Goal: Task Accomplishment & Management: Complete application form

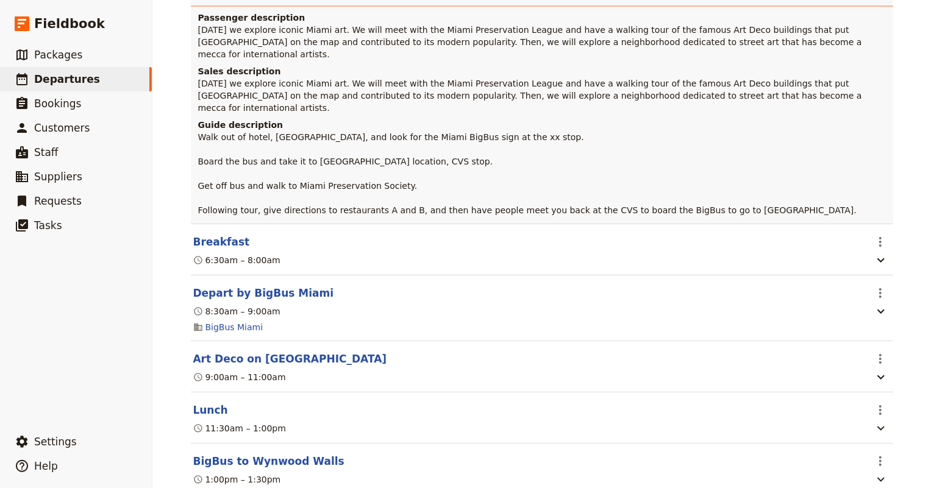
scroll to position [720, 0]
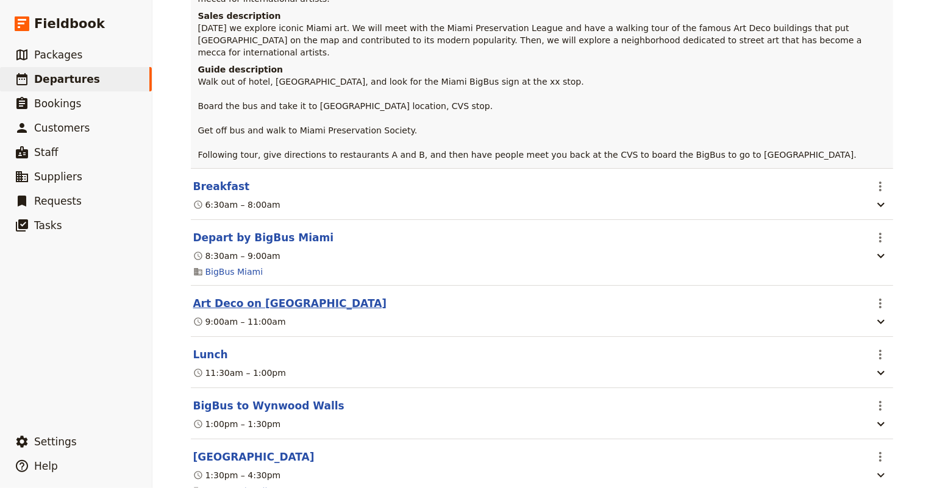
click at [267, 296] on button "Art Deco on [GEOGRAPHIC_DATA]" at bounding box center [290, 303] width 194 height 15
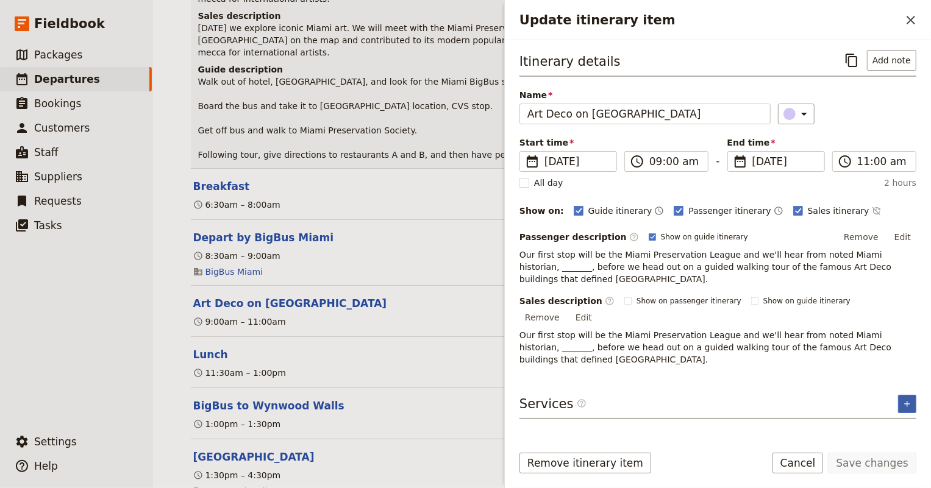
click at [909, 399] on icon "Add service inclusion" at bounding box center [907, 404] width 10 height 10
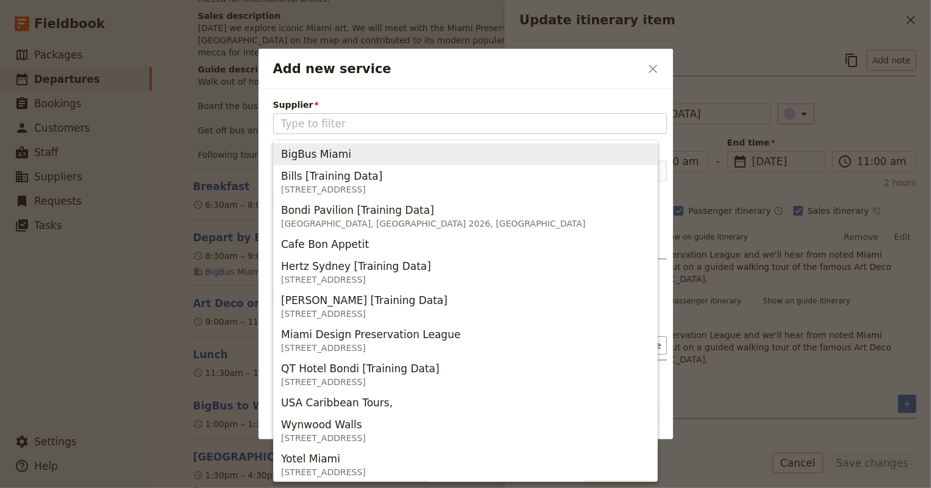
type input "S"
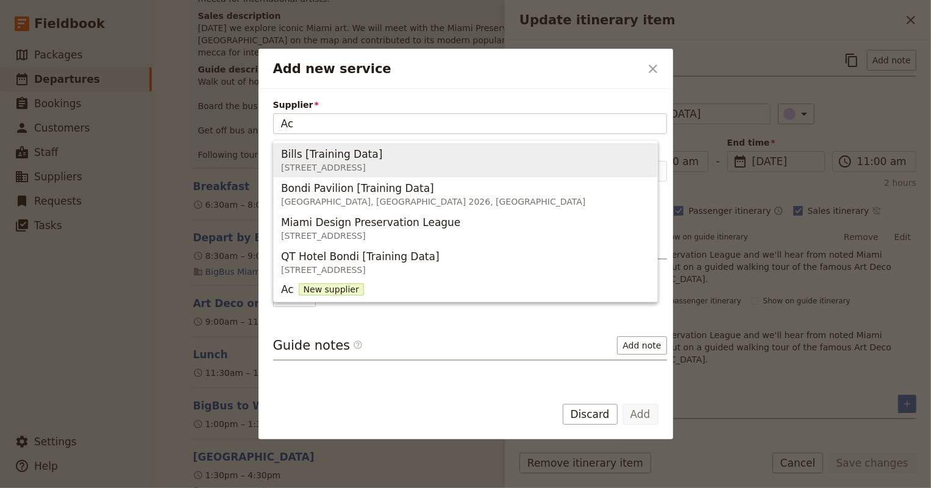
type input "A"
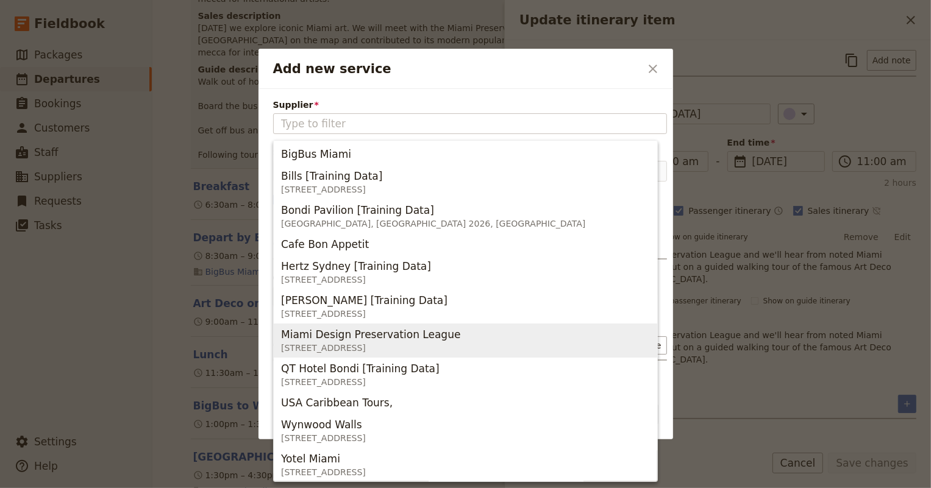
click at [424, 335] on span "Miami Design Preservation League" at bounding box center [370, 334] width 179 height 15
type input "Miami Design Preservation League"
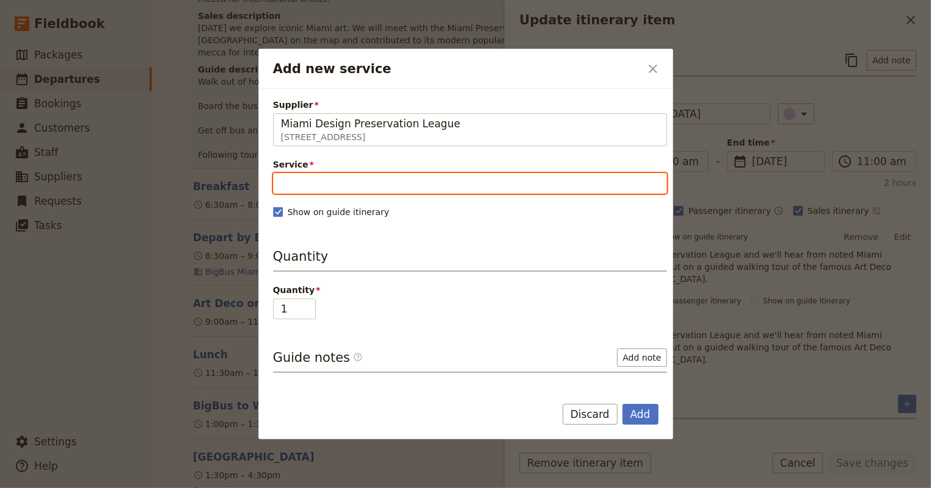
click at [411, 183] on input "Service" at bounding box center [470, 183] width 394 height 21
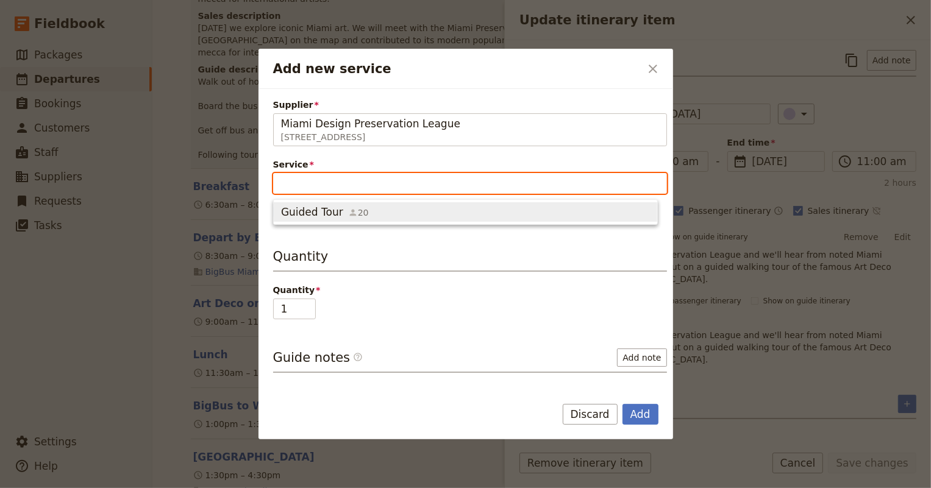
click at [401, 218] on span "Guided Tour 20" at bounding box center [465, 212] width 369 height 15
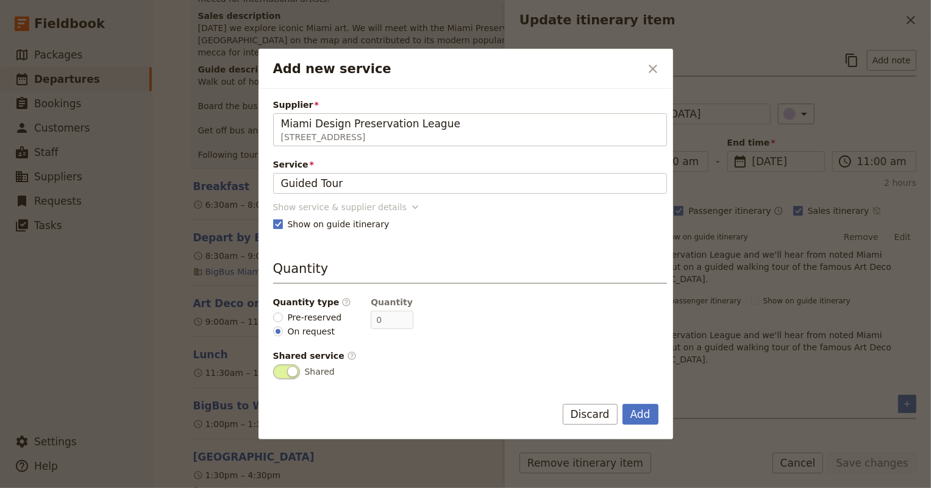
click at [409, 211] on icon "Add new service" at bounding box center [415, 207] width 12 height 12
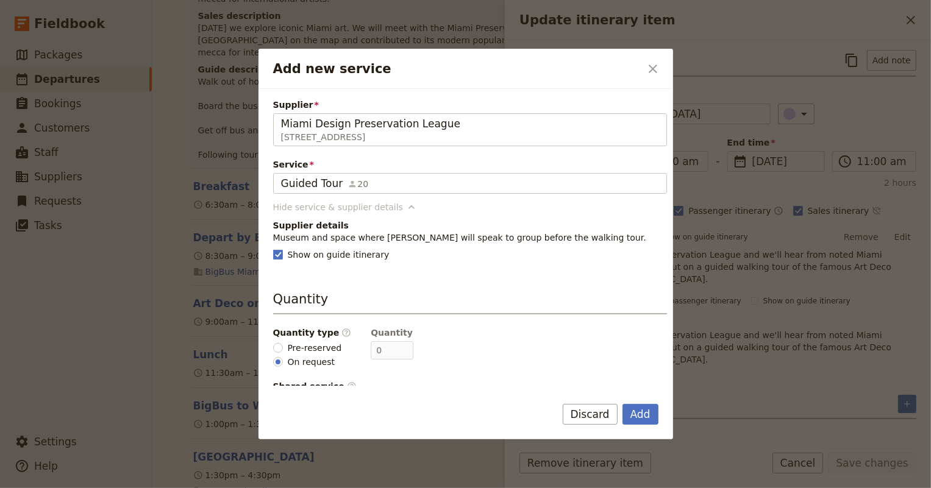
click at [405, 210] on icon "Add new service" at bounding box center [411, 207] width 12 height 12
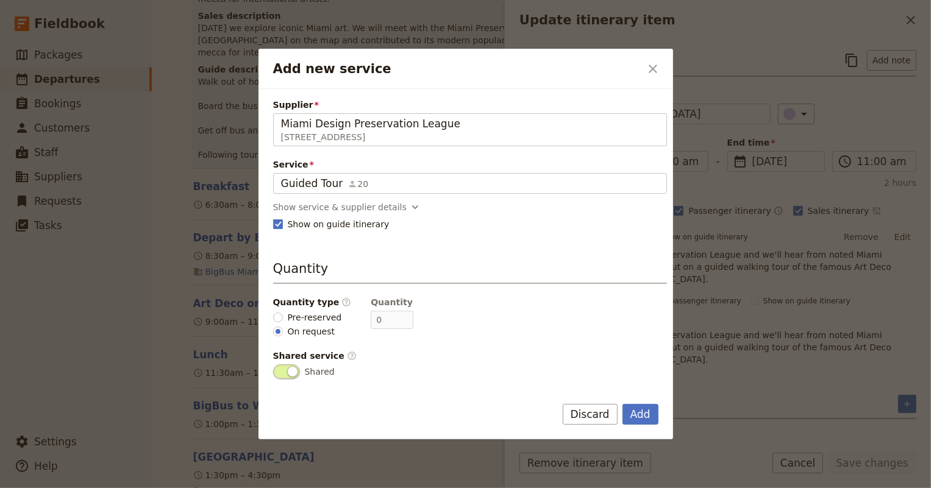
scroll to position [55, 0]
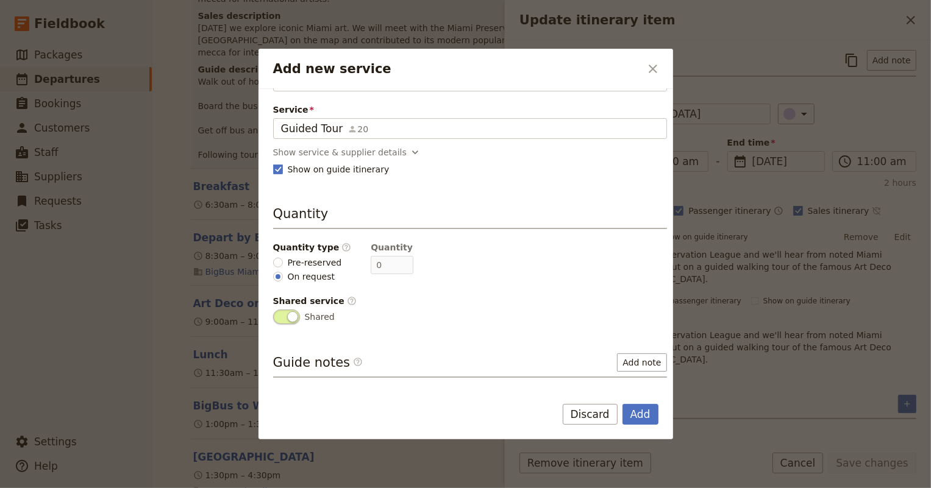
click at [293, 262] on span "Pre-reserved" at bounding box center [315, 263] width 54 height 12
click at [283, 262] on input "Pre-reserved" at bounding box center [278, 263] width 10 height 10
radio input "true"
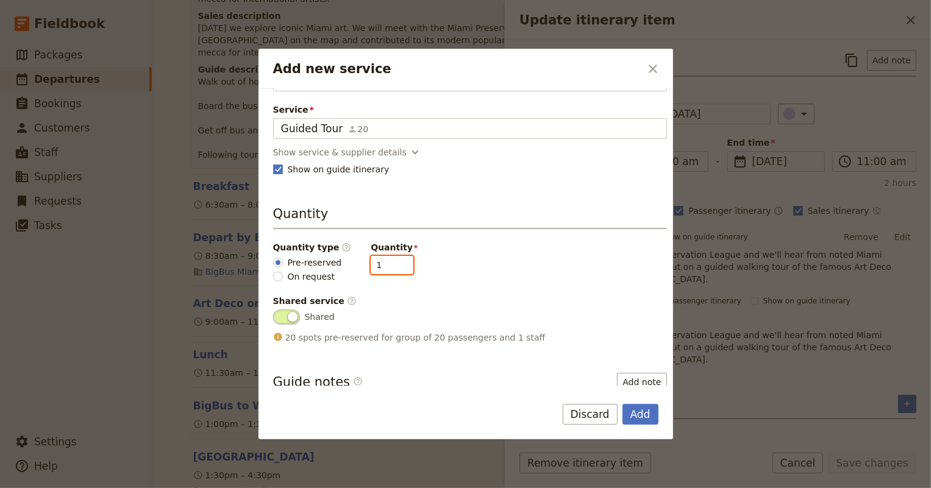
click at [371, 263] on input "1" at bounding box center [392, 265] width 43 height 18
click at [395, 296] on div "Shared service ​" at bounding box center [470, 301] width 394 height 12
click at [371, 261] on input "20" at bounding box center [392, 265] width 43 height 18
type input "1"
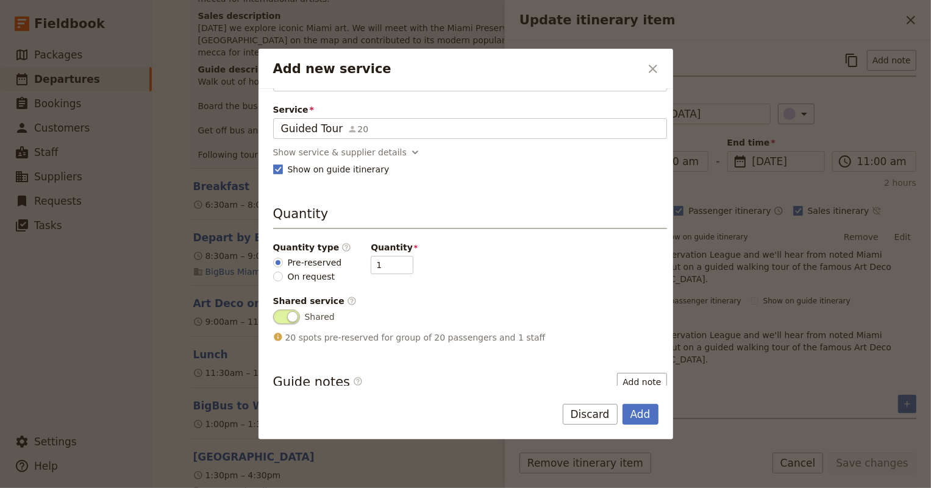
click at [507, 310] on span "Shared" at bounding box center [470, 317] width 394 height 15
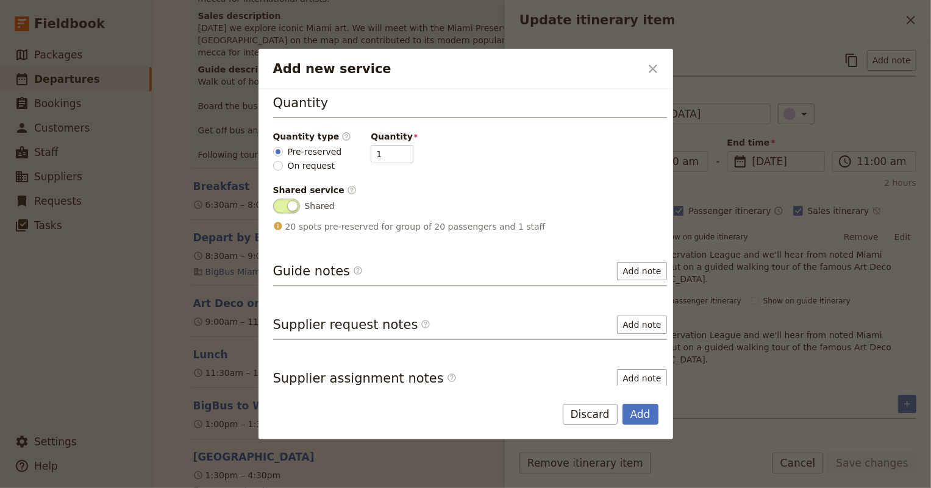
scroll to position [174, 0]
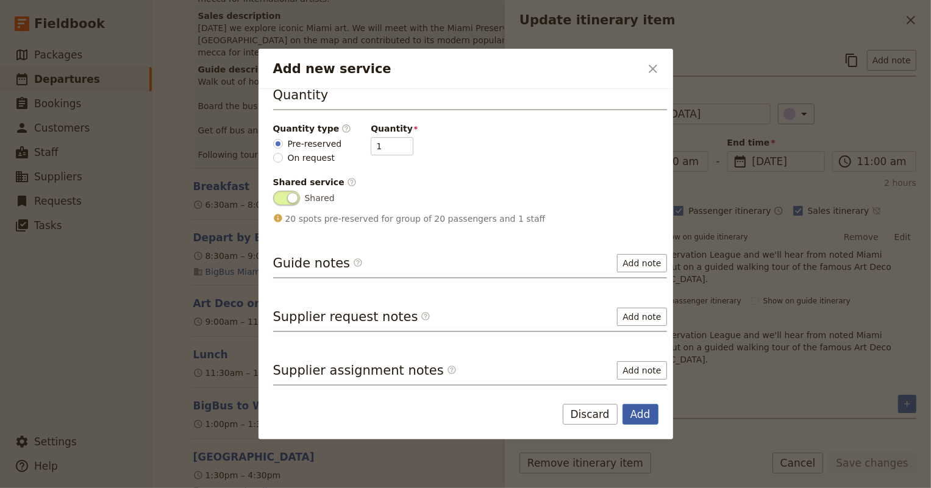
click at [639, 409] on button "Add" at bounding box center [640, 414] width 36 height 21
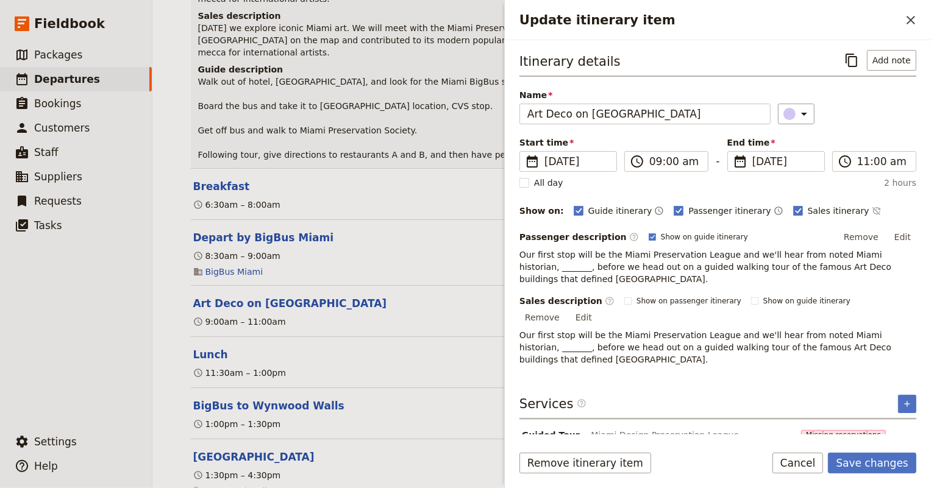
click at [390, 230] on header "Depart by BigBus Miami" at bounding box center [529, 237] width 672 height 15
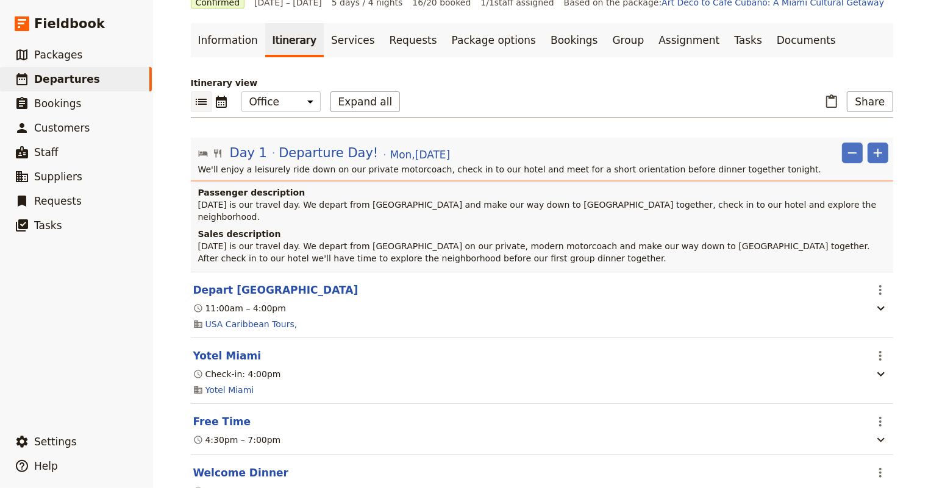
scroll to position [0, 0]
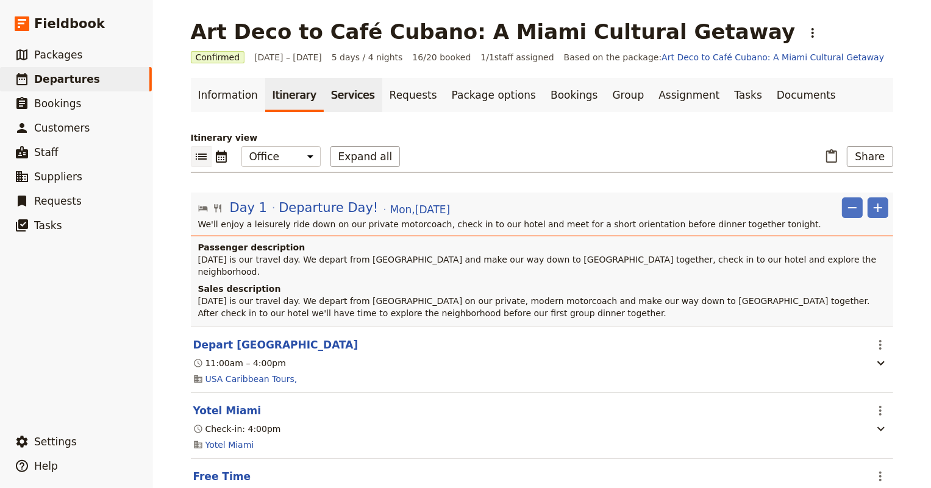
click at [333, 92] on link "Services" at bounding box center [353, 95] width 59 height 34
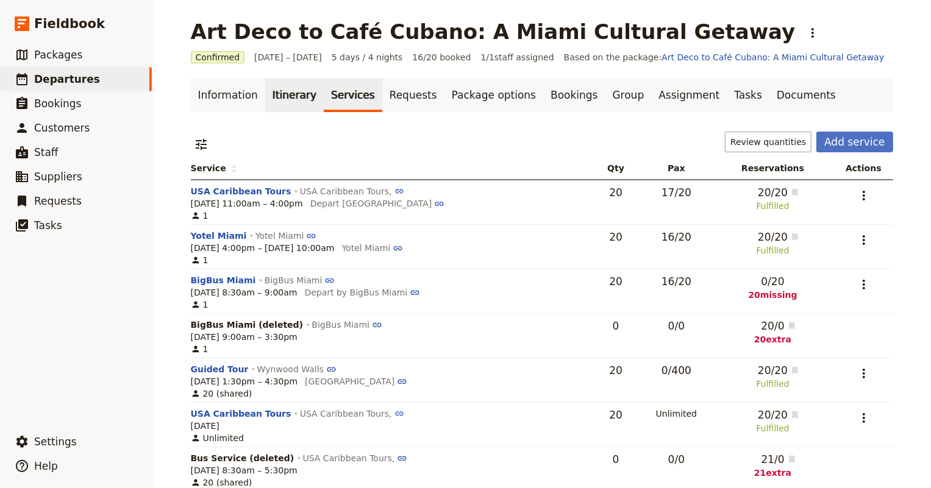
click at [287, 96] on link "Itinerary" at bounding box center [294, 95] width 59 height 34
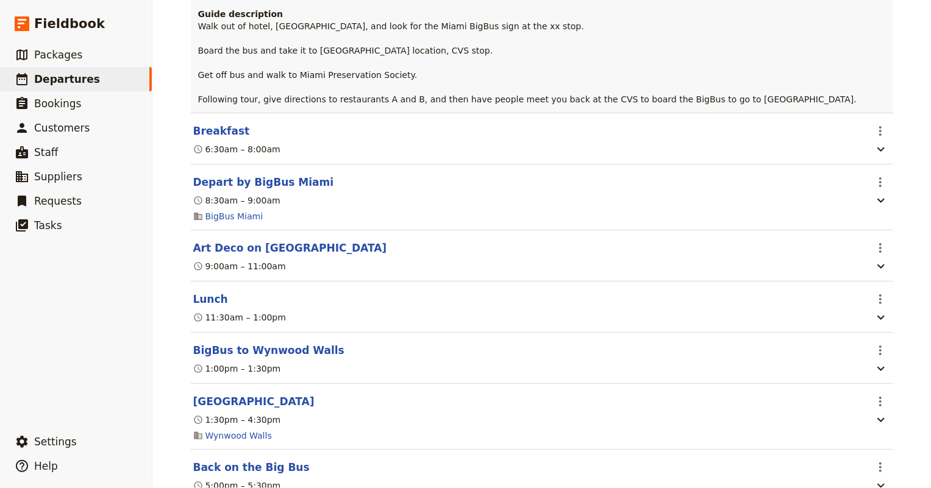
scroll to position [831, 0]
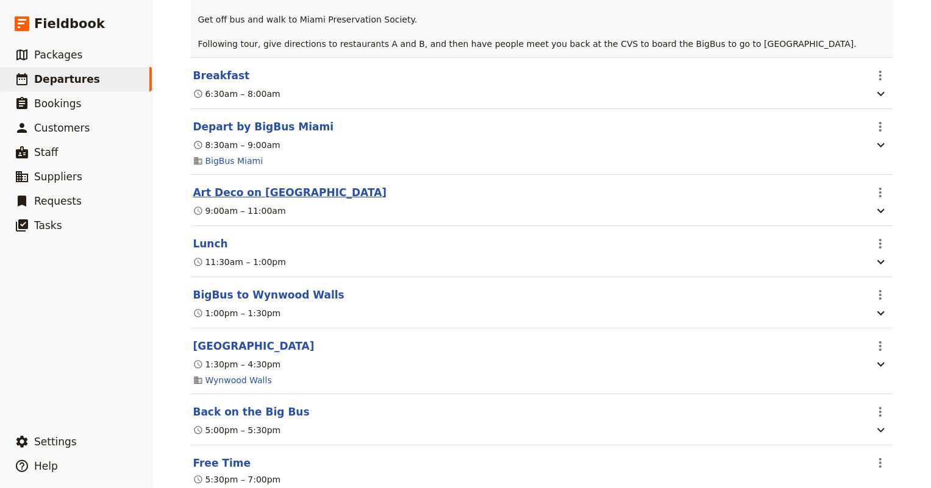
click at [294, 185] on button "Art Deco on [GEOGRAPHIC_DATA]" at bounding box center [290, 192] width 194 height 15
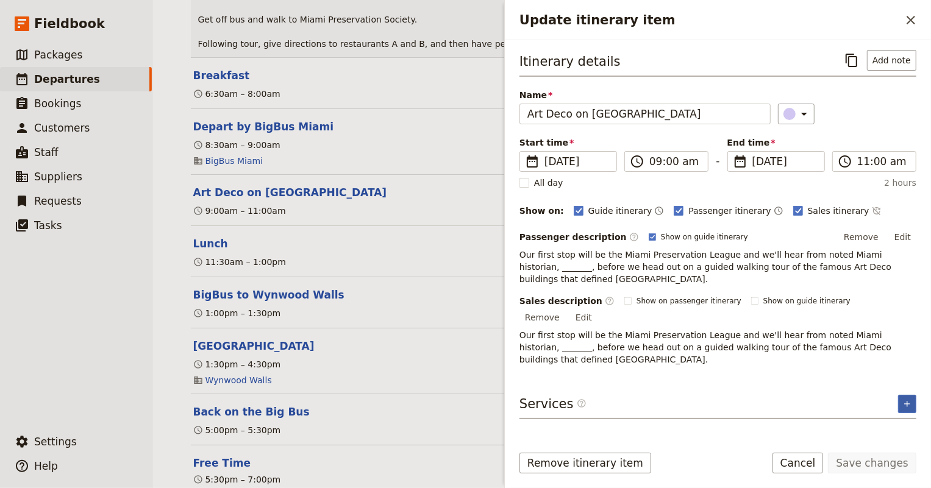
click at [912, 399] on icon "Add service inclusion" at bounding box center [907, 404] width 10 height 10
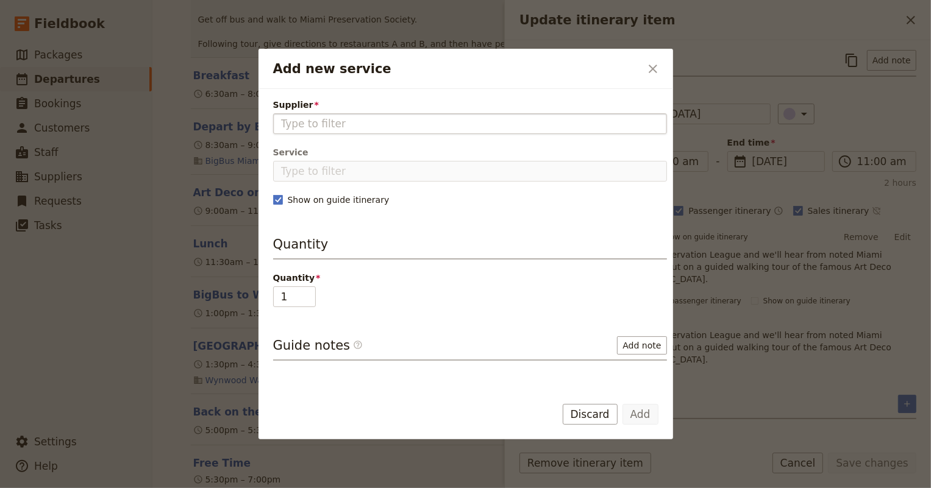
click at [348, 122] on input "Supplier" at bounding box center [470, 123] width 378 height 15
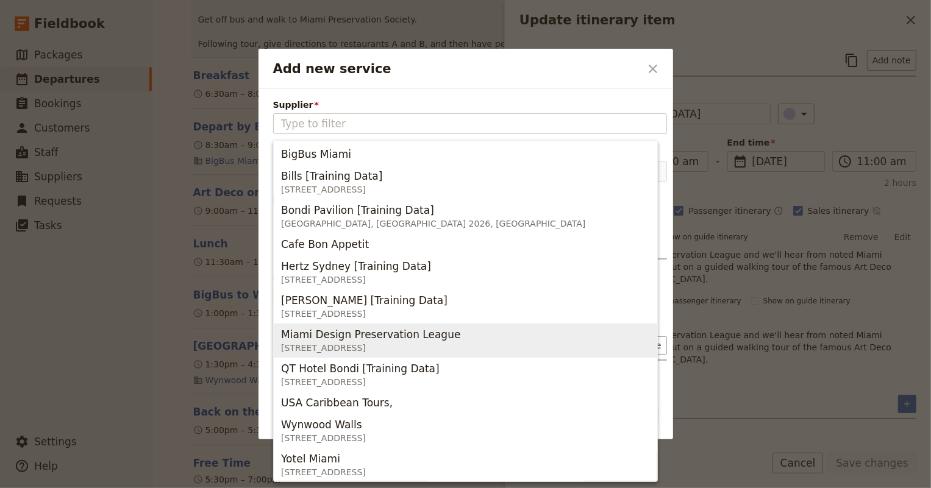
click at [410, 333] on span "Miami Design Preservation League" at bounding box center [370, 334] width 179 height 15
type input "Miami Design Preservation League"
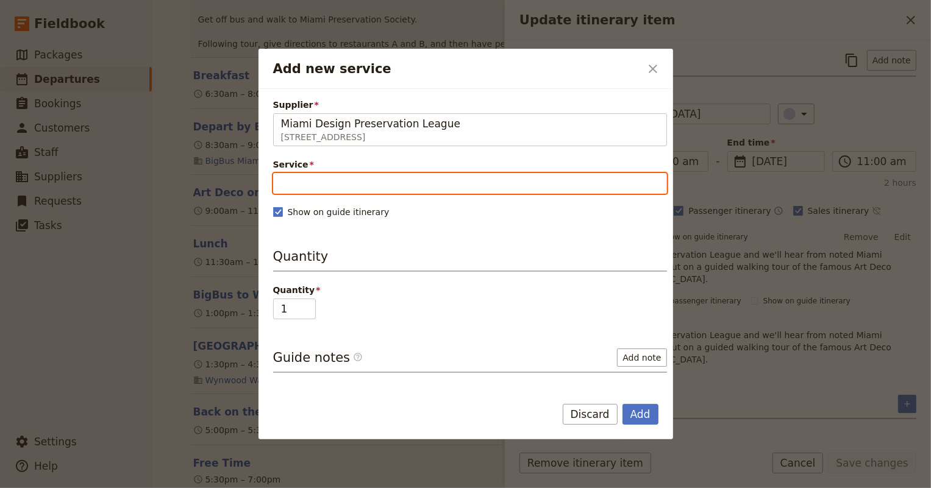
click at [306, 176] on input "Service" at bounding box center [470, 183] width 394 height 21
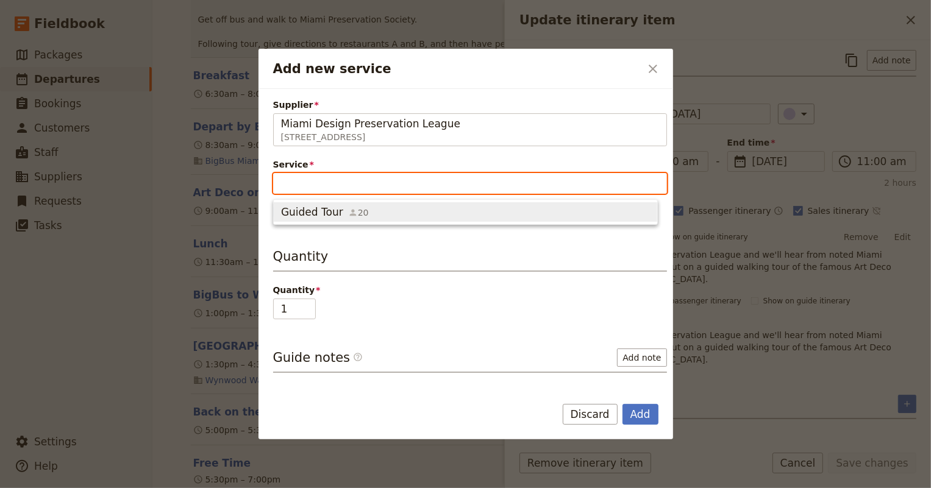
click at [317, 213] on span "Guided Tour" at bounding box center [312, 212] width 62 height 15
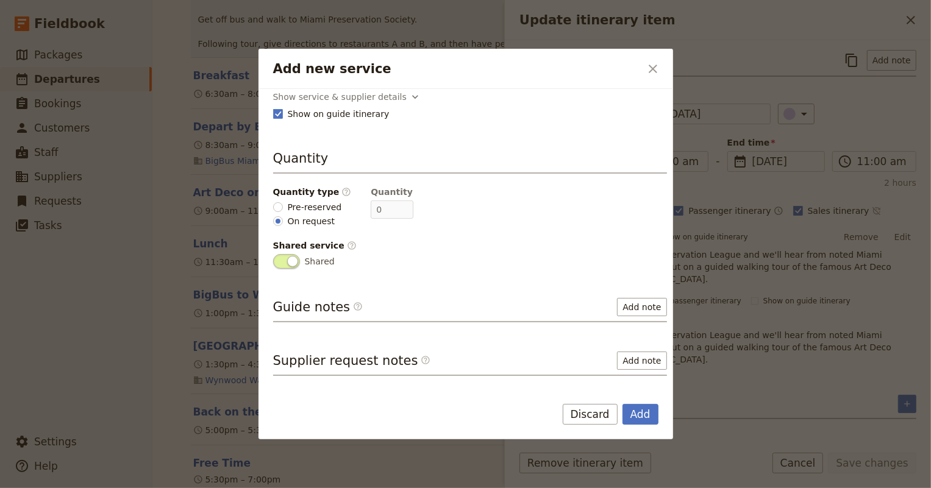
scroll to position [154, 0]
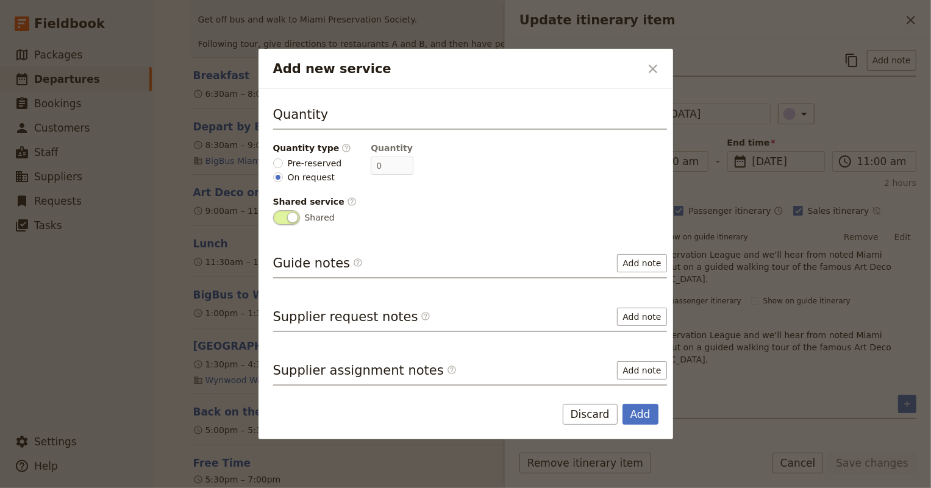
click at [302, 160] on span "Pre-reserved" at bounding box center [315, 163] width 54 height 12
click at [283, 160] on input "Pre-reserved" at bounding box center [278, 163] width 10 height 10
radio input "true"
type input "1"
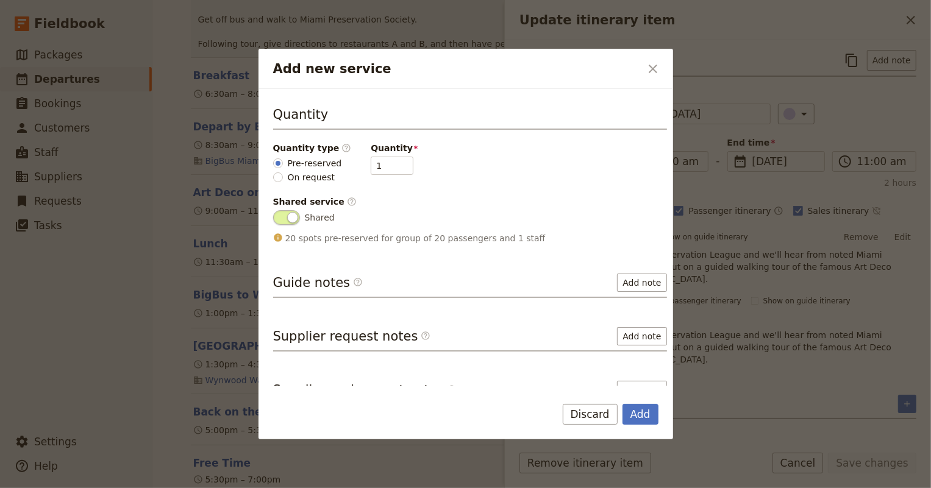
scroll to position [174, 0]
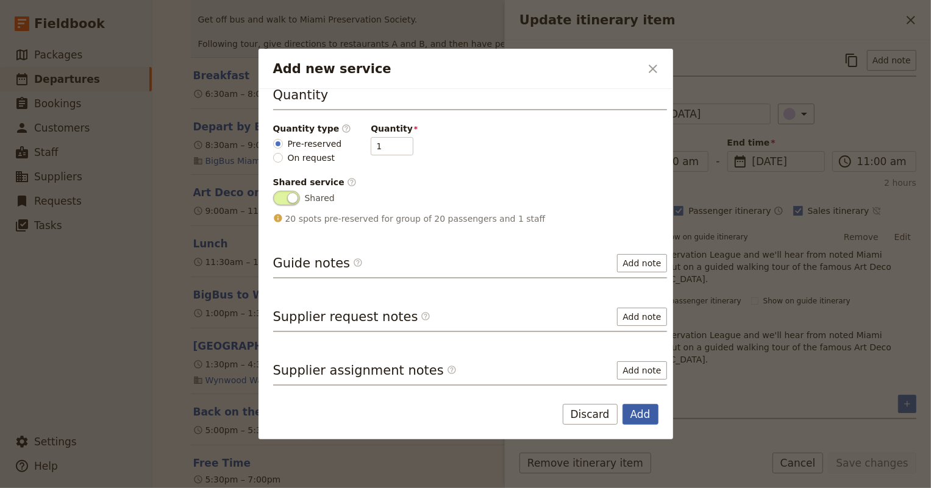
click at [636, 414] on button "Add" at bounding box center [640, 414] width 36 height 21
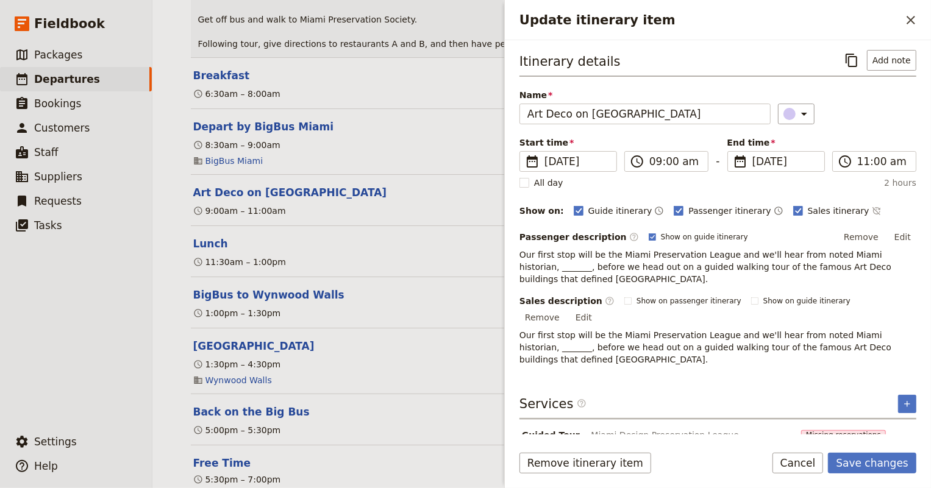
scroll to position [13, 0]
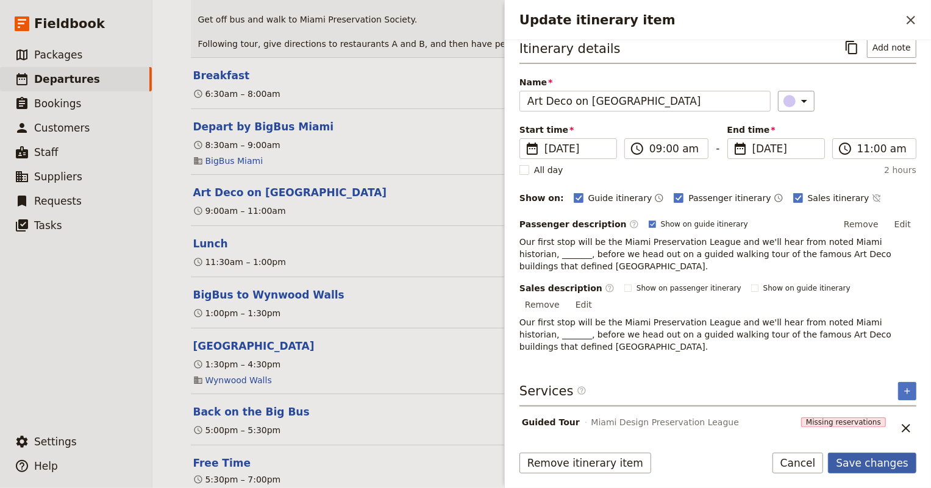
click at [877, 465] on button "Save changes" at bounding box center [872, 463] width 88 height 21
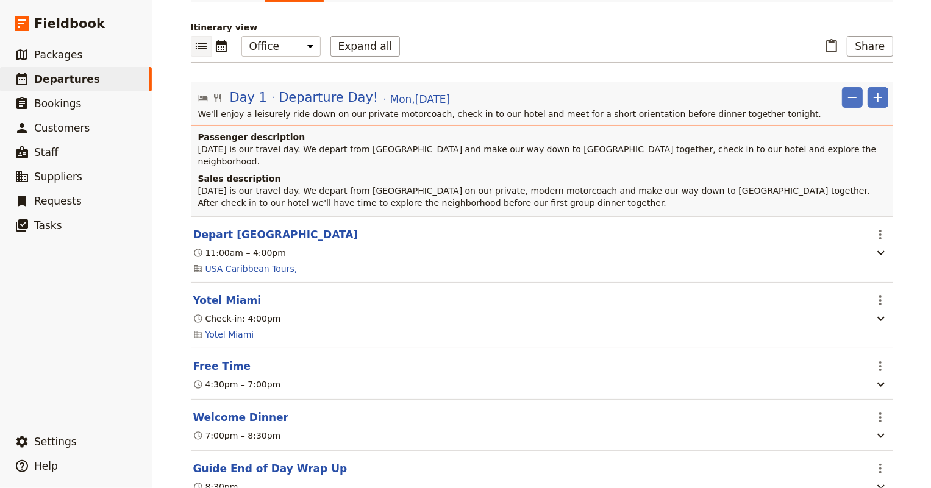
scroll to position [0, 0]
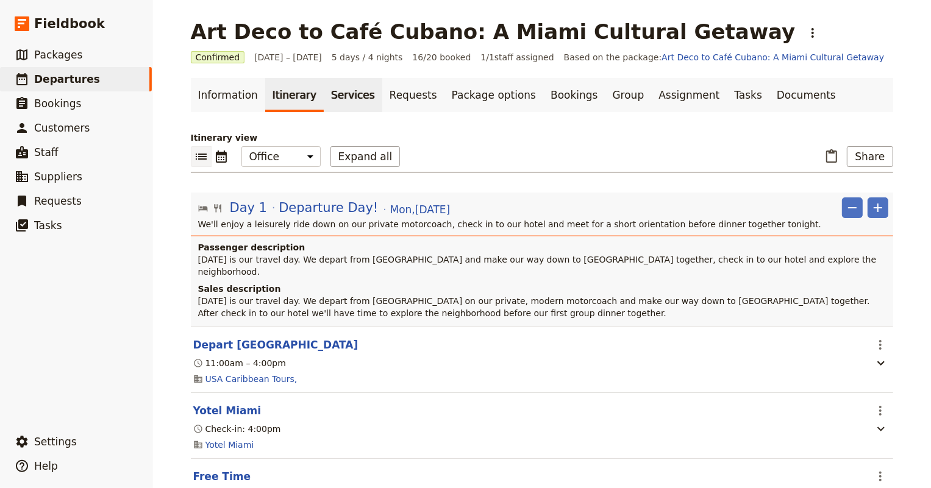
click at [335, 93] on link "Services" at bounding box center [353, 95] width 59 height 34
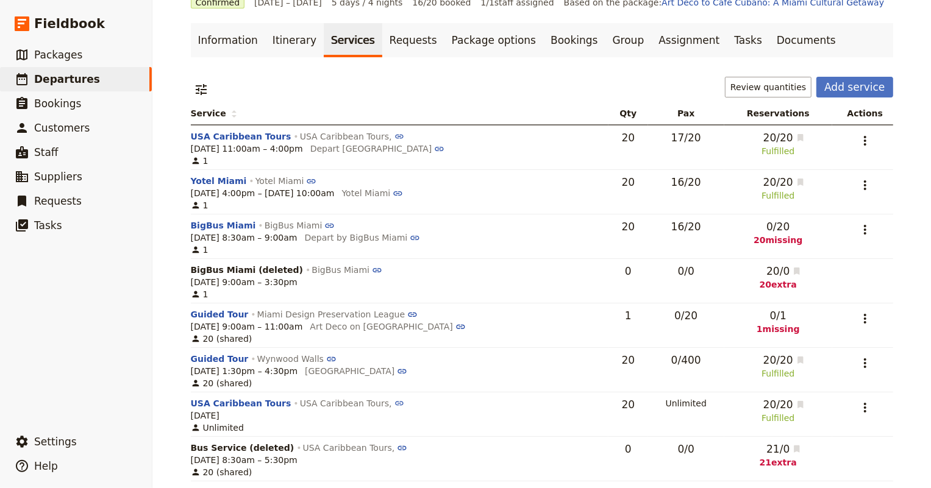
scroll to position [110, 0]
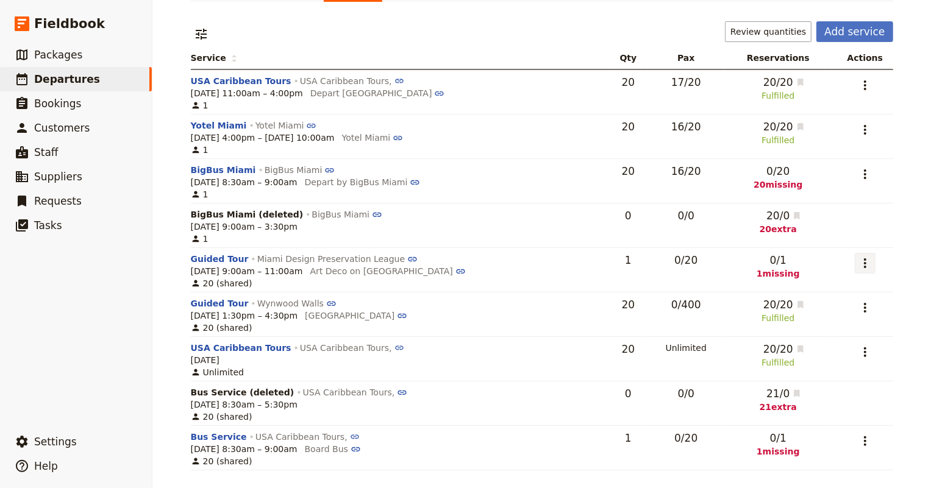
click at [861, 267] on icon "Actions" at bounding box center [865, 263] width 15 height 15
click at [814, 326] on span "Add to supplier request" at bounding box center [817, 325] width 100 height 12
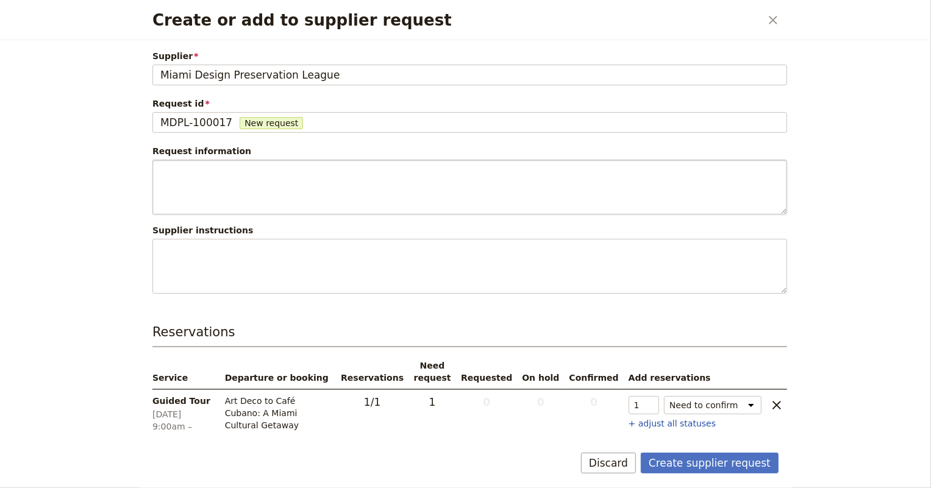
scroll to position [13, 0]
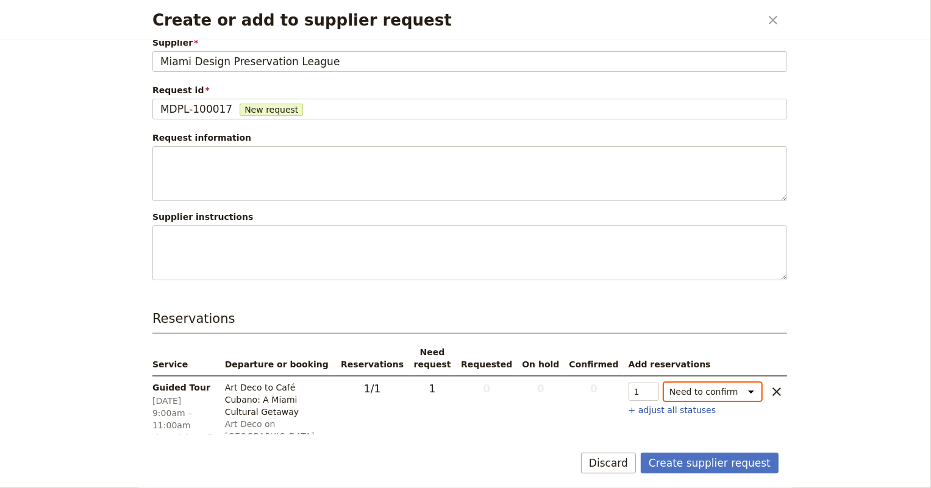
click at [709, 391] on select "Need to confirm Need to hold On hold requested Confirm requested On hold Confir…" at bounding box center [713, 392] width 98 height 18
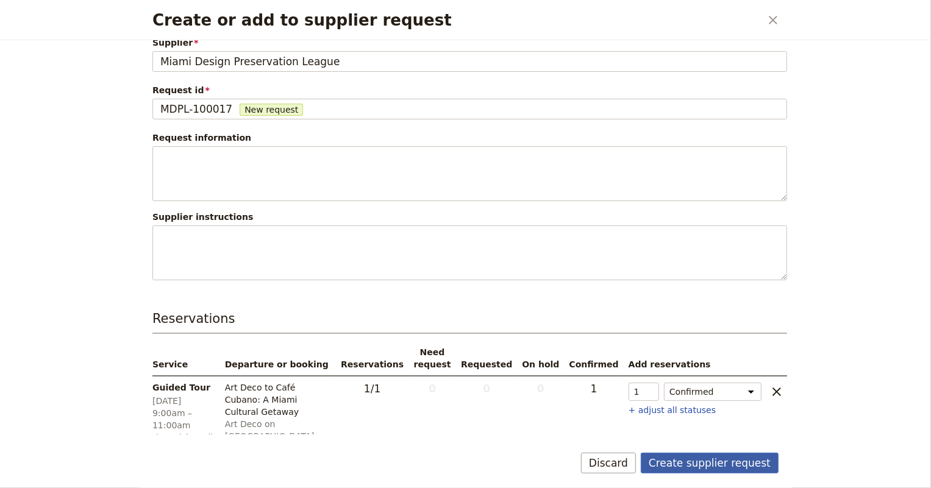
click at [714, 462] on button "Create supplier request" at bounding box center [710, 463] width 138 height 21
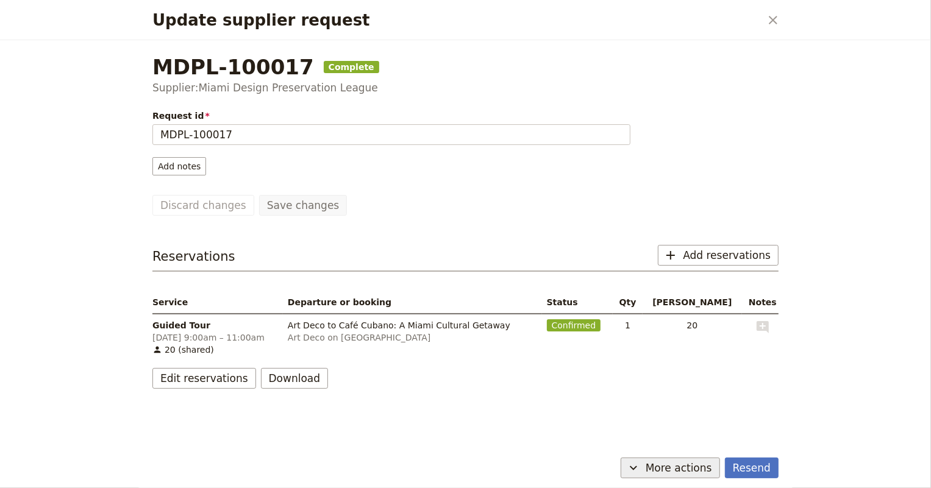
click at [695, 460] on button "​ More actions" at bounding box center [670, 468] width 99 height 21
click at [688, 426] on span "Capture supplier response" at bounding box center [660, 424] width 112 height 12
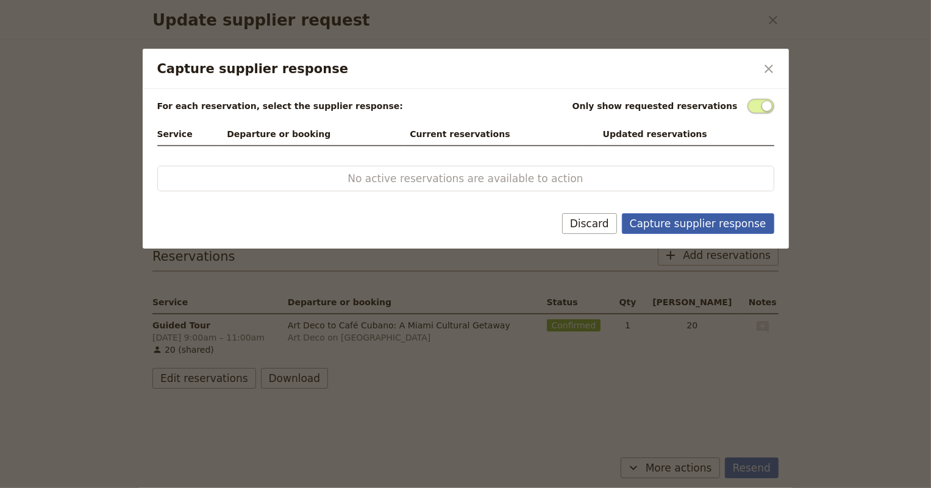
click at [714, 223] on button "Capture supplier response" at bounding box center [698, 223] width 152 height 21
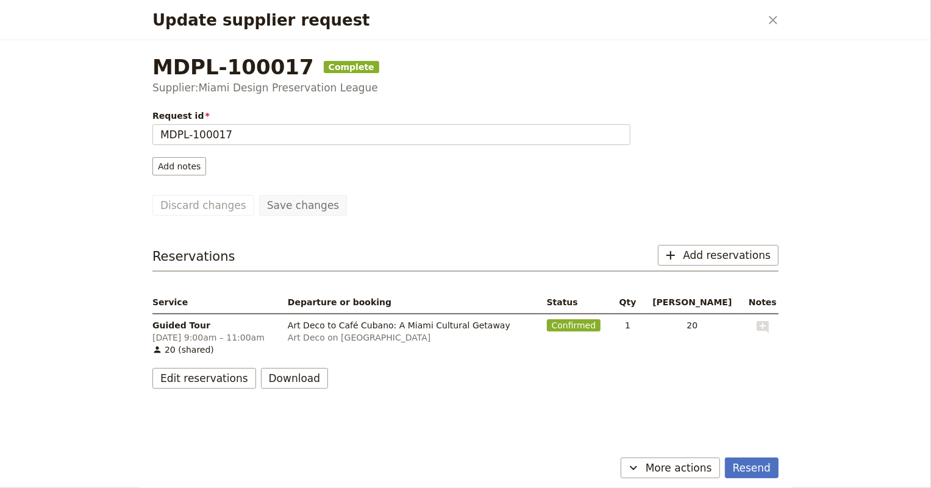
click at [768, 21] on icon "Close dialog" at bounding box center [773, 20] width 15 height 15
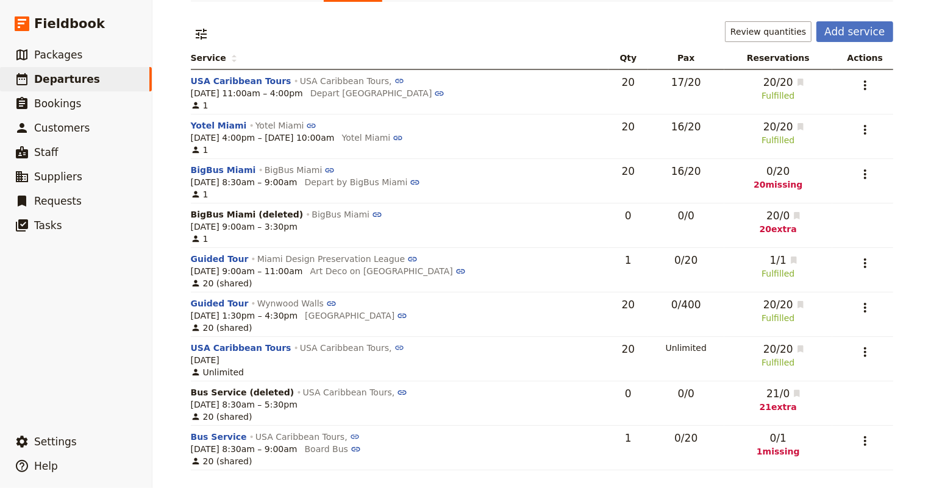
scroll to position [0, 0]
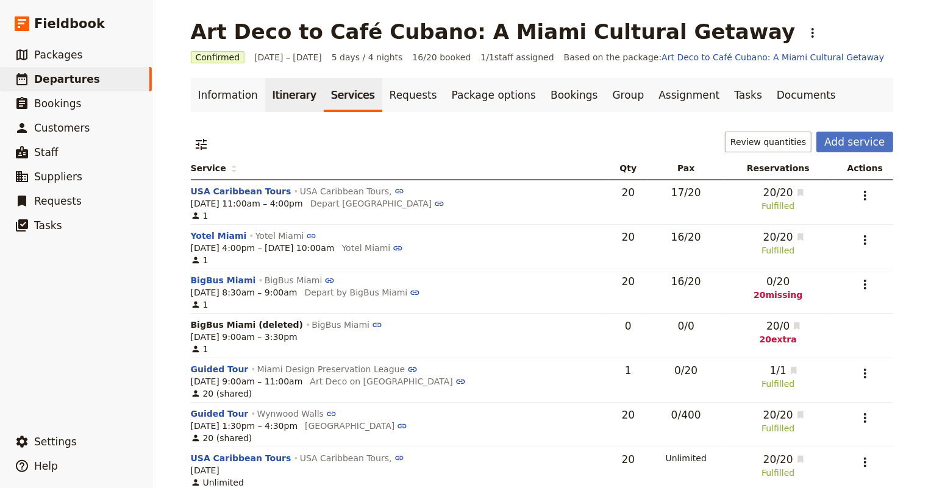
click at [294, 90] on link "Itinerary" at bounding box center [294, 95] width 59 height 34
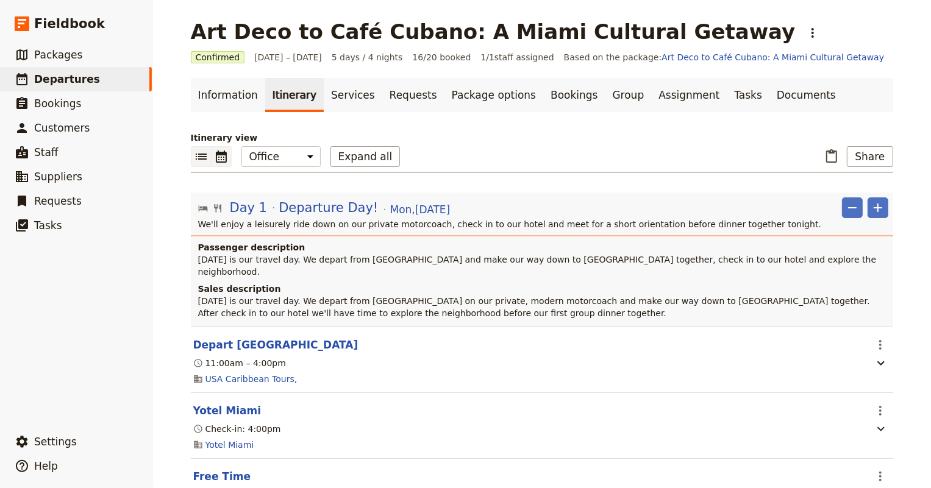
click at [219, 158] on icon "Calendar view" at bounding box center [221, 156] width 15 height 15
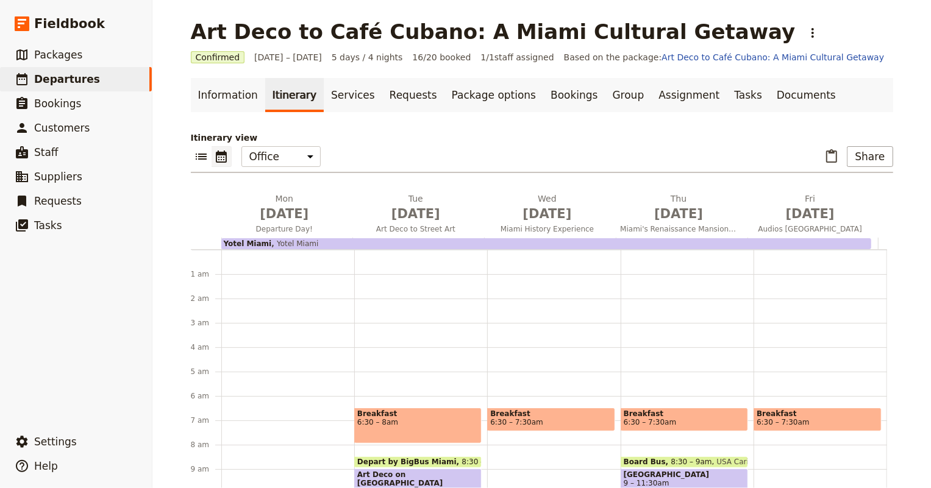
scroll to position [146, 0]
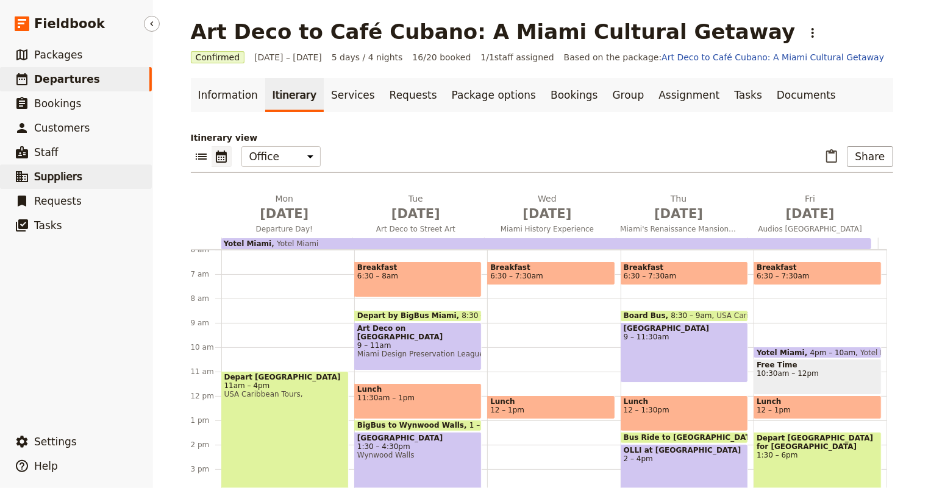
click at [32, 180] on link "​ Suppliers" at bounding box center [76, 177] width 152 height 24
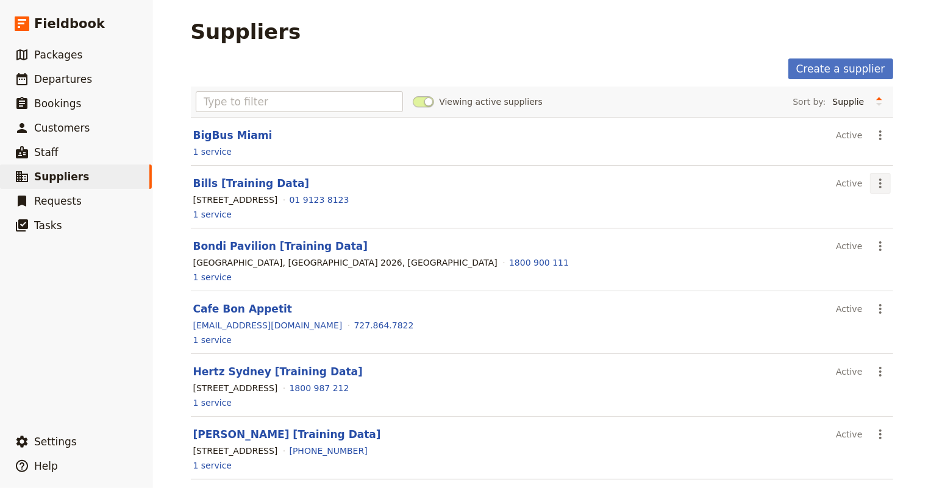
click at [879, 182] on icon "Actions" at bounding box center [880, 184] width 2 height 10
click at [848, 229] on span "Delete supplier..." at bounding box center [842, 227] width 73 height 12
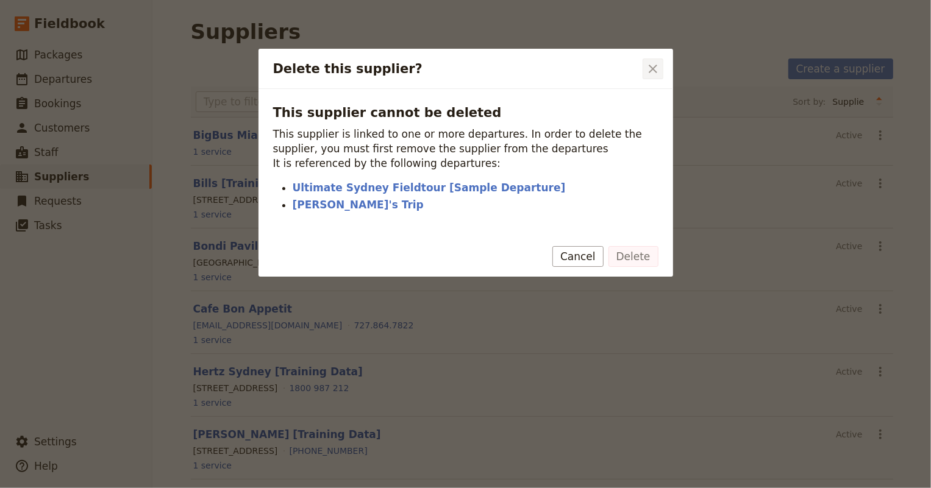
click at [654, 68] on icon "Close dialog" at bounding box center [653, 69] width 15 height 15
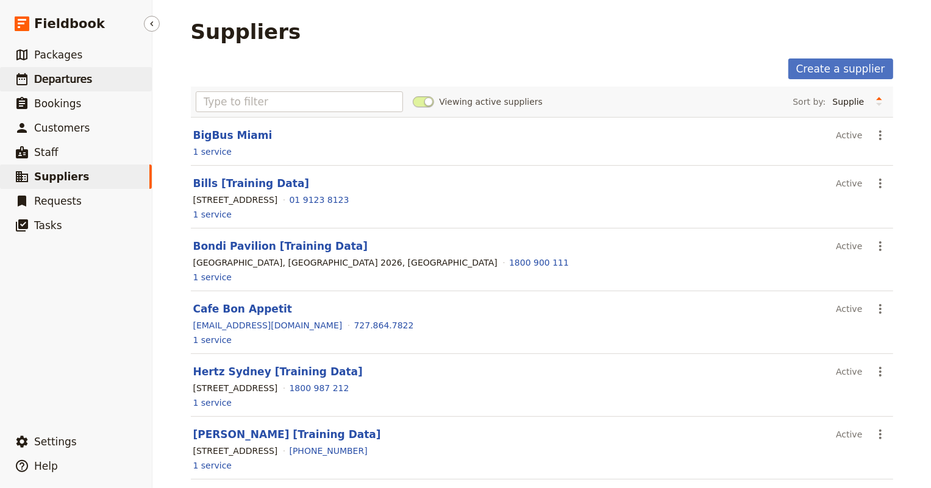
click at [48, 85] on span "Departures" at bounding box center [63, 79] width 58 height 12
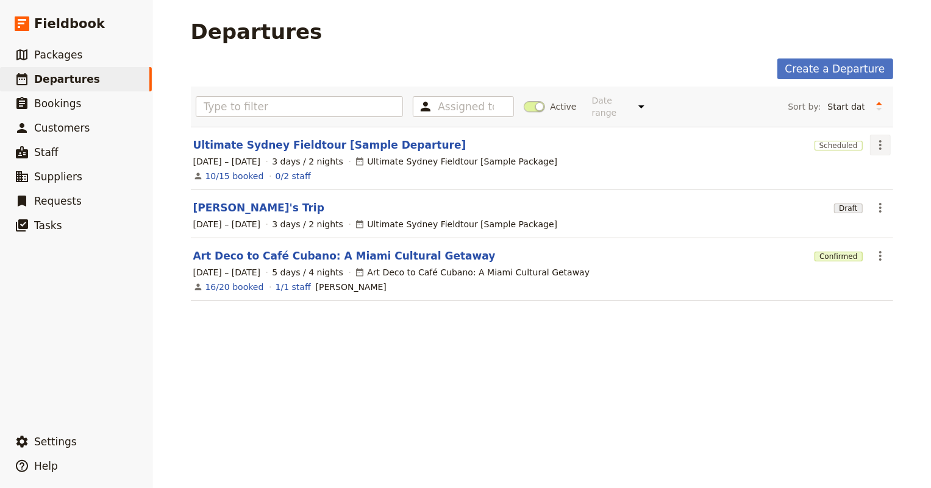
click at [873, 138] on icon "Actions" at bounding box center [880, 145] width 15 height 15
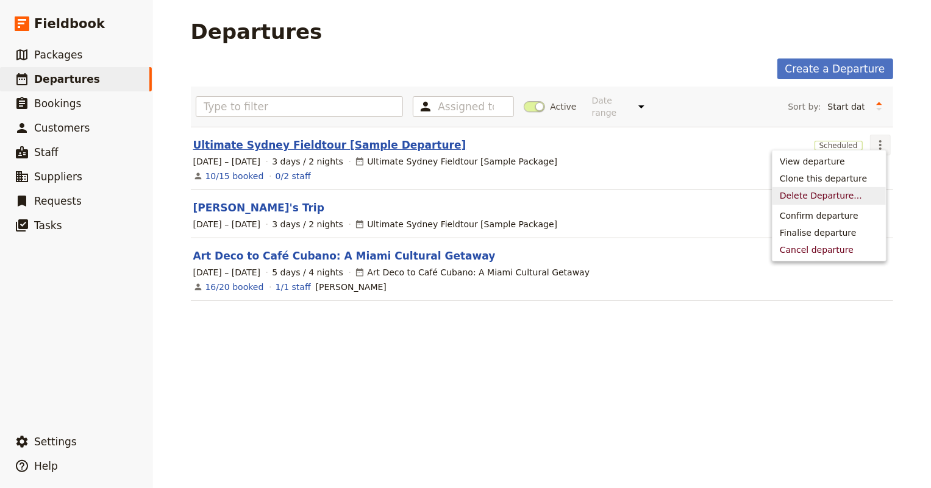
click at [274, 138] on link "Ultimate Sydney Fieldtour [Sample Departure]" at bounding box center [329, 145] width 273 height 15
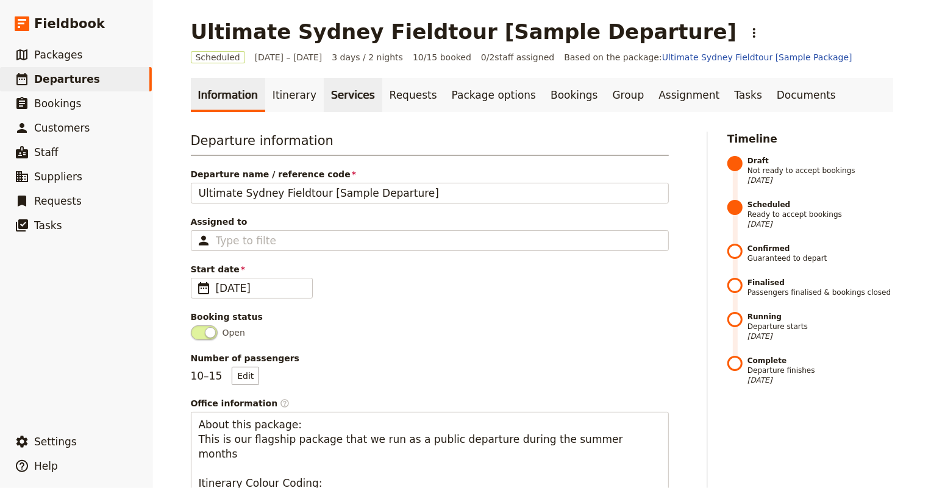
click at [327, 92] on link "Services" at bounding box center [353, 95] width 59 height 34
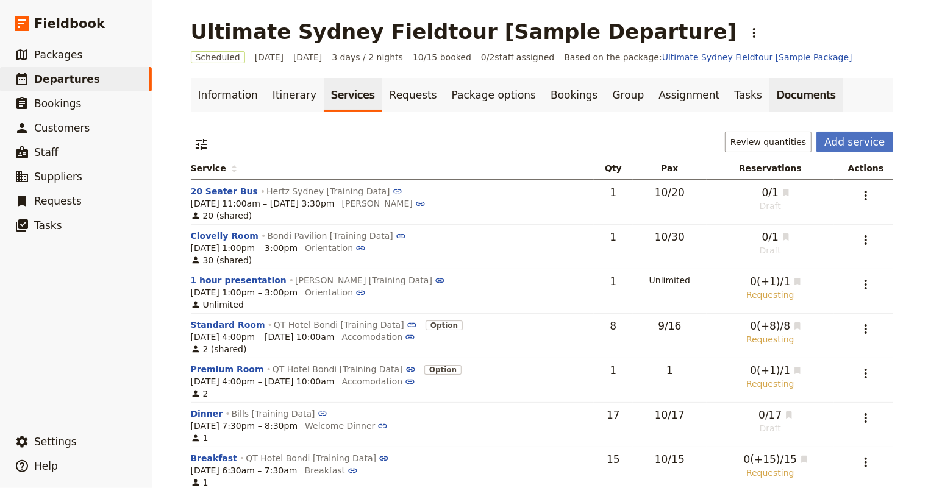
click at [769, 99] on link "Documents" at bounding box center [806, 95] width 74 height 34
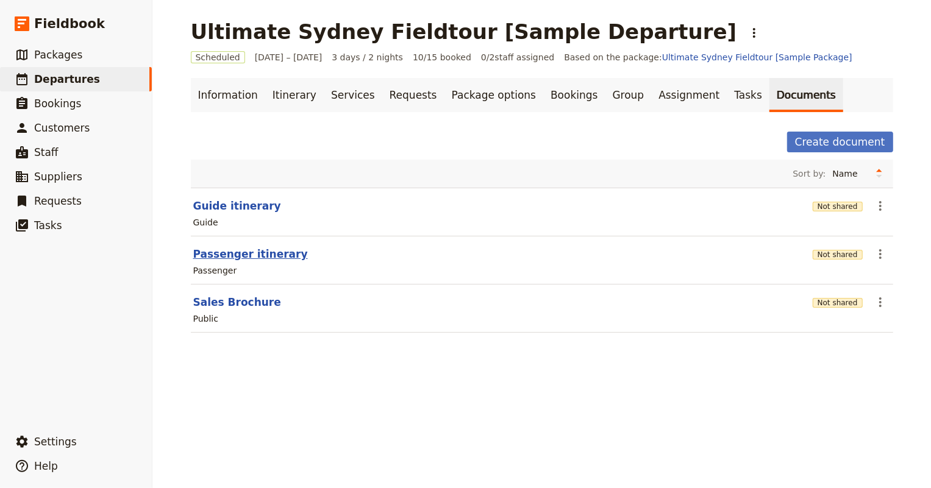
click at [240, 255] on button "Passenger itinerary" at bounding box center [250, 254] width 115 height 15
select select "PASSENGER"
select select "RUN_SHEET"
select select "DEFAULT"
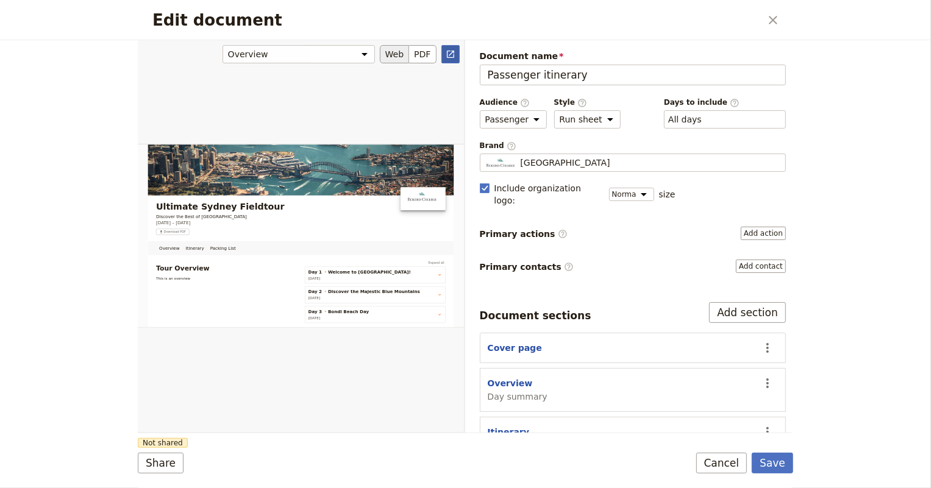
click at [443, 50] on link "​" at bounding box center [450, 54] width 18 height 18
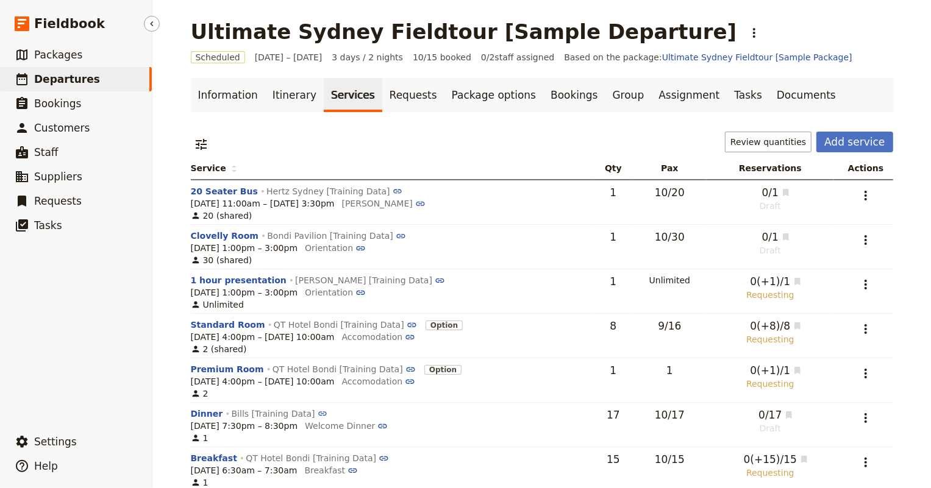
click at [65, 73] on span "Departures" at bounding box center [67, 79] width 66 height 12
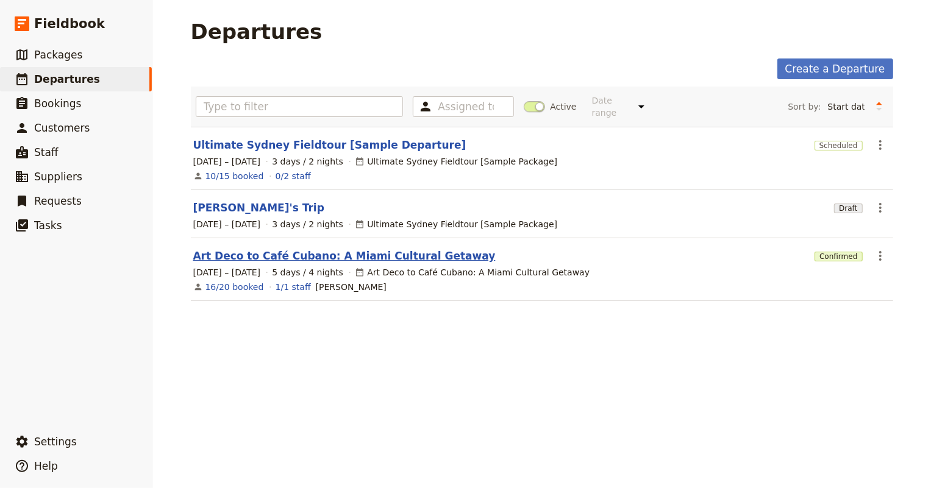
click at [333, 249] on link "Art Deco to Café Cubano: A Miami Cultural Getaway" at bounding box center [344, 256] width 302 height 15
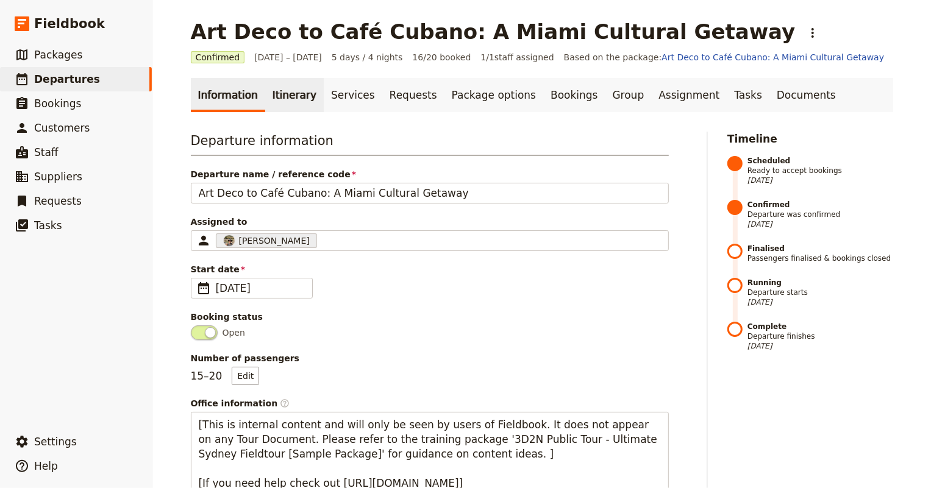
click at [287, 99] on link "Itinerary" at bounding box center [294, 95] width 59 height 34
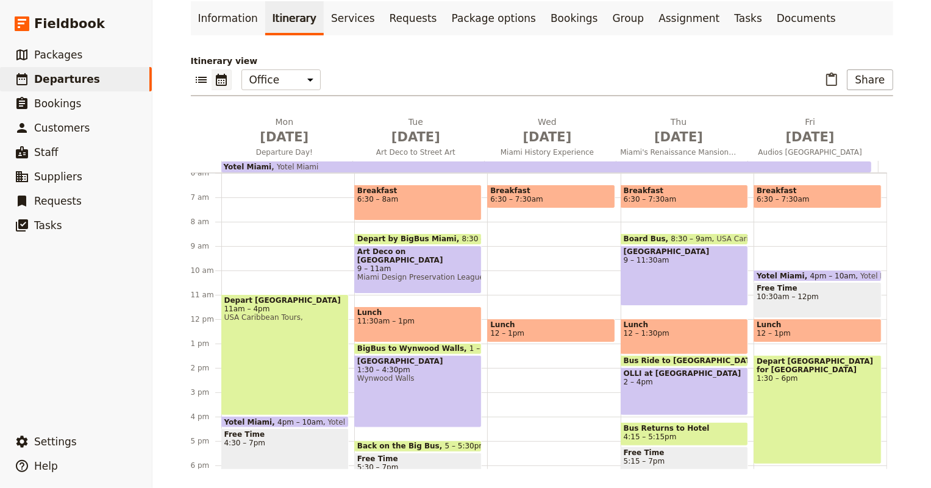
scroll to position [35, 0]
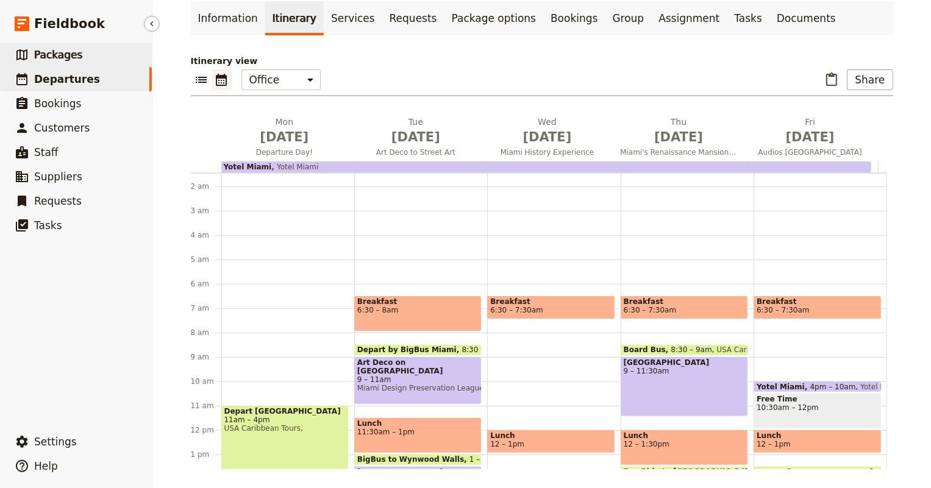
click at [66, 53] on span "Packages" at bounding box center [58, 55] width 48 height 12
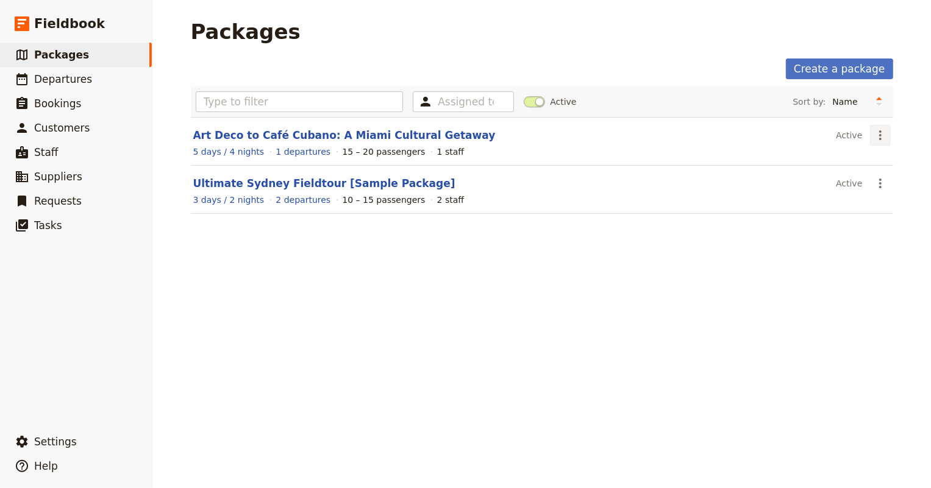
click at [874, 134] on icon "Actions" at bounding box center [880, 135] width 15 height 15
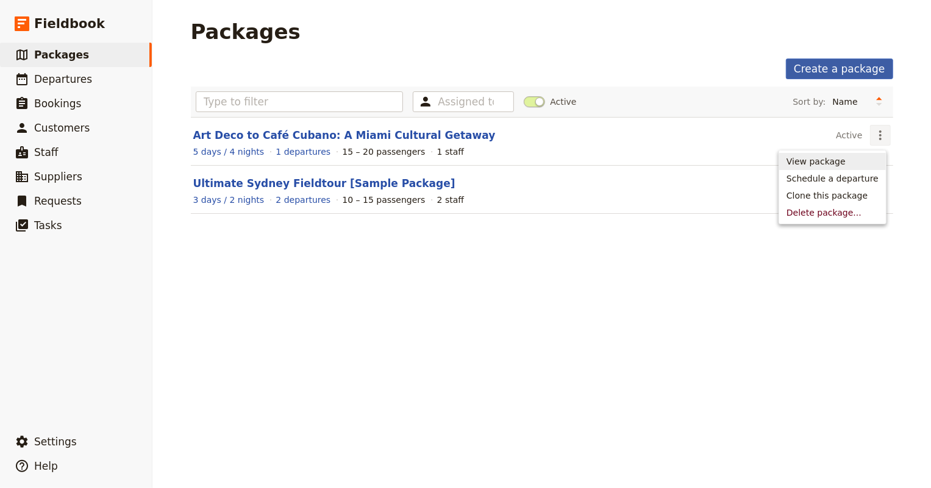
click at [822, 66] on link "Create a package" at bounding box center [839, 69] width 107 height 21
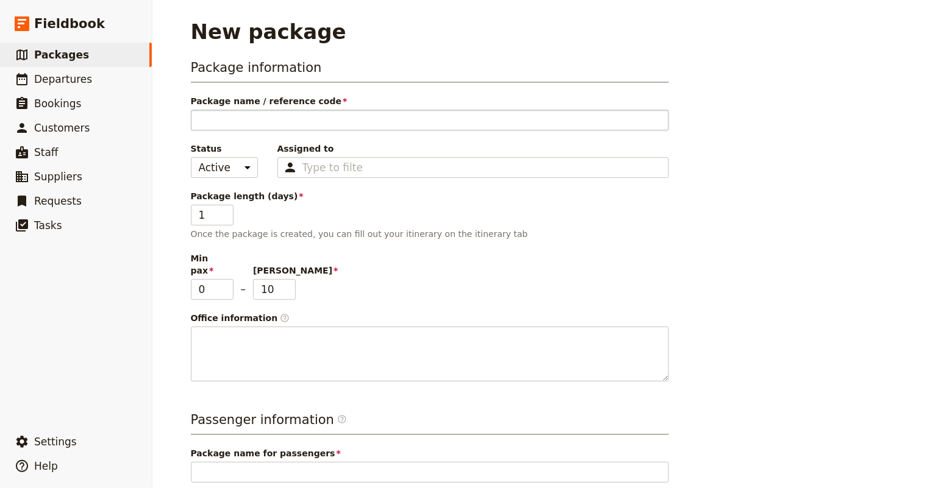
type input "S"
type input "Si"
type input "Sin"
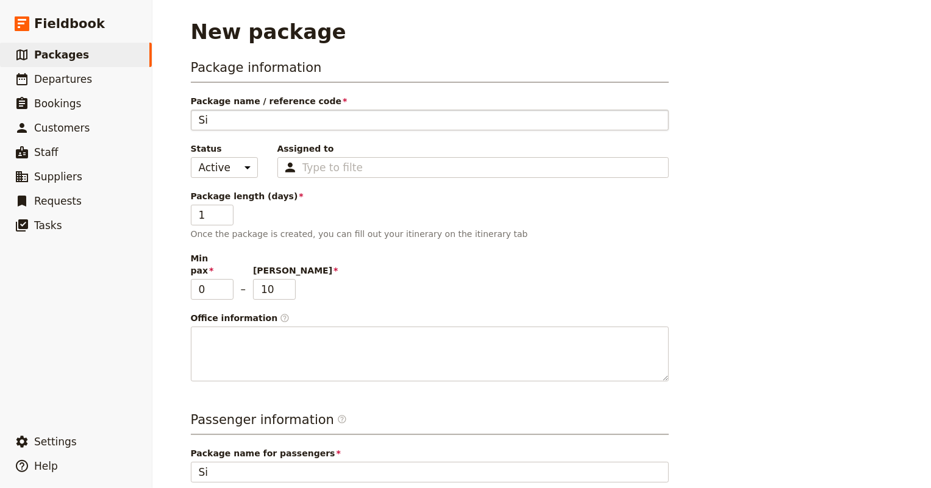
type input "Sin"
type input "Sing"
type input "Singa"
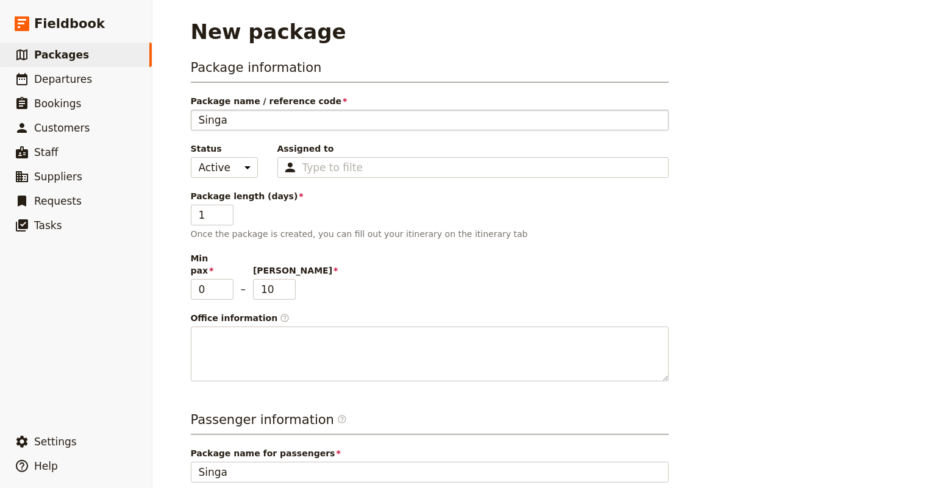
type input "Singap"
type input "Singapo"
type input "Singapor"
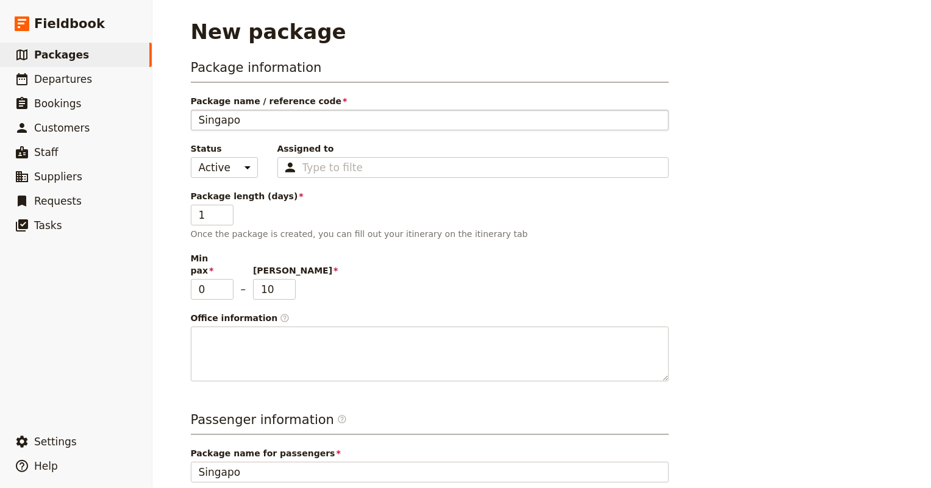
type input "Singapor"
type input "Singapor w"
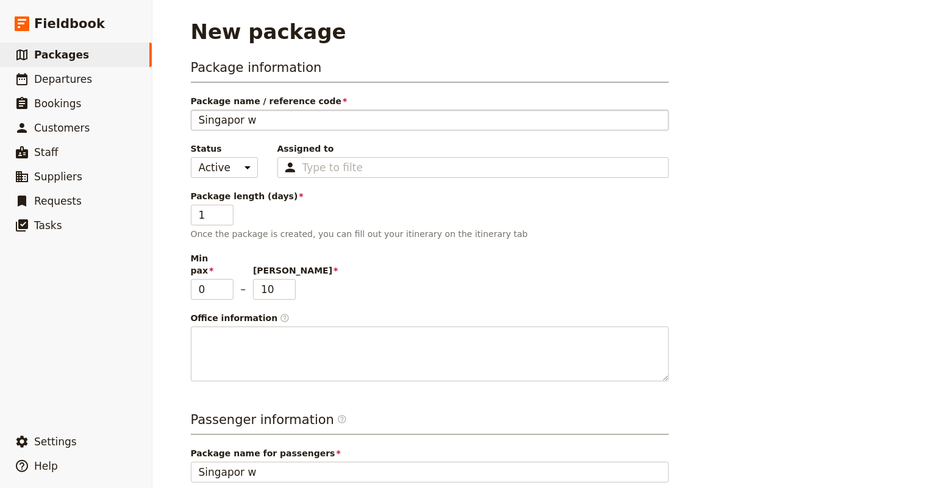
type input "Singapor"
type input "[GEOGRAPHIC_DATA]"
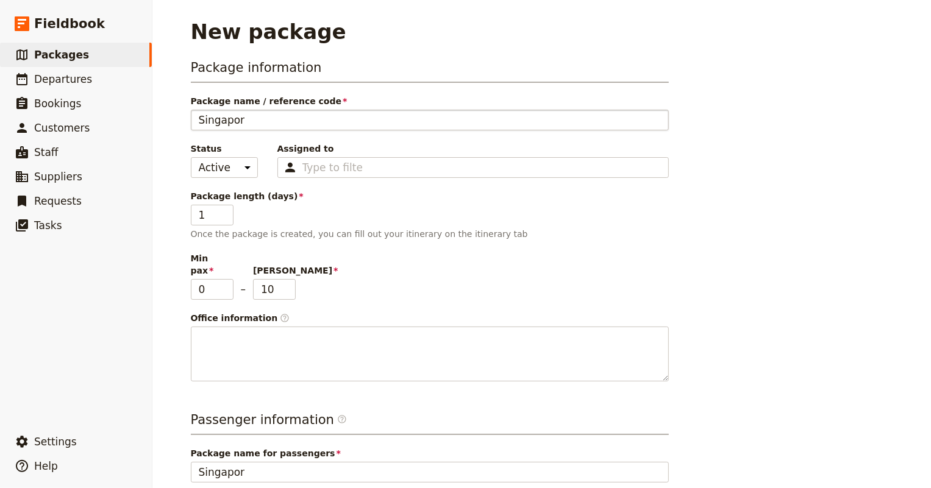
type input "[GEOGRAPHIC_DATA]"
type input "[GEOGRAPHIC_DATA] w"
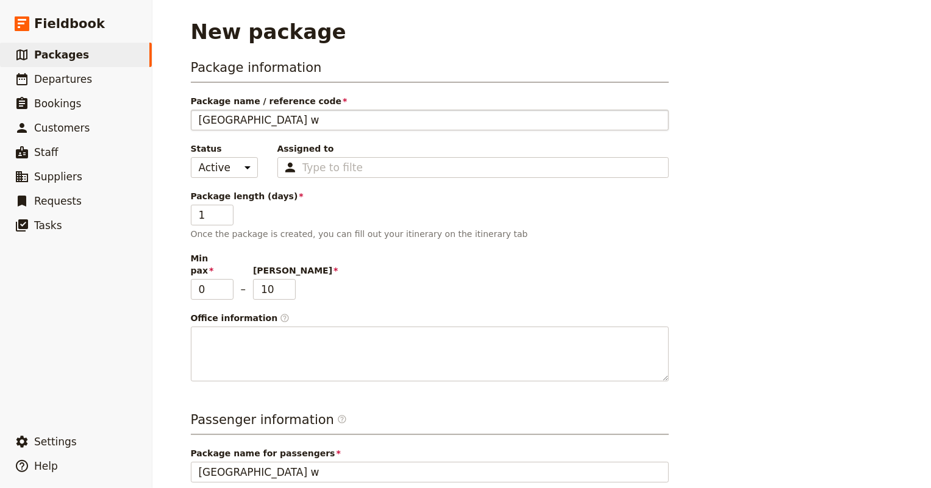
type input "[GEOGRAPHIC_DATA] wi"
type input "Singapore wit"
type input "[GEOGRAPHIC_DATA] with"
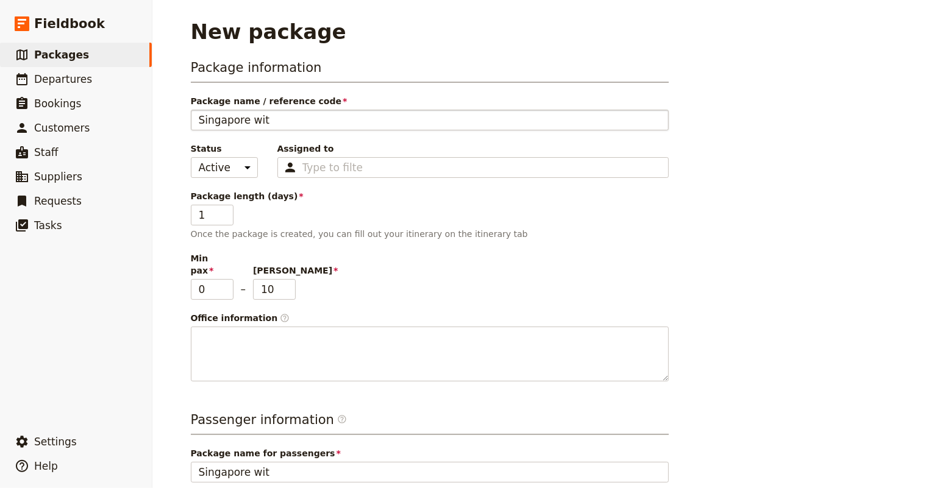
type input "[GEOGRAPHIC_DATA] with"
type input "Singapore with A"
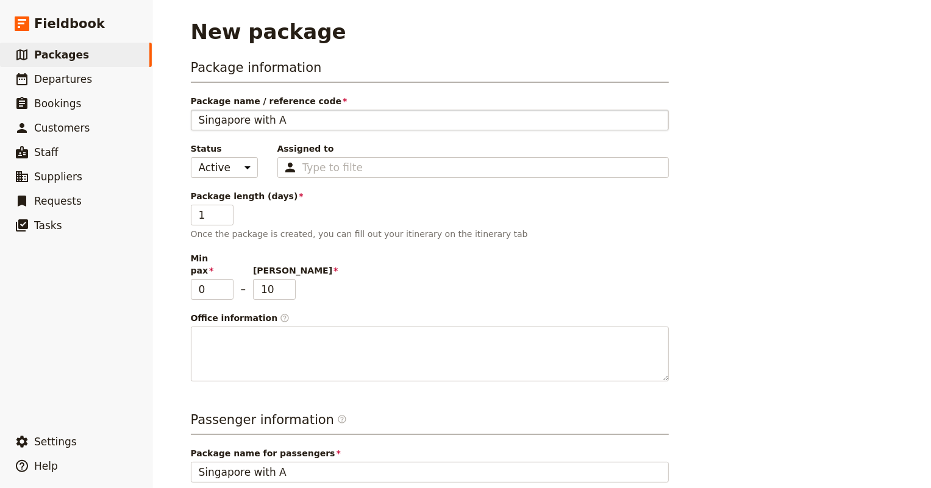
type input "Singapore with AS"
type input "Singapore with ASP"
type input "Singapore with ASPE"
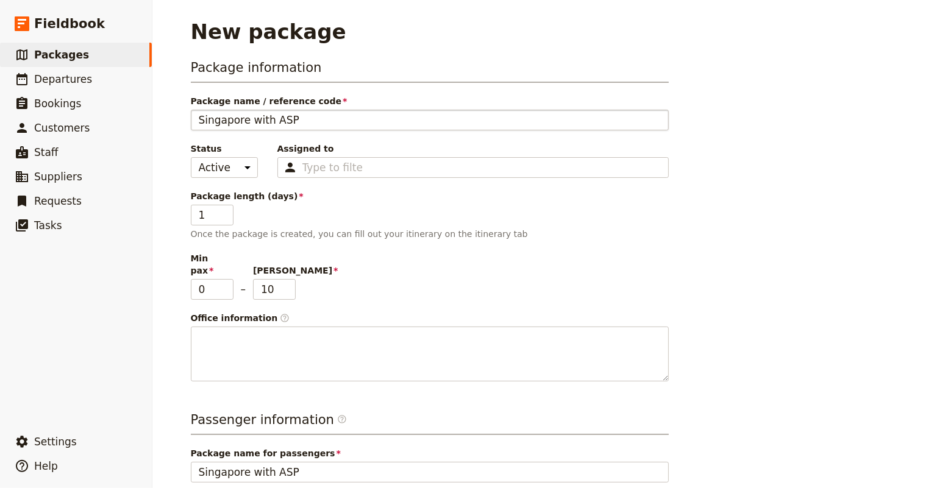
type input "Singapore with ASPE"
type input "Singapore with ASPEC"
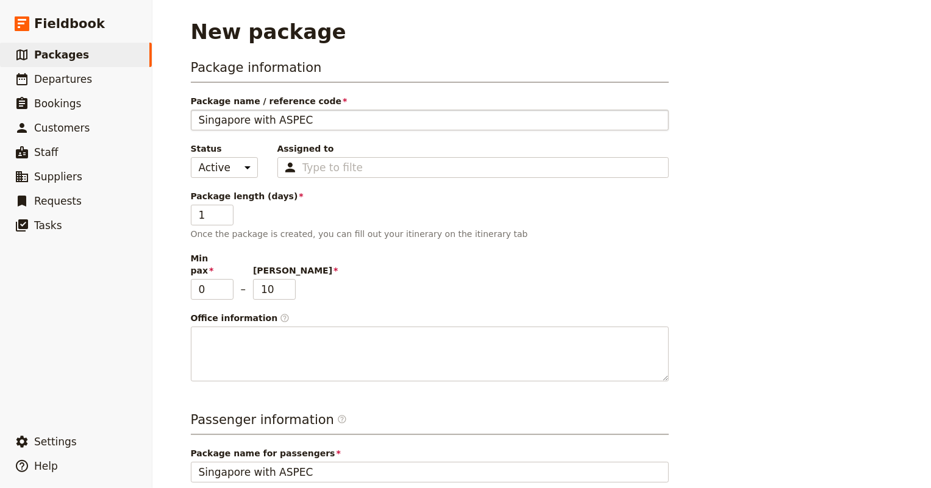
type input "Singapore with ASPEC a"
type input "Singapore with ASPEC an"
type input "Singapore with ASPEC and"
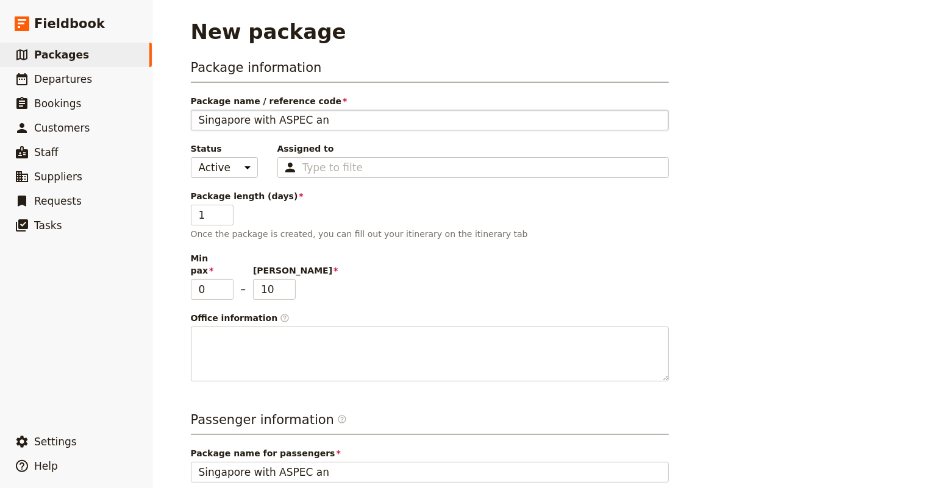
type input "Singapore with ASPEC and"
type input "Singapore with ASPEC and E"
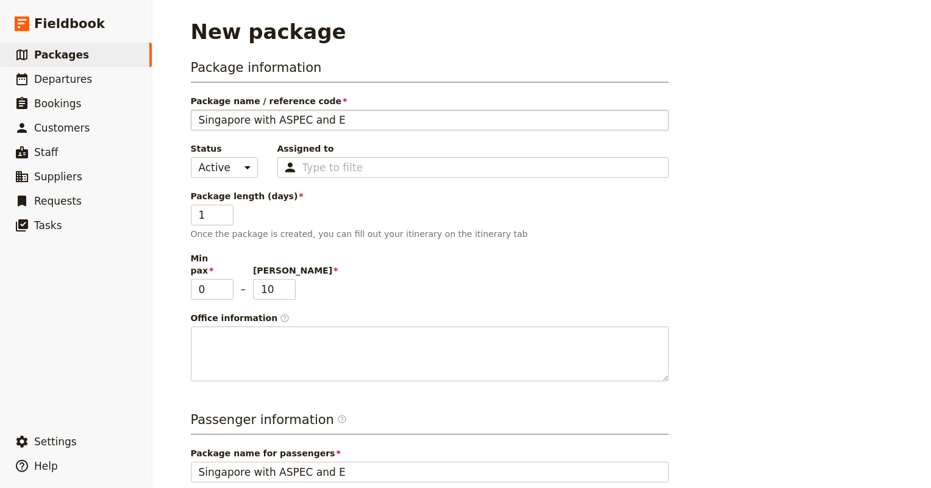
type input "Singapore with ASPEC and Ec"
type input "Singapore with ASPEC and [PERSON_NAME]"
type input "Singapore with ASPEC and Ecke"
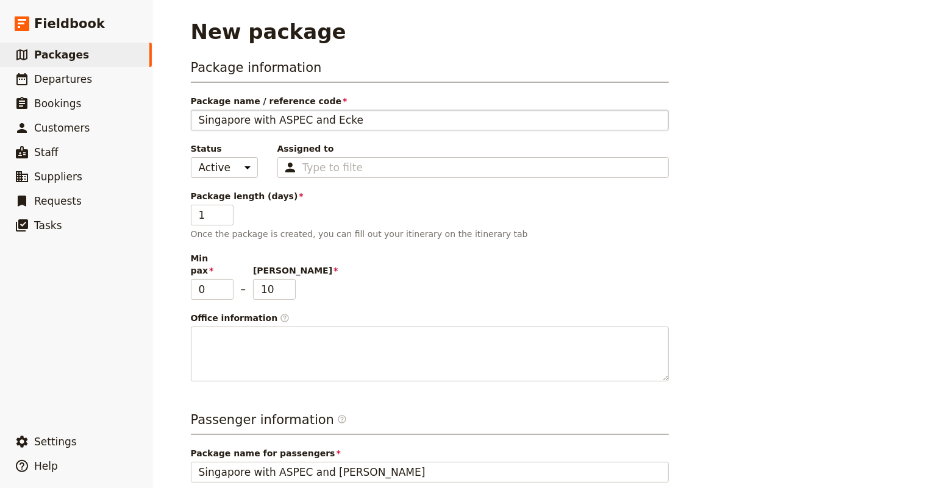
type input "Singapore with ASPEC and Ecke"
type input "Singapore with ASPEC and [PERSON_NAME]"
type input "Singapore with ASPEC and Eckerd"
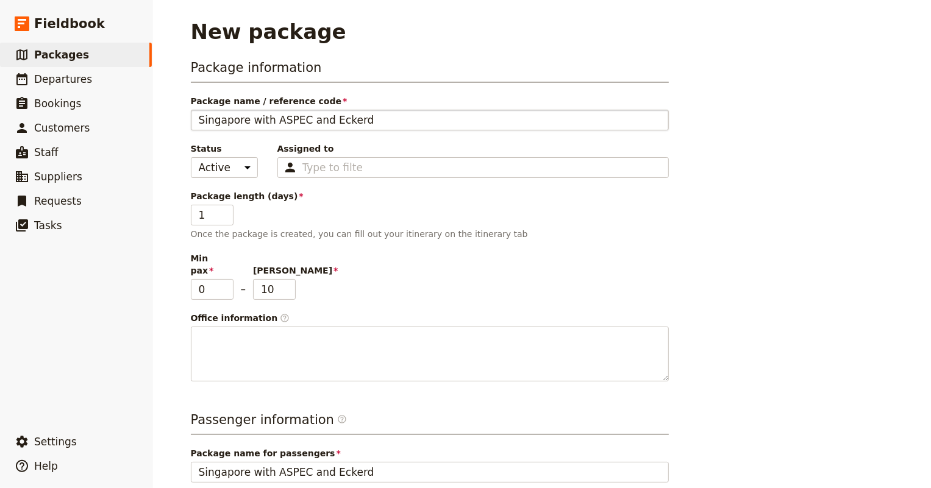
type input "Singapore with ASPEC and Eckerd"
type input "Singapore with ASPEC and Eckerd C"
type input "Singapore with ASPEC and Eckerd CO"
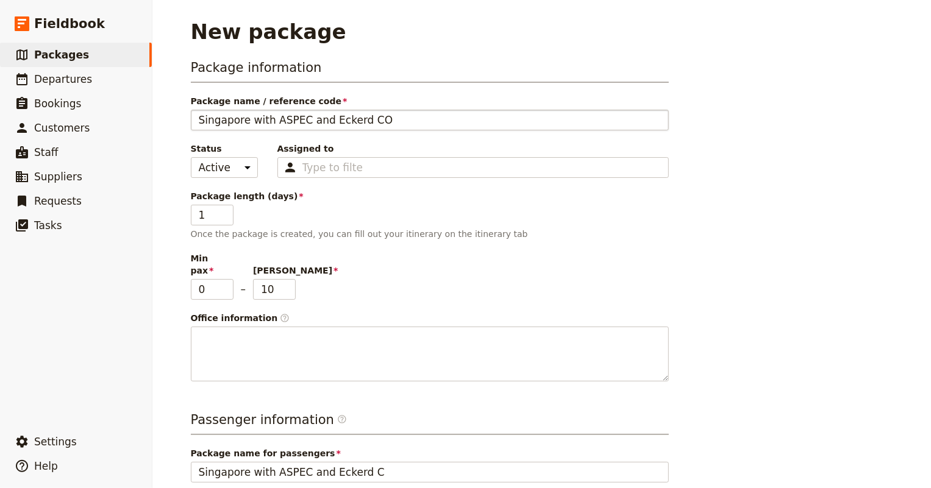
type input "Singapore with ASPEC and Eckerd CO"
type input "Singapore with ASPEC and Eckerd COl"
type input "Singapore with ASPEC and Eckerd COll"
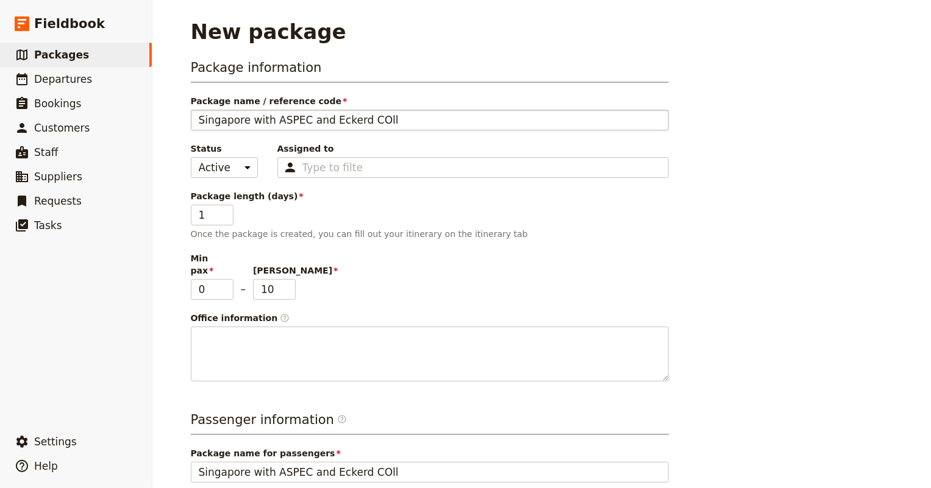
type input "Singapore with ASPEC and Eckerd COlle"
type input "Singapore with ASPEC and Eckerd COlleg"
type input "Singapore with ASPEC and Eckerd COlle"
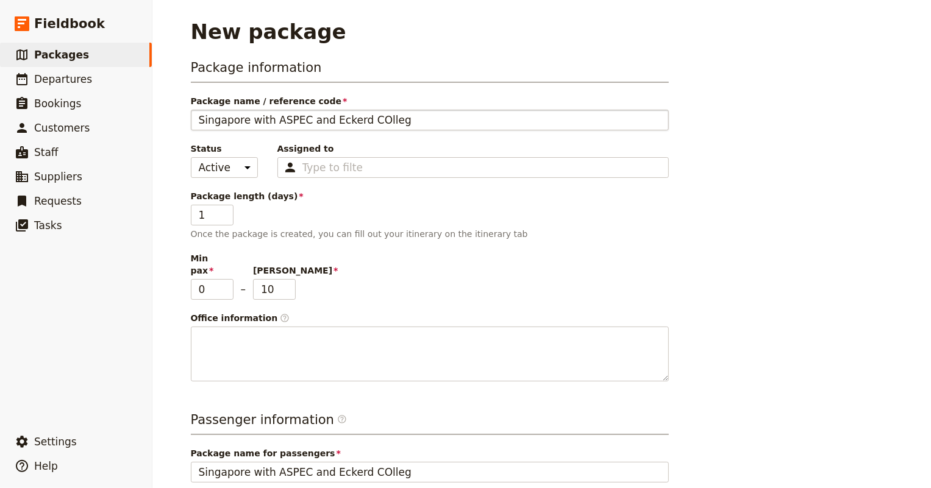
type input "Singapore with ASPEC and Eckerd COlle"
type input "Singapore with ASPEC and Eckerd COll"
type input "Singapore with ASPEC and Eckerd COl"
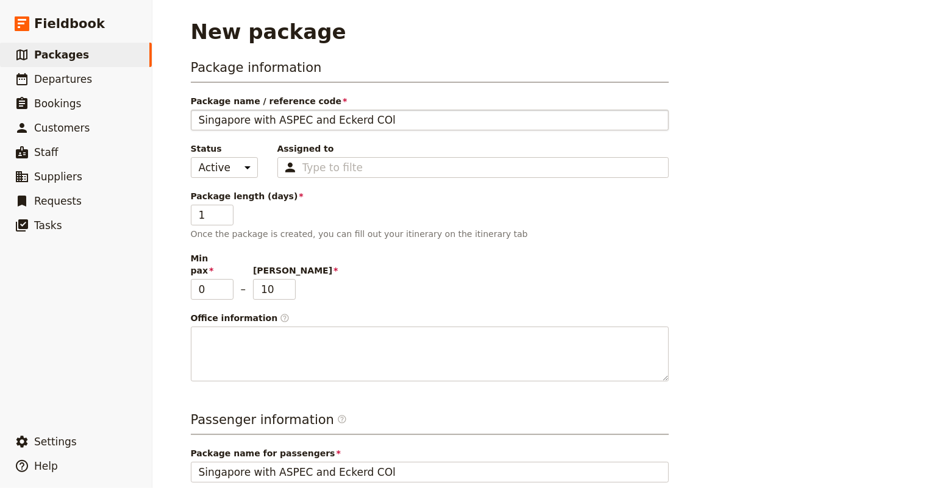
type input "Singapore with ASPEC and Eckerd CO"
type input "Singapore with ASPEC and Eckerd C"
type input "Singapore with ASPEC and Eckerd Co"
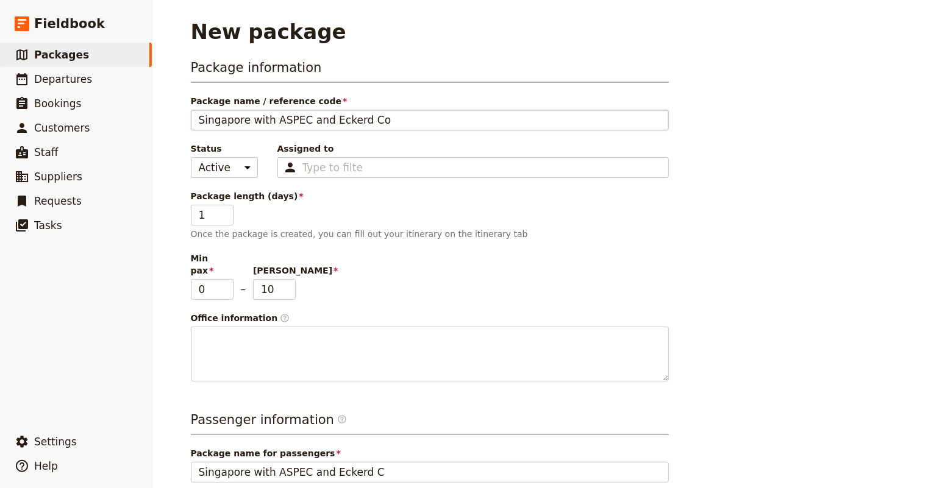
type input "Singapore with ASPEC and Eckerd Co"
type input "Singapore with ASPEC and Eckerd Col"
type input "Singapore with ASPEC and Eckerd Coll"
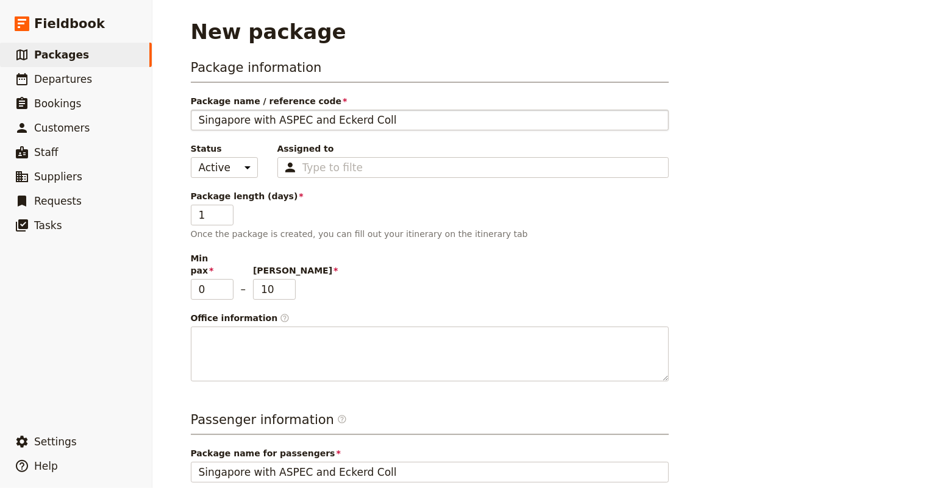
type input "Singapore with ASPEC and Eckerd Colle"
type input "Singapore with ASPEC and Eckerd Colleg"
type input "Singapore with ASPEC and Eckerd College"
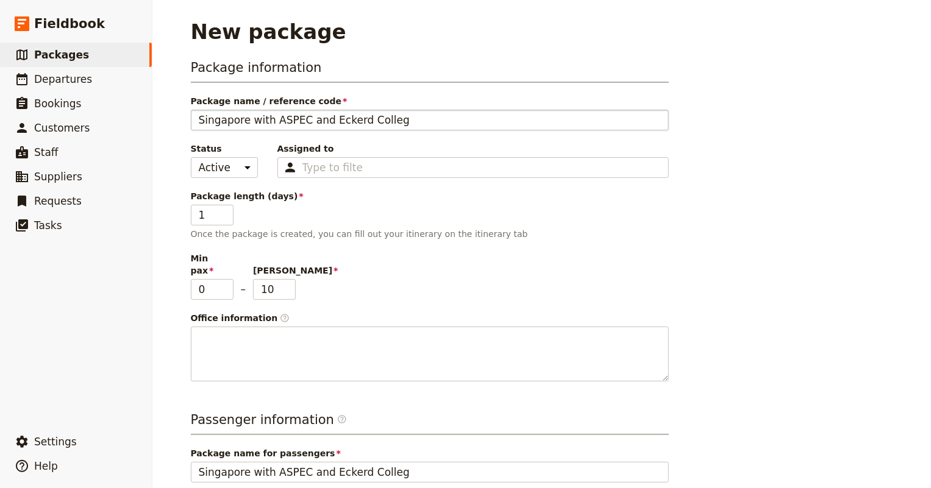
type input "Singapore with ASPEC and Eckerd College"
click at [235, 169] on select "Active Inactive" at bounding box center [224, 167] width 67 height 21
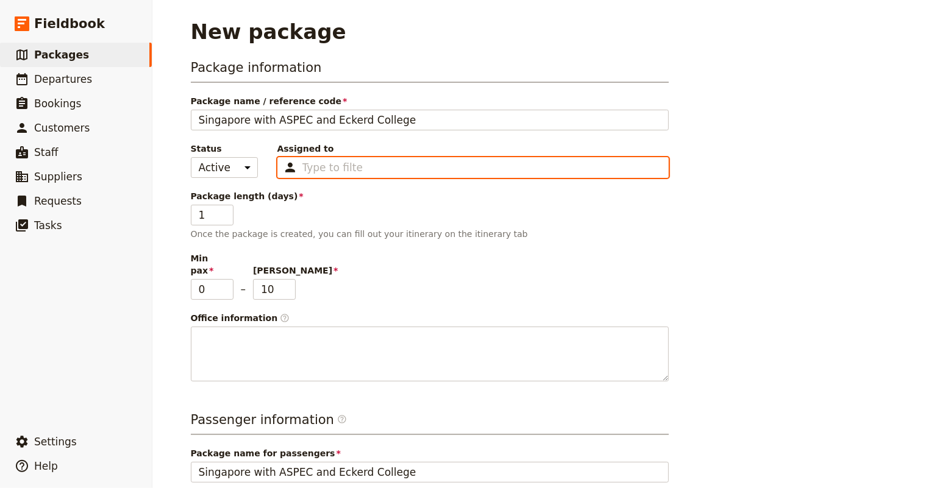
click at [305, 168] on input "Assigned to Type to filter" at bounding box center [332, 167] width 60 height 15
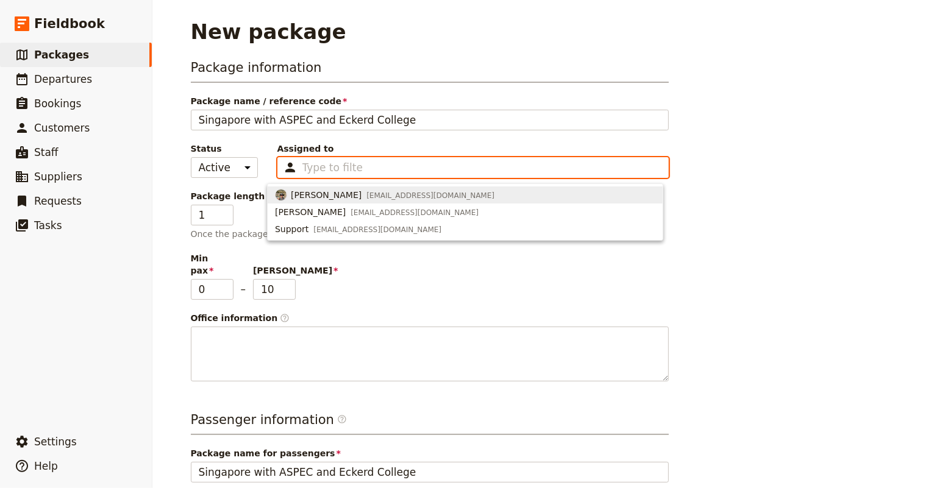
click at [315, 190] on span "[PERSON_NAME]" at bounding box center [326, 195] width 71 height 12
type input "688baf0ed96320893589315e"
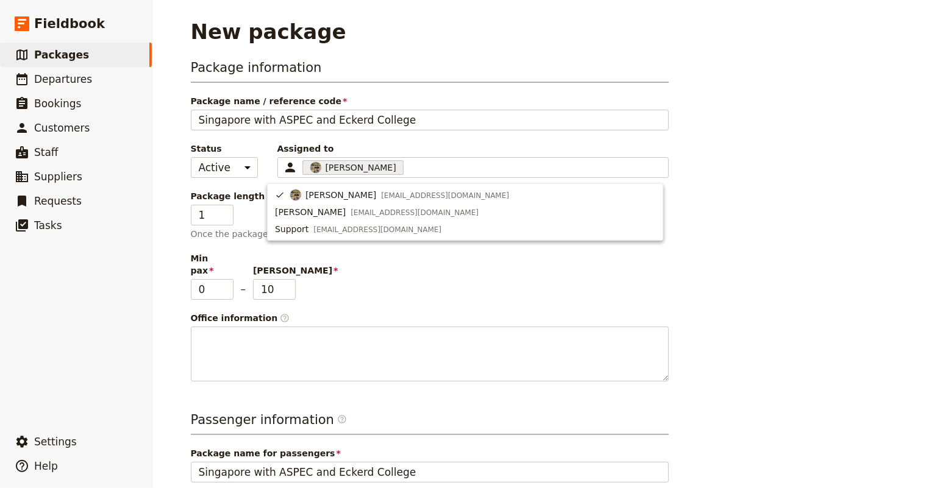
click at [243, 140] on div "Package information Package name / reference code [GEOGRAPHIC_DATA] with ASPEC …" at bounding box center [430, 220] width 478 height 323
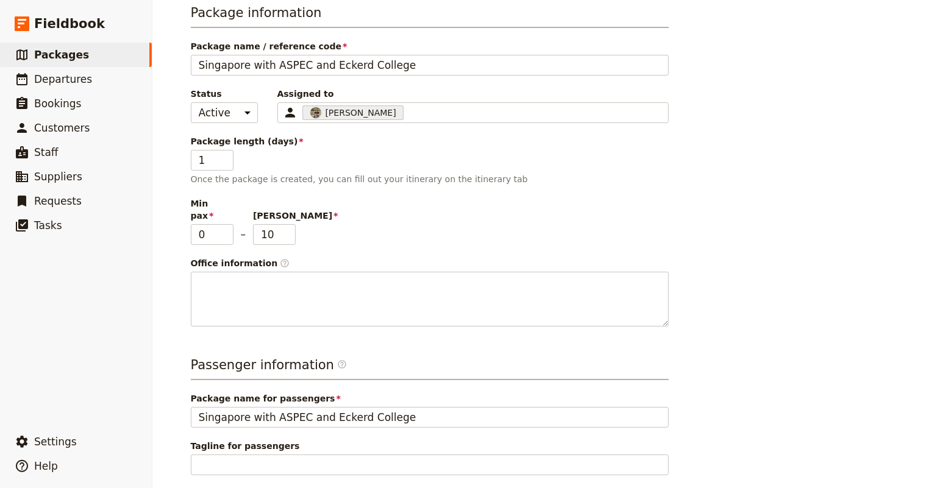
scroll to position [110, 0]
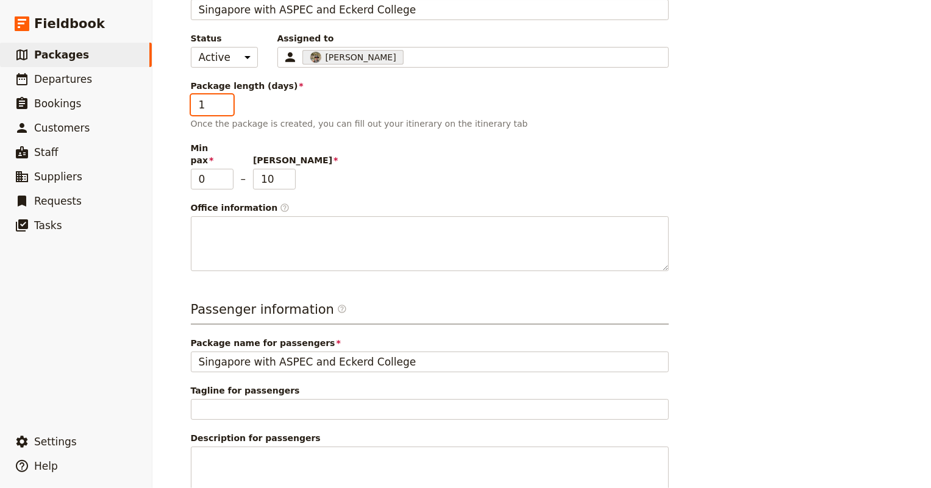
click at [210, 104] on input "1" at bounding box center [212, 104] width 43 height 21
type input "11"
type input "10"
type input "25"
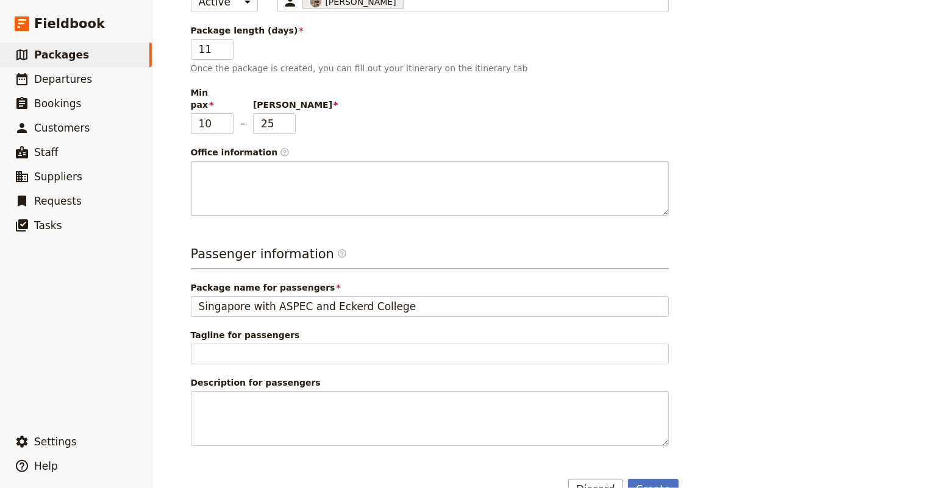
scroll to position [183, 0]
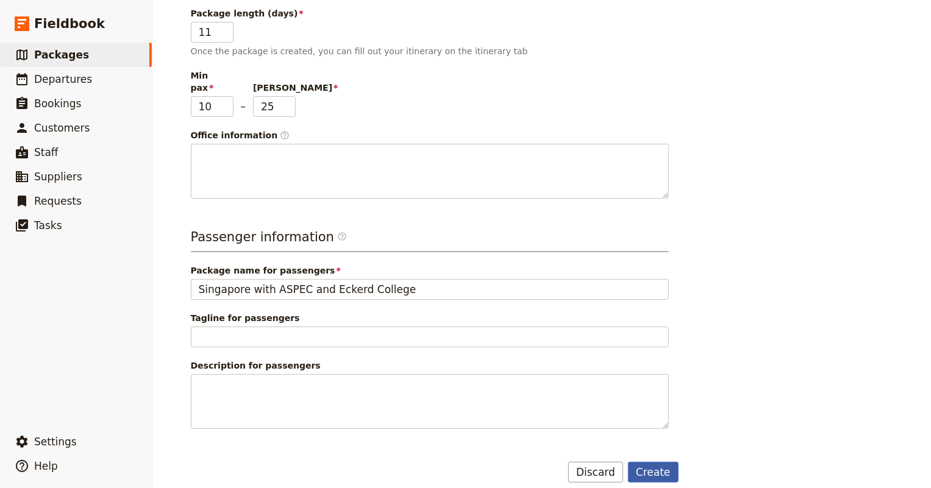
click at [657, 463] on button "Create" at bounding box center [653, 472] width 51 height 21
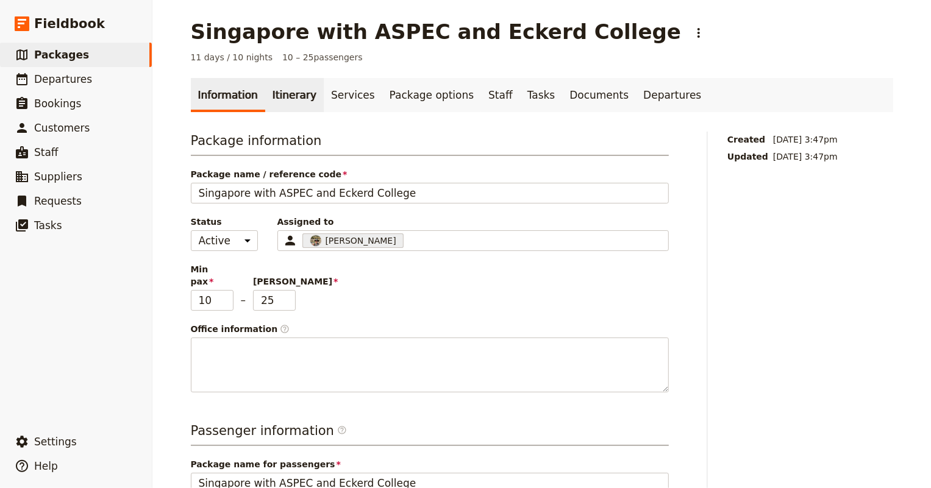
click at [279, 104] on link "Itinerary" at bounding box center [294, 95] width 59 height 34
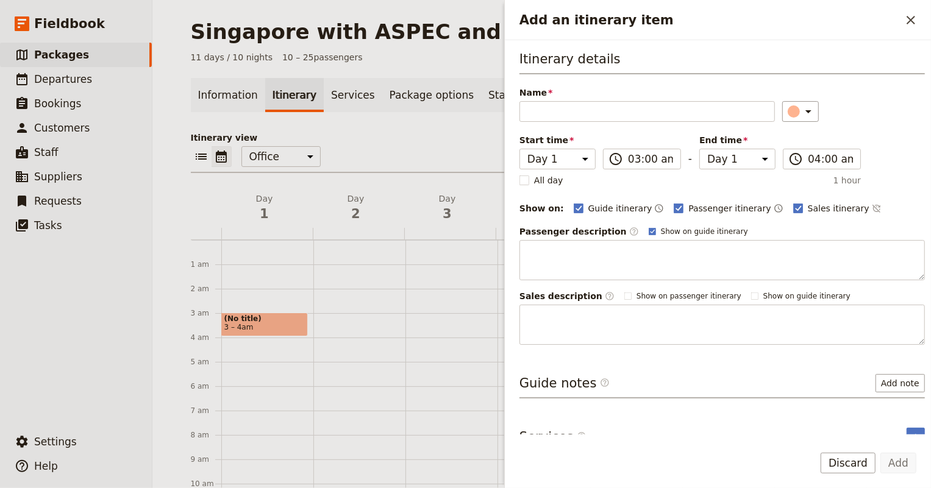
drag, startPoint x: 240, startPoint y: 319, endPoint x: 238, endPoint y: 372, distance: 53.1
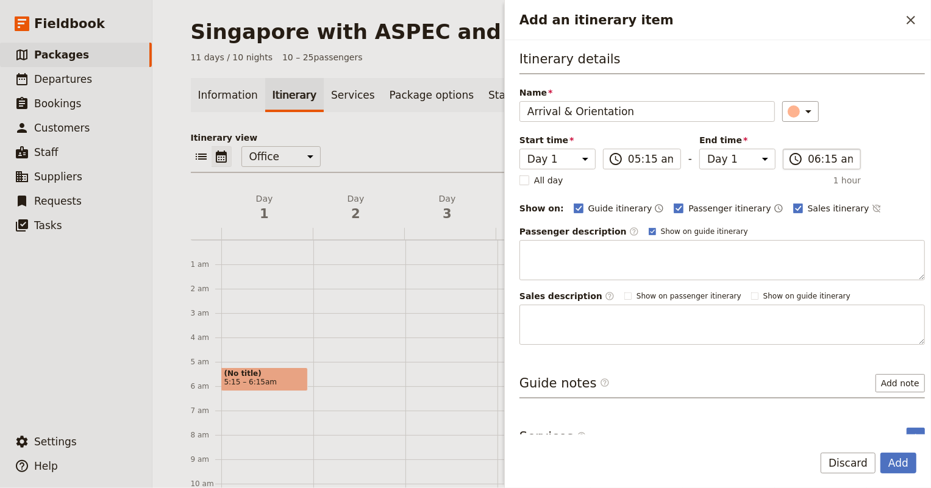
type input "Arrival & Orientation"
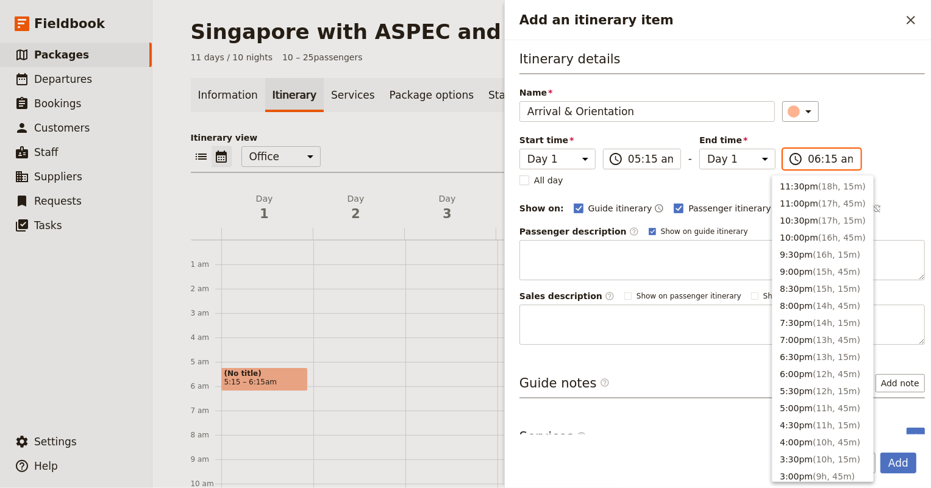
scroll to position [518, 0]
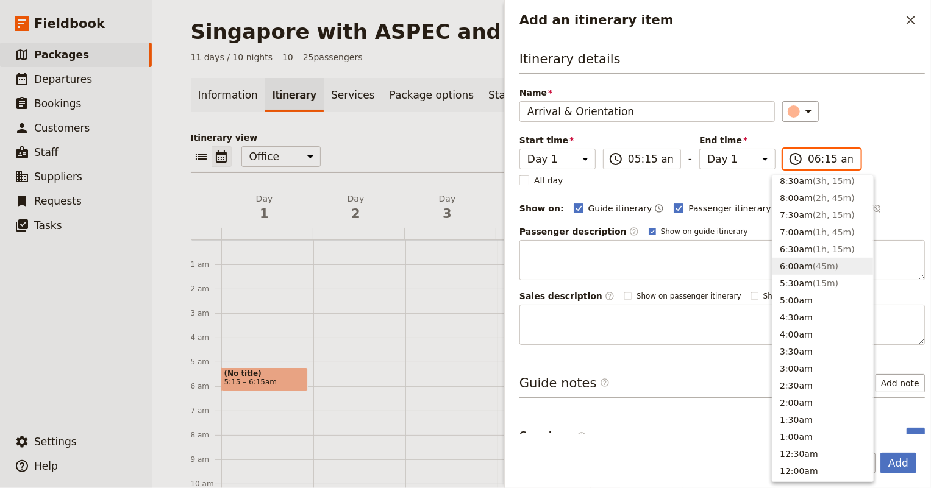
click at [808, 160] on input "06:15 am" at bounding box center [830, 159] width 45 height 15
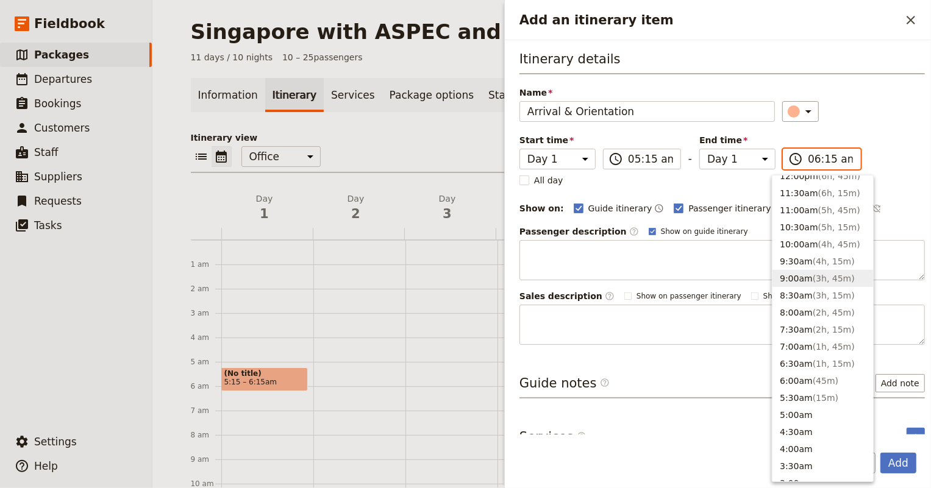
click at [804, 272] on button "9:00am ( 3h, 45m )" at bounding box center [822, 278] width 101 height 17
type input "09:00 am"
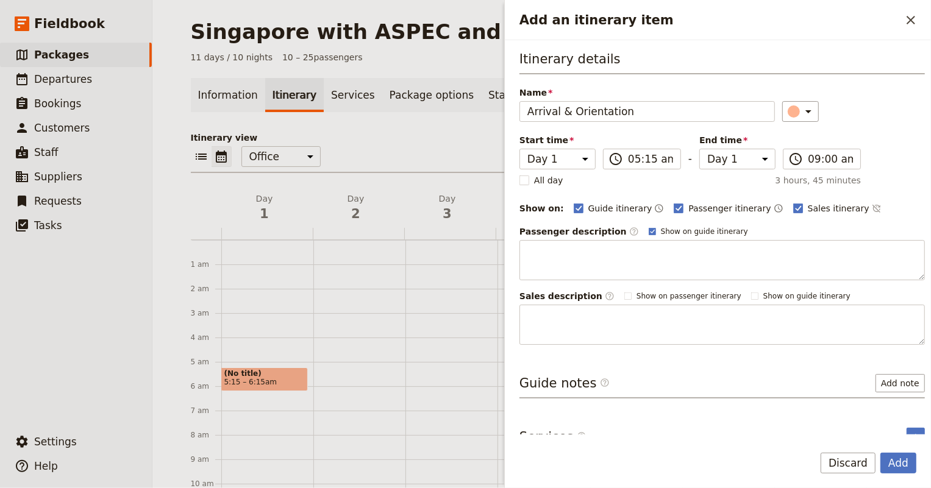
click at [655, 183] on div "All day 3 hours, 45 minutes" at bounding box center [689, 180] width 341 height 12
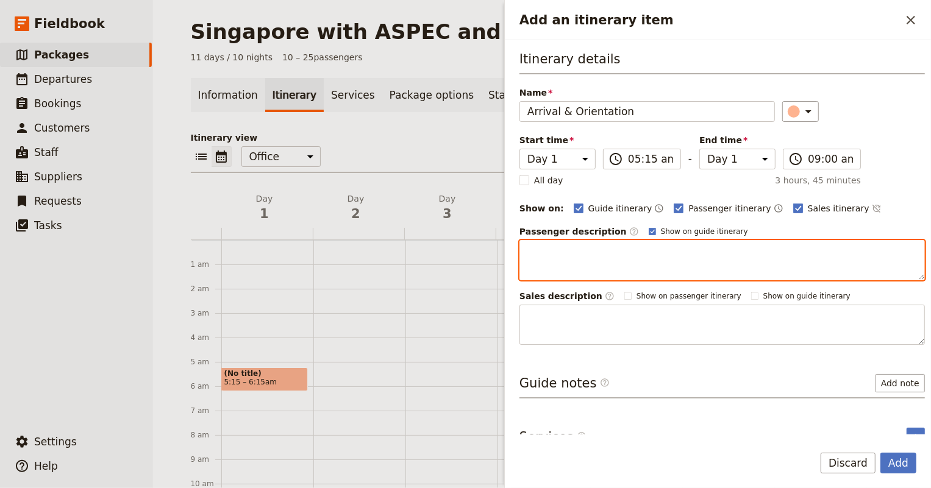
click at [605, 255] on textarea "Add an itinerary item" at bounding box center [721, 260] width 405 height 40
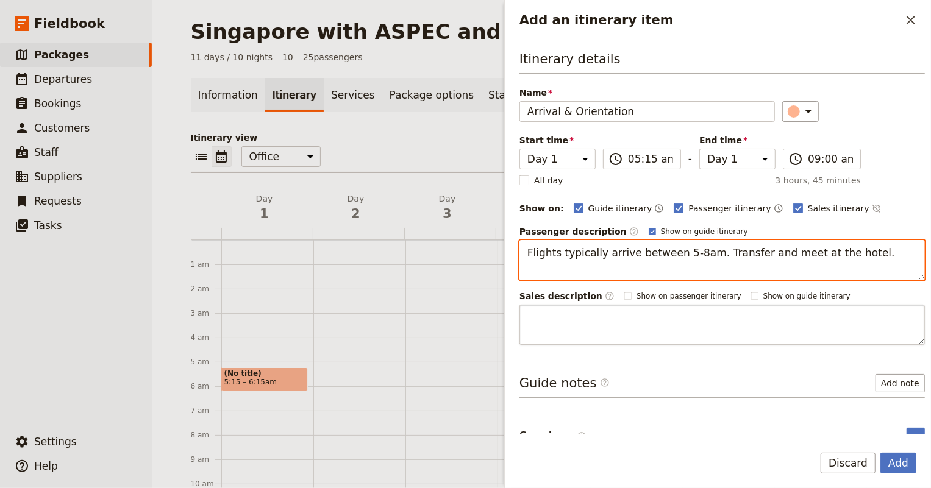
scroll to position [16, 0]
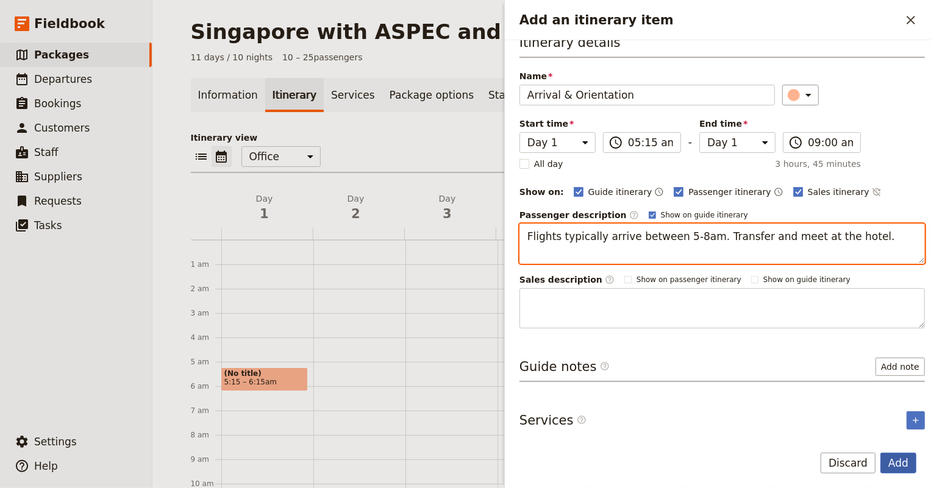
type textarea "Flights typically arrive between 5-8am. Transfer and meet at the hotel."
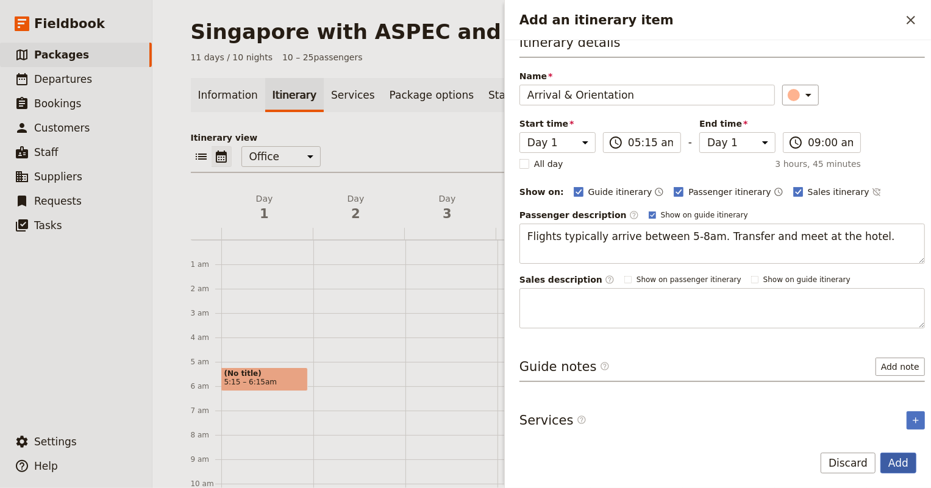
click at [904, 461] on button "Add" at bounding box center [898, 463] width 36 height 21
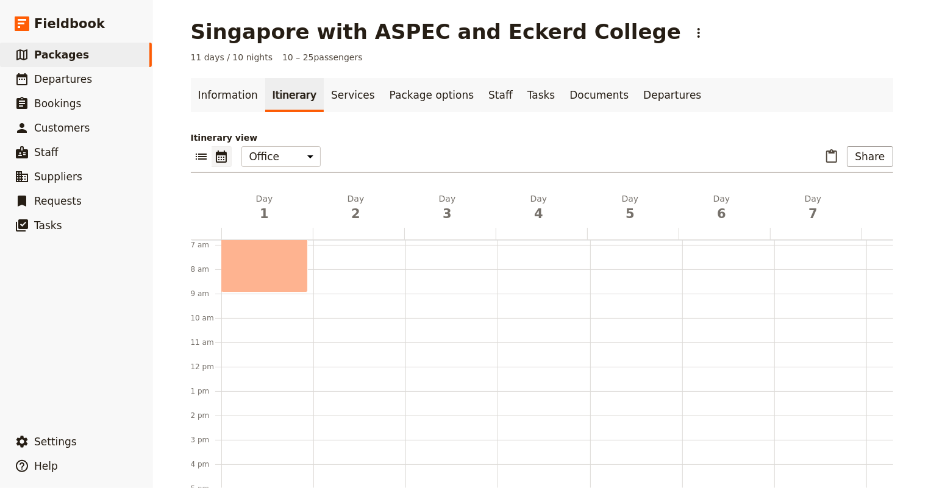
scroll to position [110, 0]
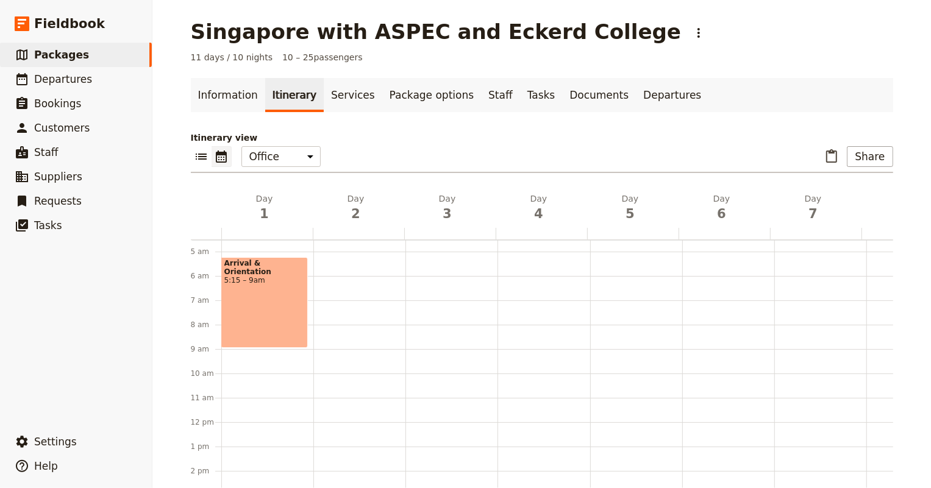
click at [260, 378] on div "Arrival & Orientation 5:15 – 9am" at bounding box center [267, 422] width 92 height 585
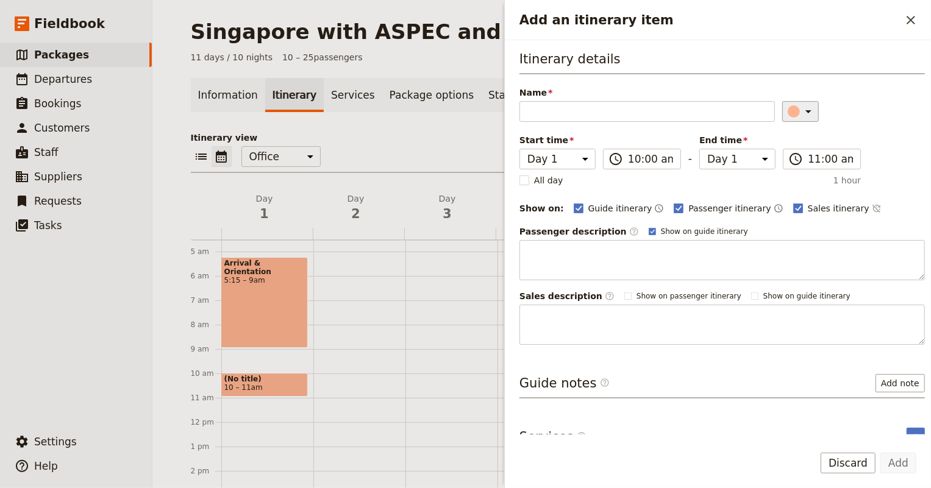
click at [803, 110] on icon "Add an itinerary item" at bounding box center [808, 111] width 15 height 15
click at [780, 148] on div "button" at bounding box center [783, 151] width 12 height 12
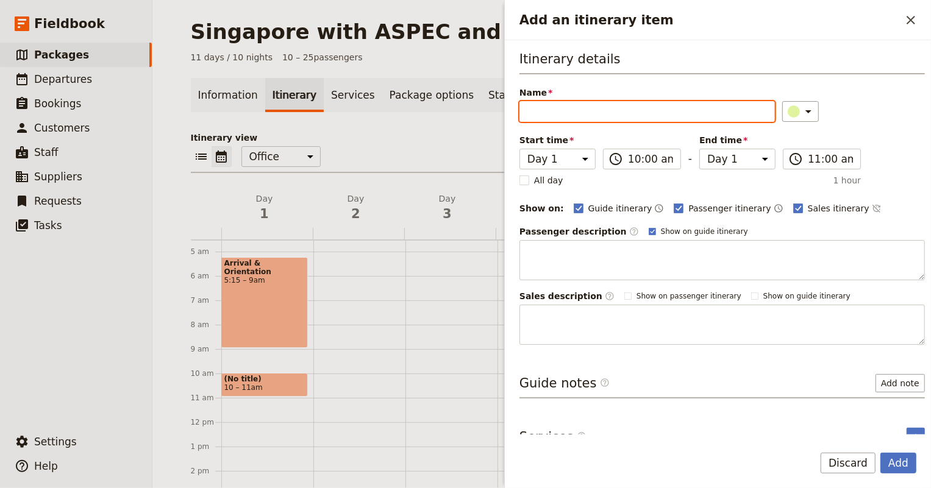
click at [599, 108] on input "Name" at bounding box center [646, 111] width 255 height 21
type input "W"
type input "Short Walking Tour of Neighborhood"
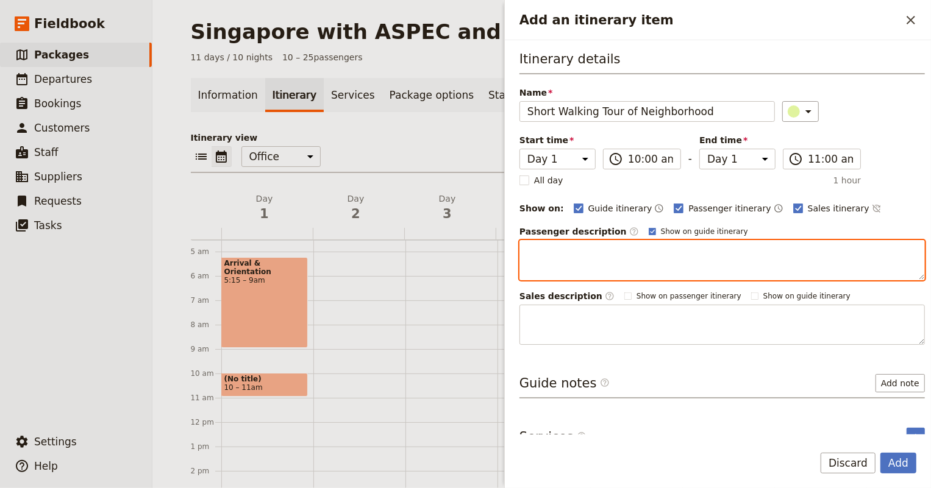
click at [535, 243] on textarea "Add an itinerary item" at bounding box center [721, 260] width 405 height 40
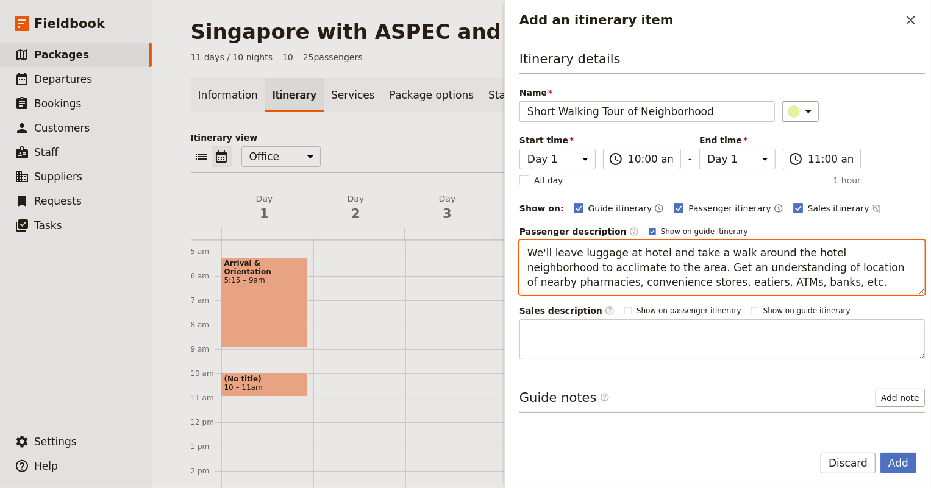
click at [637, 280] on textarea "We'll leave luggage at hotel and take a walk around the hotel neighborhood to a…" at bounding box center [721, 267] width 405 height 55
type textarea "We'll leave luggage at hotel and take a walk around the hotel neighborhood to a…"
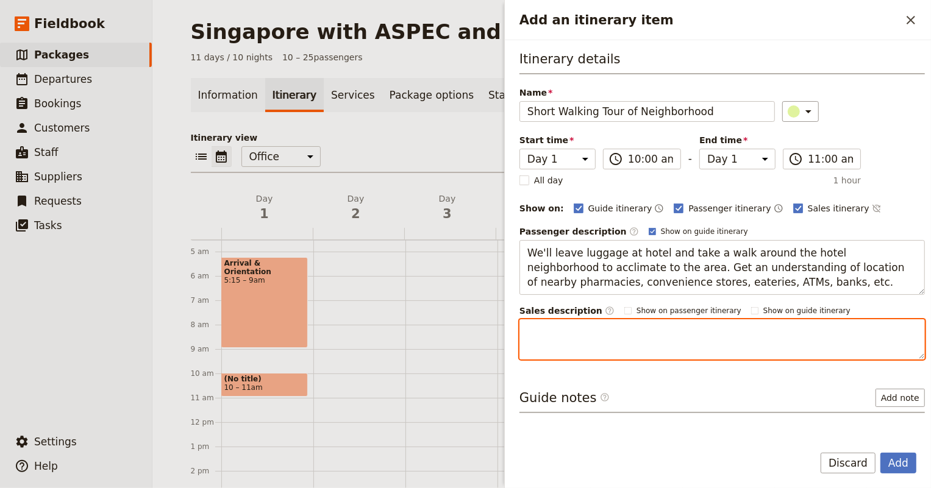
click at [628, 329] on textarea "Add an itinerary item" at bounding box center [721, 339] width 405 height 40
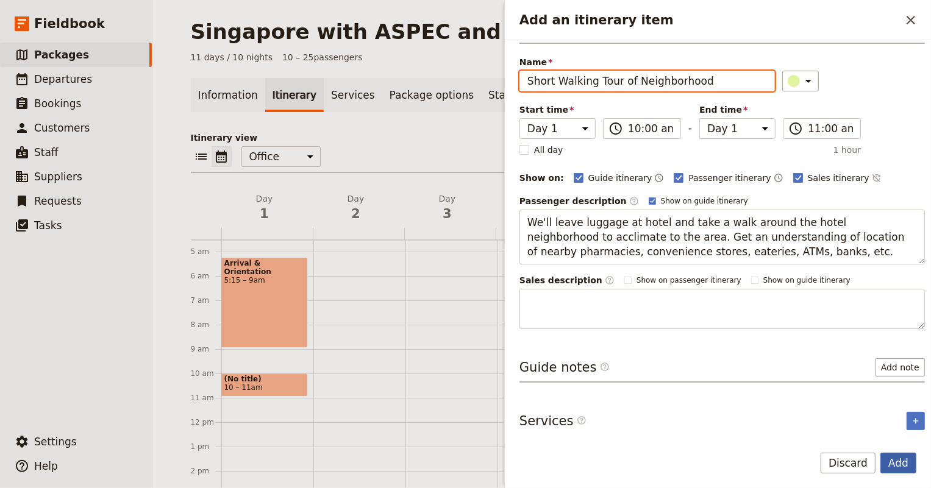
click at [905, 457] on button "Add" at bounding box center [898, 463] width 36 height 21
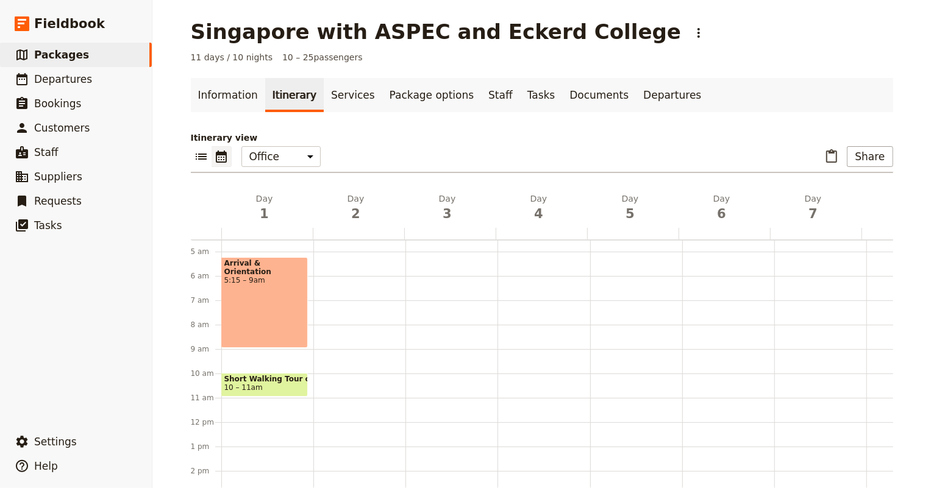
scroll to position [166, 0]
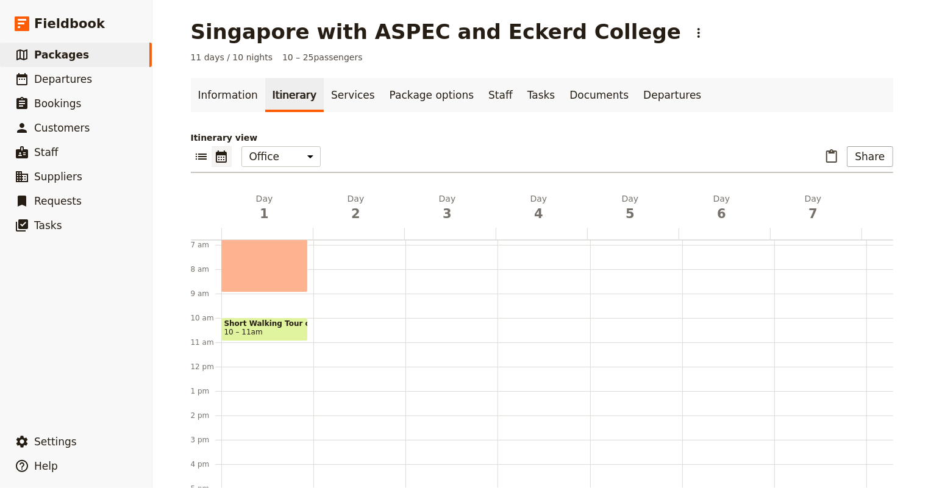
click at [225, 354] on div "Arrival & Orientation 5:15 – 9am Short Walking Tour of Neighborhood 10 – 11am" at bounding box center [267, 366] width 92 height 585
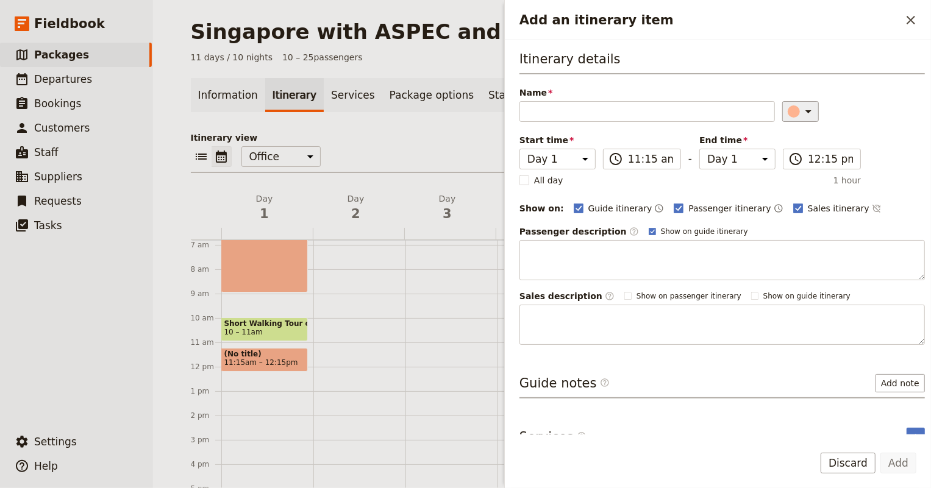
click at [805, 112] on icon "Add an itinerary item" at bounding box center [808, 111] width 6 height 3
click at [785, 196] on div "button" at bounding box center [783, 195] width 12 height 12
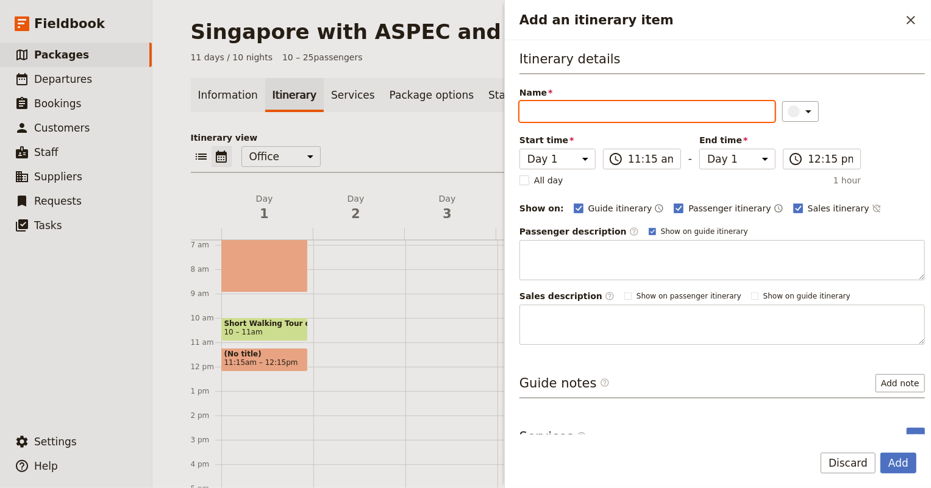
click at [538, 107] on input "Name" at bounding box center [646, 111] width 255 height 21
type input "W"
type input "Driving Tour"
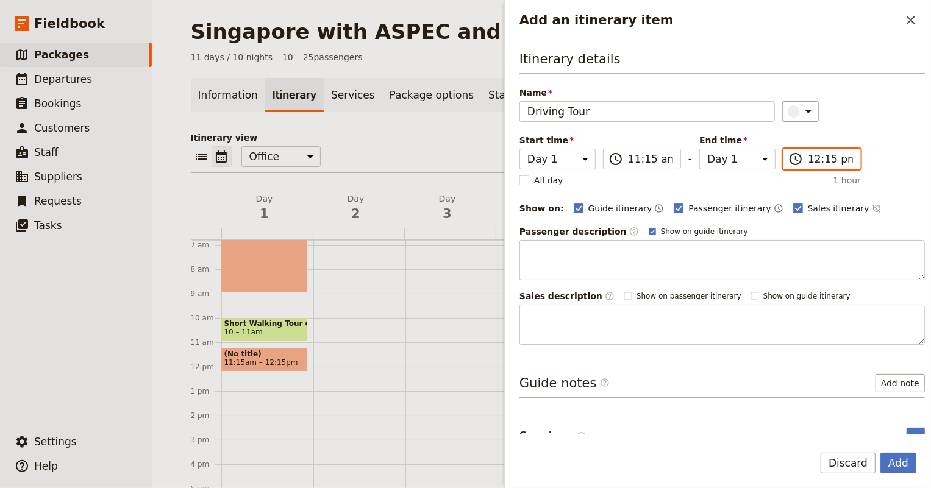
scroll to position [395, 0]
click at [808, 163] on input "12:15 pm" at bounding box center [830, 159] width 45 height 15
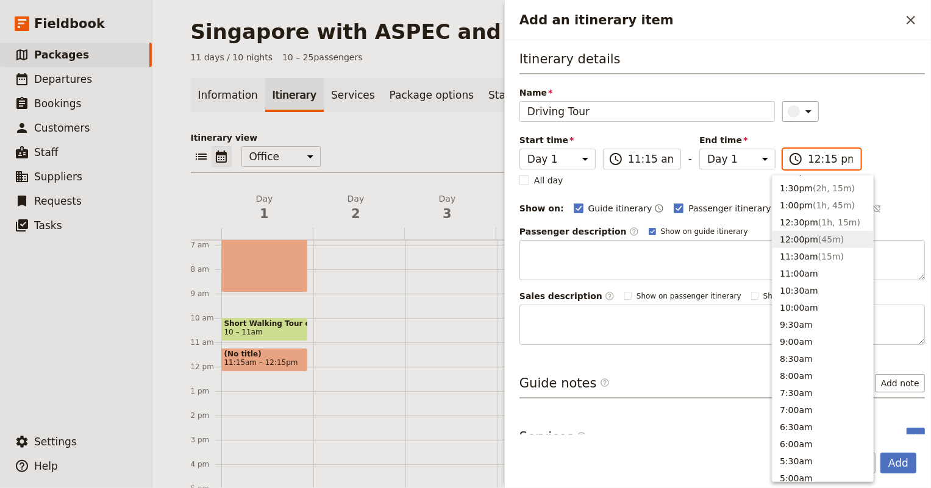
scroll to position [284, 0]
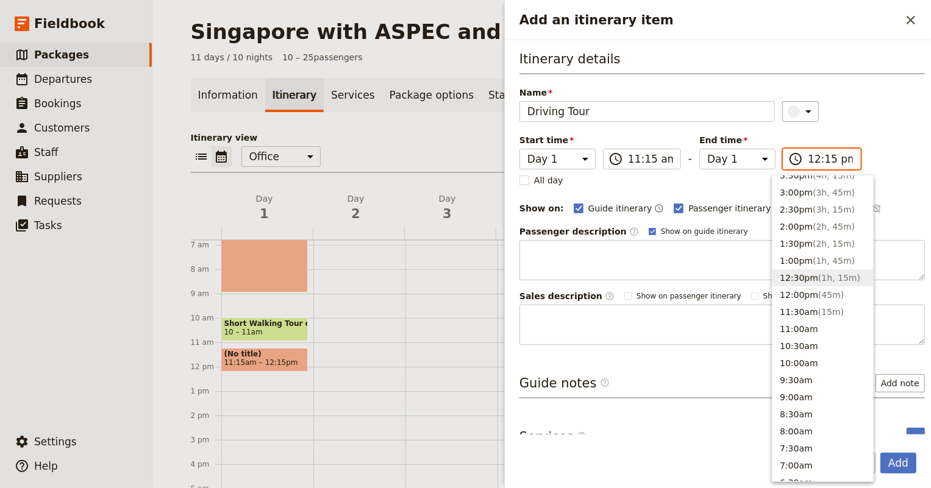
click at [808, 271] on button "12:30pm ( 1h, 15m )" at bounding box center [822, 277] width 101 height 17
type input "12:30 pm"
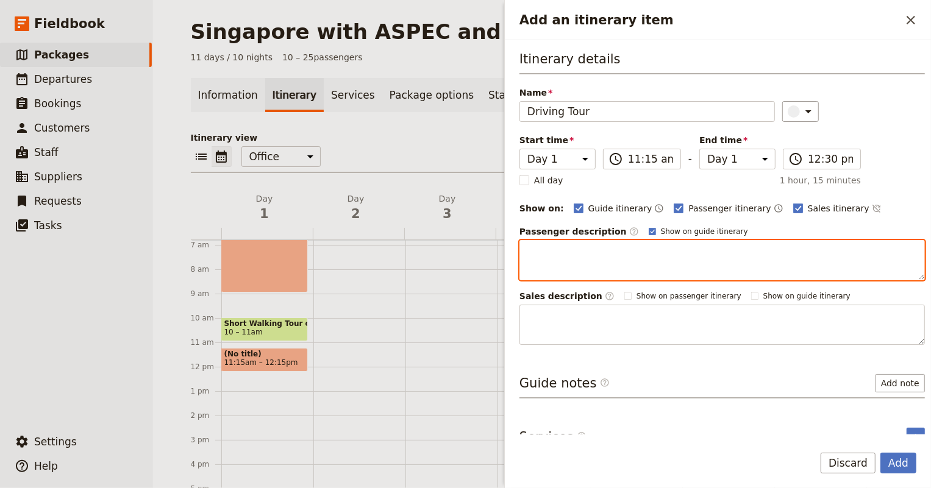
click at [661, 243] on textarea "Add an itinerary item" at bounding box center [721, 260] width 405 height 40
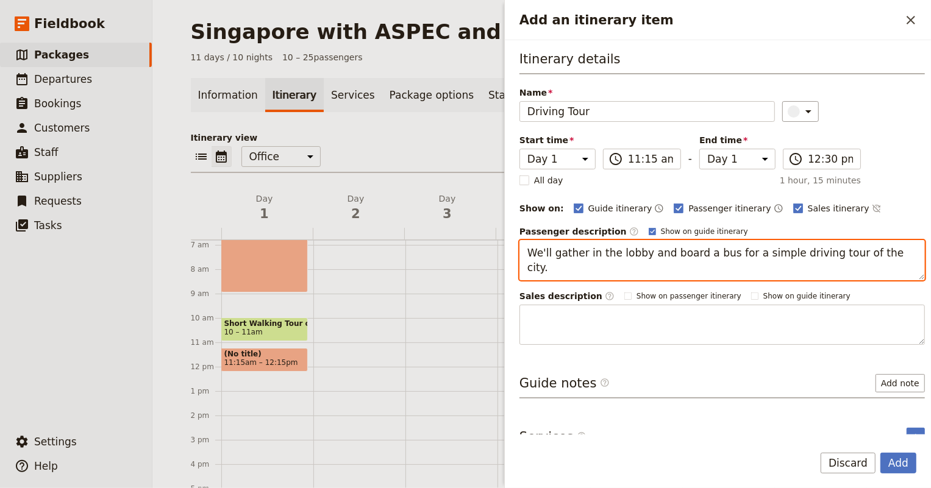
scroll to position [16, 0]
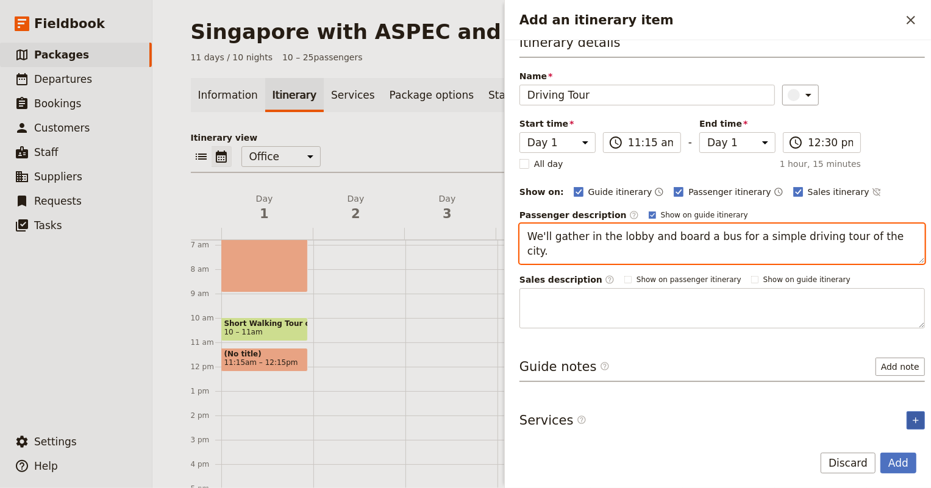
type textarea "We'll gather in the lobby and board a bus for a simple driving tour of the city."
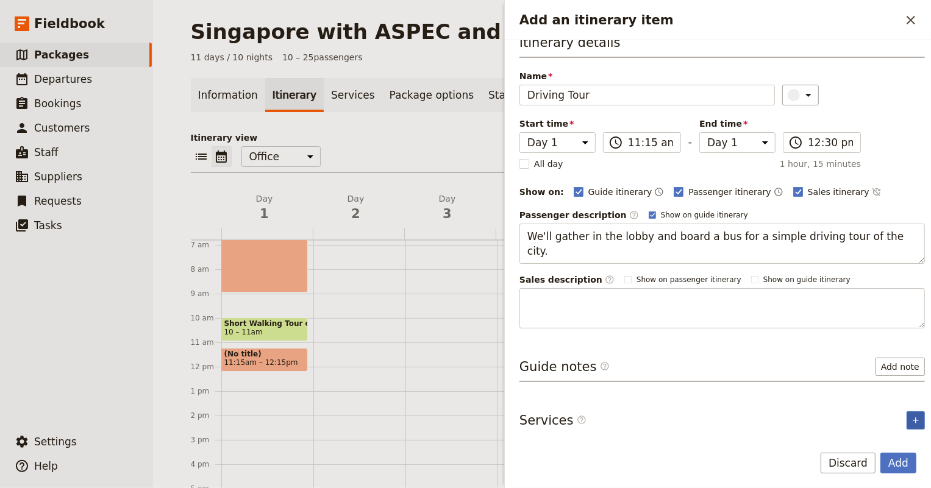
click at [911, 416] on icon "Add service inclusion" at bounding box center [916, 421] width 10 height 10
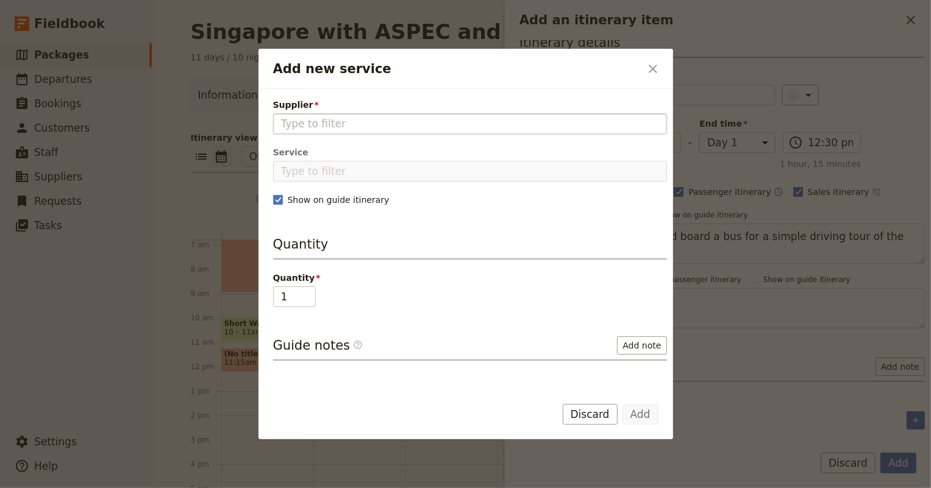
click at [341, 127] on input "Supplier" at bounding box center [470, 123] width 378 height 15
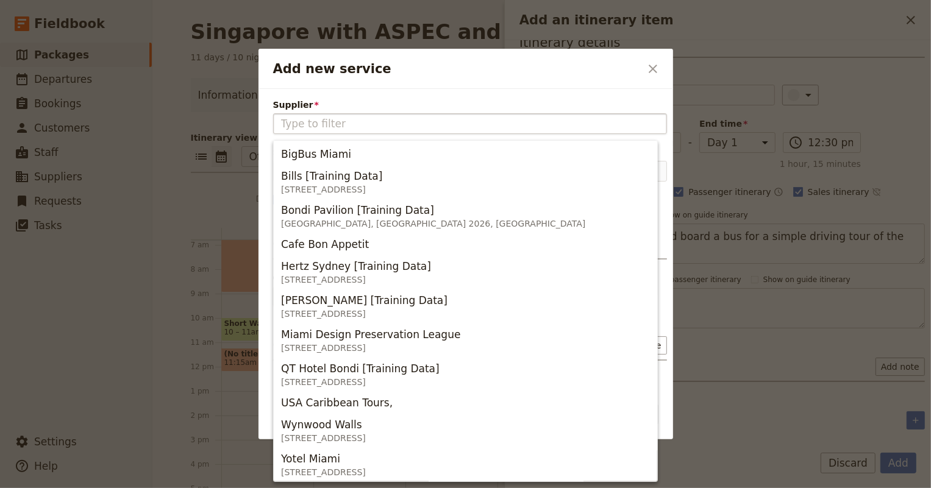
click at [341, 127] on input "Supplier" at bounding box center [470, 123] width 378 height 15
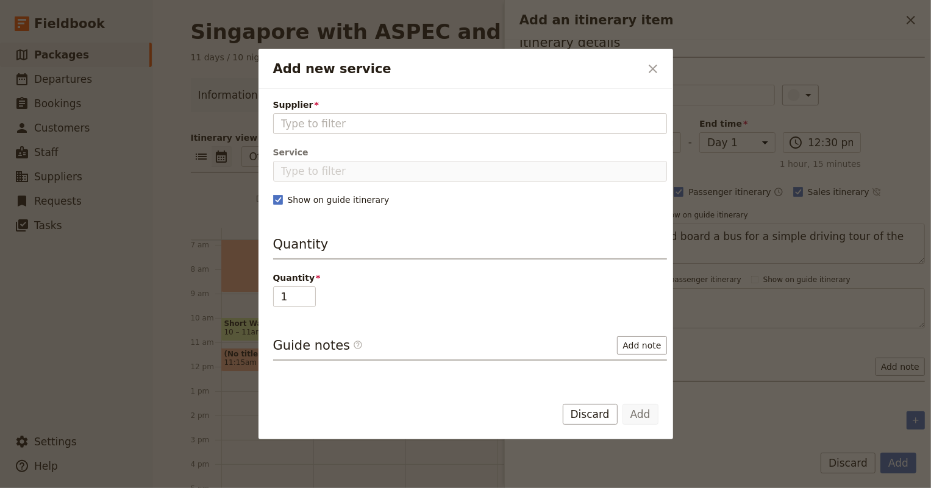
click at [335, 108] on span "Supplier" at bounding box center [470, 105] width 394 height 12
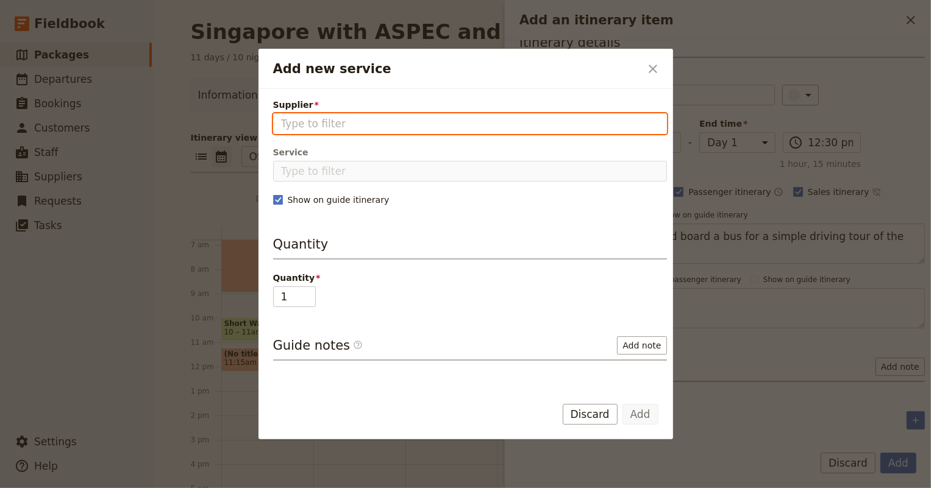
click at [335, 116] on input "Supplier" at bounding box center [470, 123] width 378 height 15
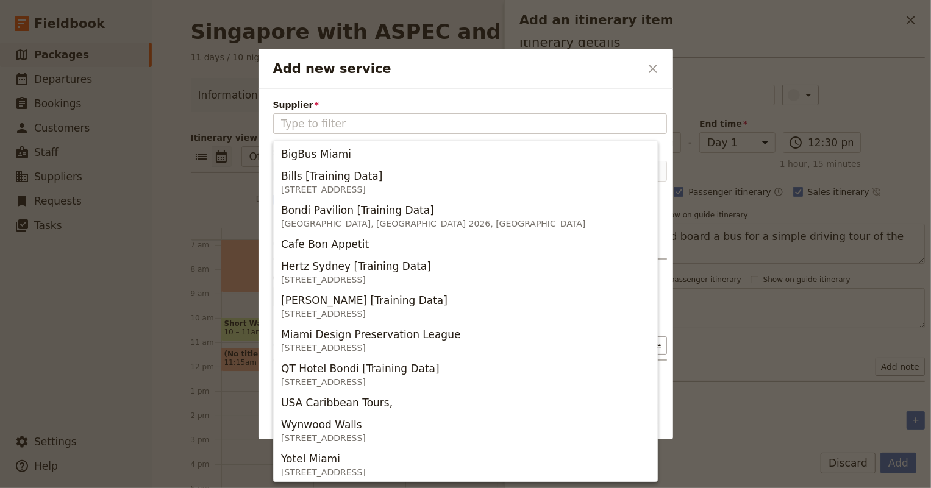
click at [457, 99] on span "Supplier" at bounding box center [470, 105] width 394 height 12
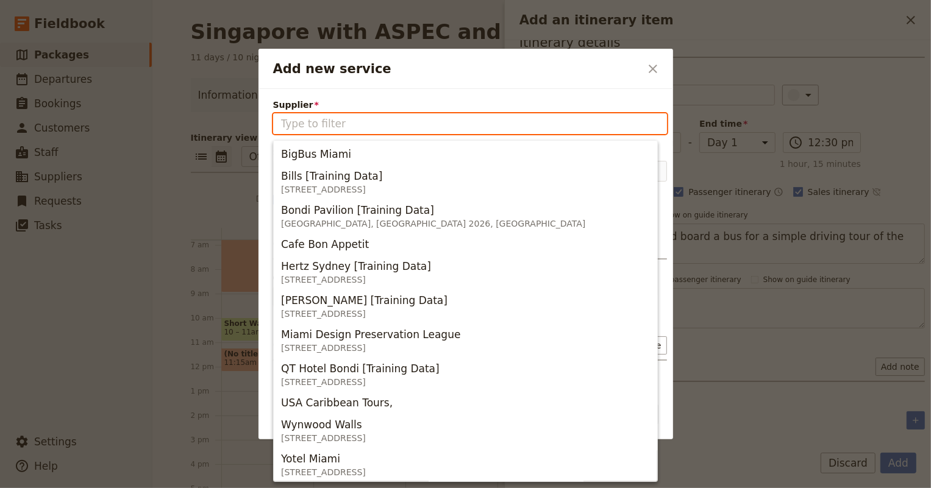
click at [457, 116] on input "Supplier" at bounding box center [470, 123] width 378 height 15
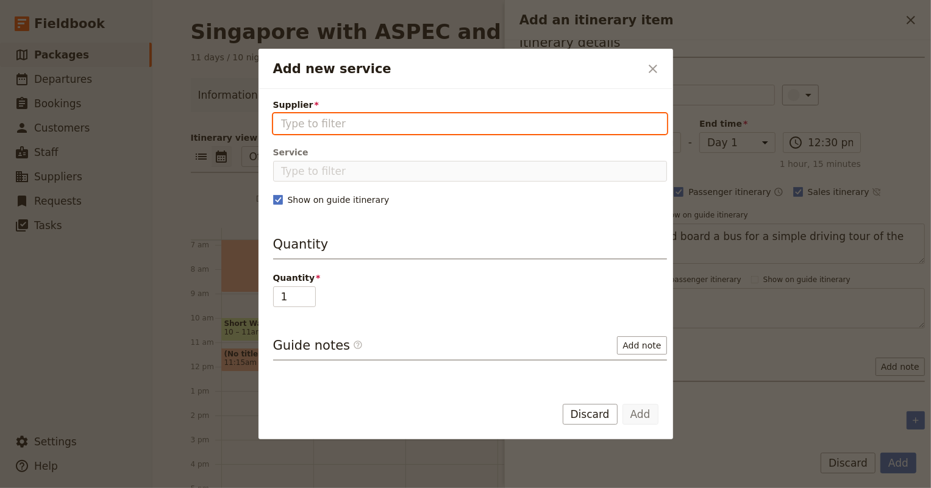
click at [390, 123] on input "Supplier" at bounding box center [470, 123] width 378 height 15
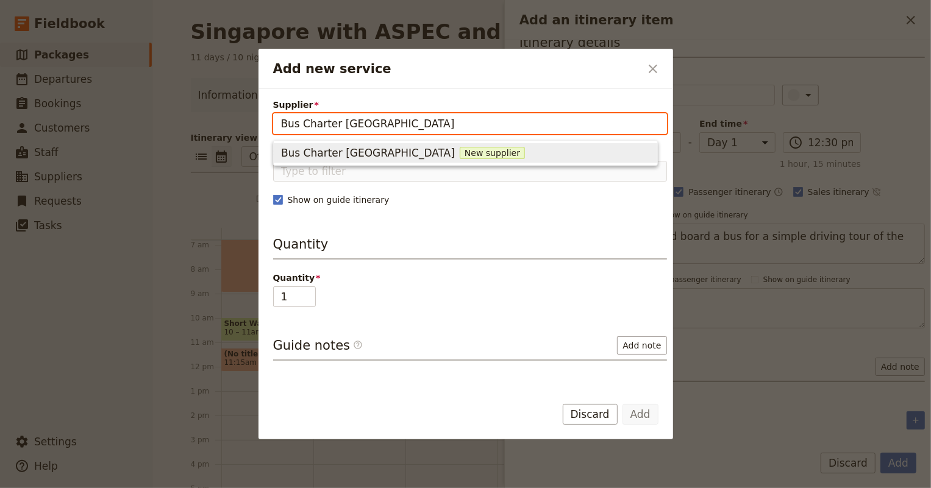
type input "Bus Charter [GEOGRAPHIC_DATA]"
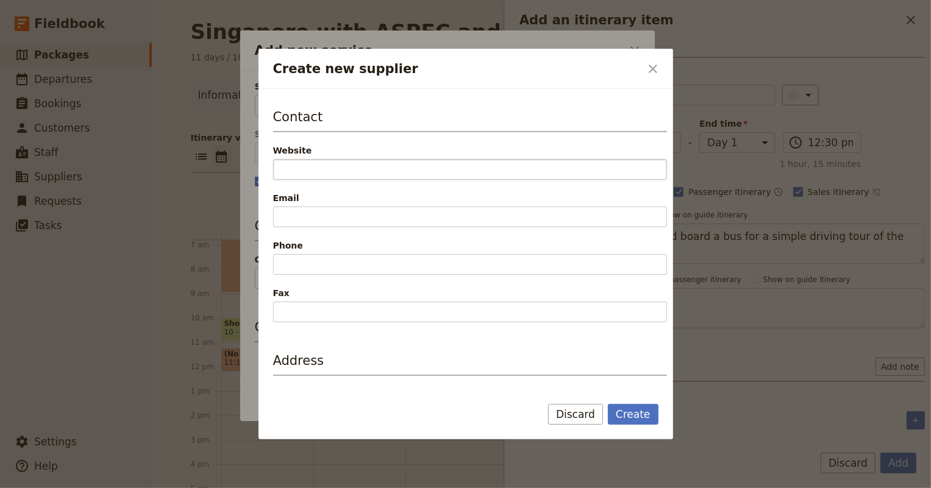
scroll to position [277, 0]
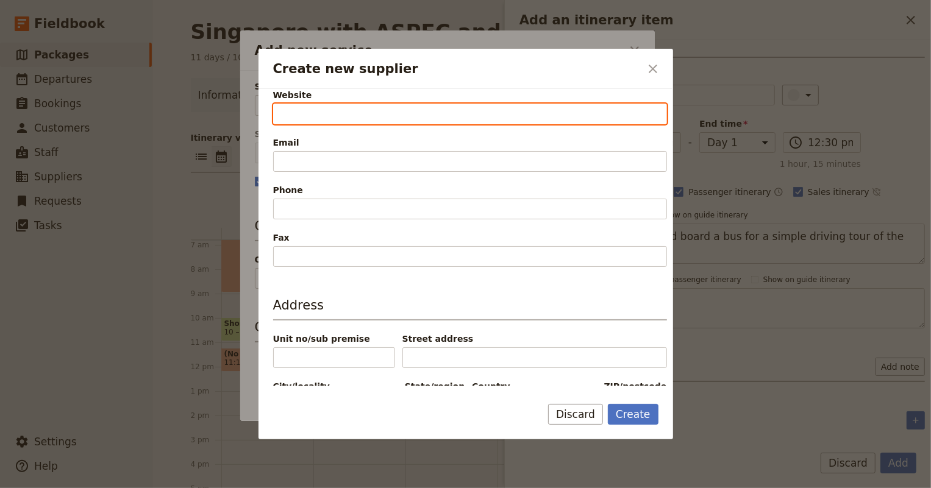
click at [297, 109] on input "Website" at bounding box center [470, 114] width 394 height 21
paste input "[URL][DOMAIN_NAME]"
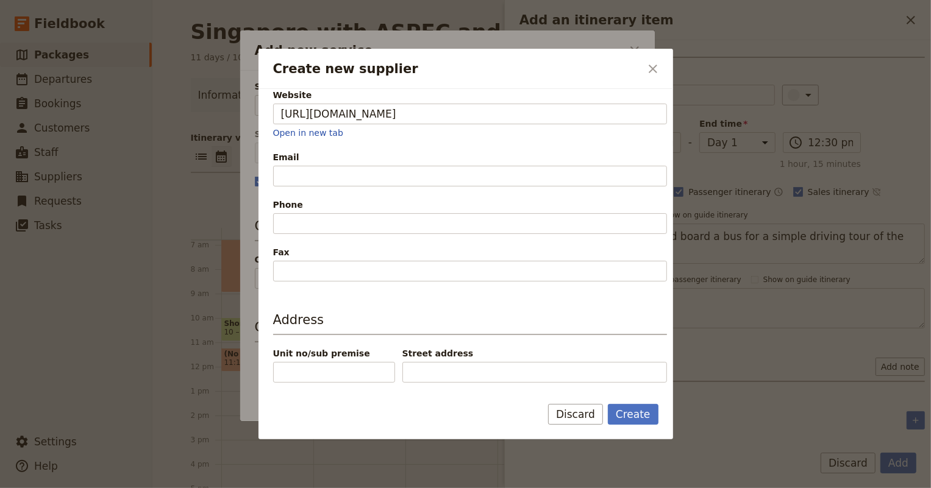
type input "[URL][DOMAIN_NAME]"
click at [355, 156] on span "Email" at bounding box center [470, 157] width 394 height 12
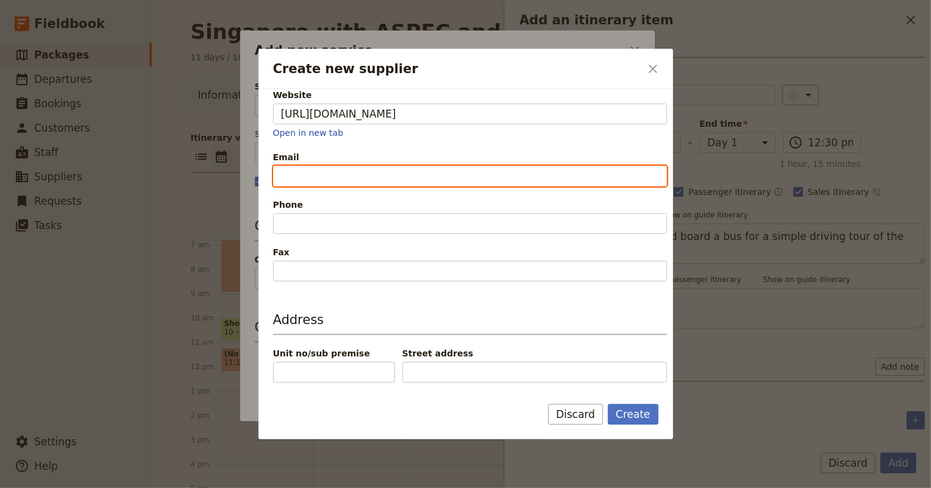
click at [355, 166] on input "Email" at bounding box center [470, 176] width 394 height 21
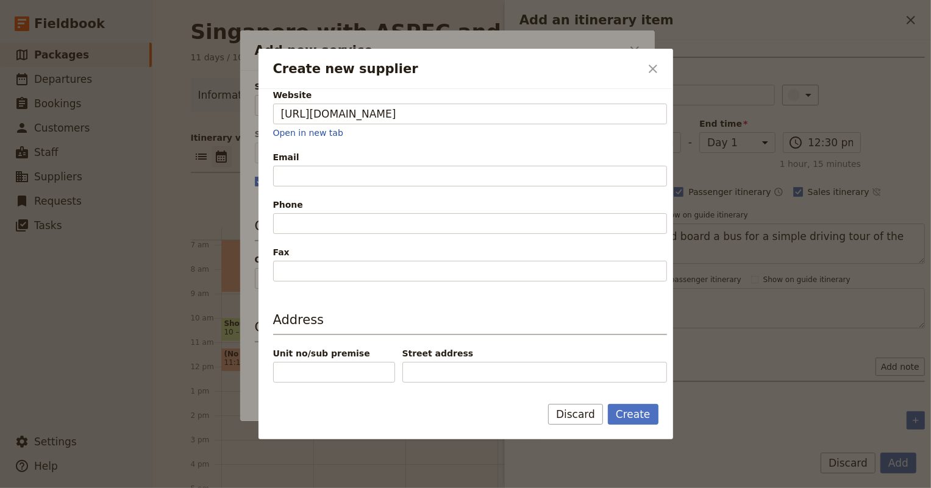
click at [360, 138] on div "Contact Website [URL][DOMAIN_NAME] Open in new tab Email Phone Fax" at bounding box center [470, 166] width 394 height 229
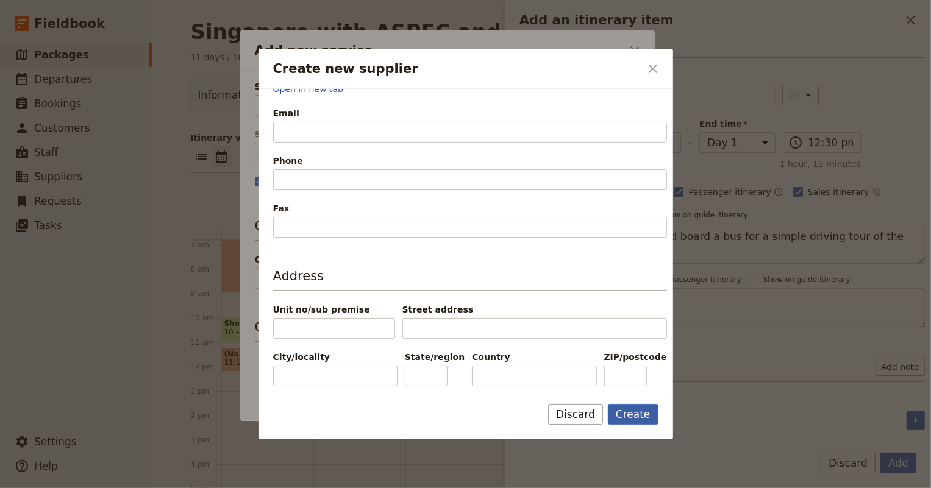
click at [637, 415] on button "Create" at bounding box center [633, 414] width 51 height 21
type input "Bus Charter [GEOGRAPHIC_DATA]"
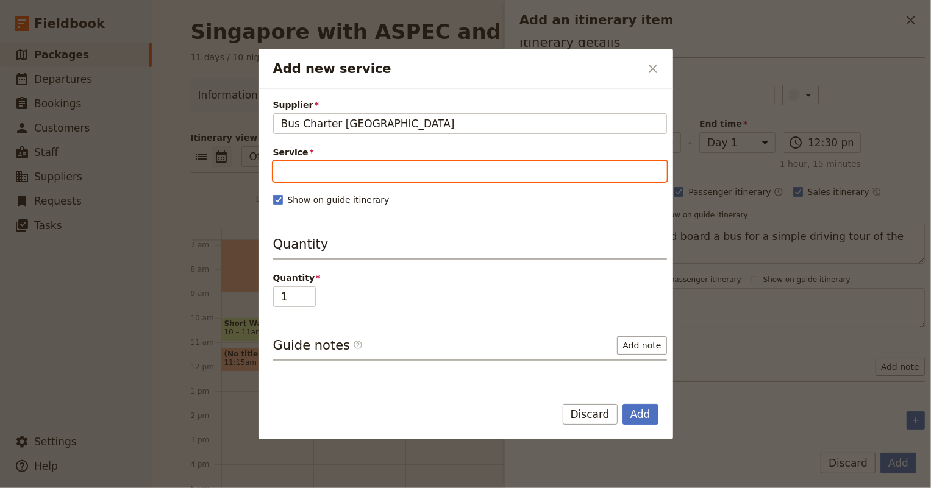
click at [343, 170] on input "Service" at bounding box center [470, 171] width 394 height 21
type input "t"
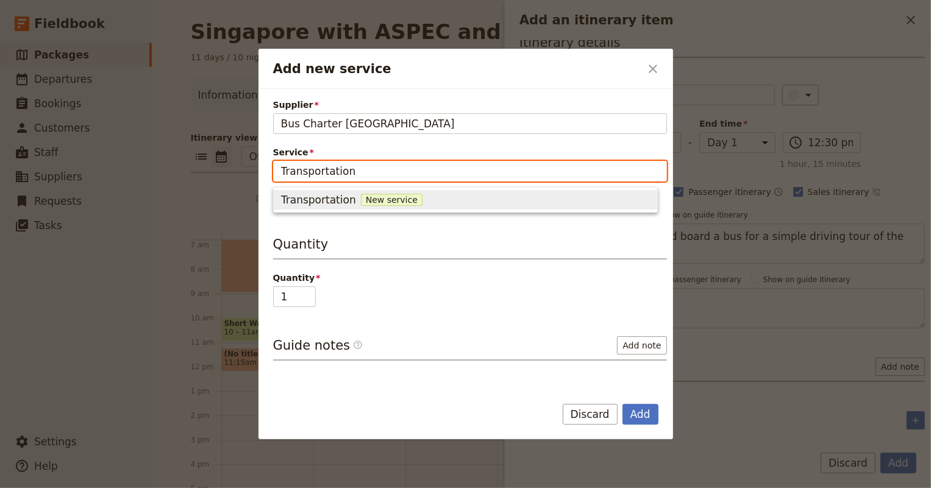
type input "Transportation"
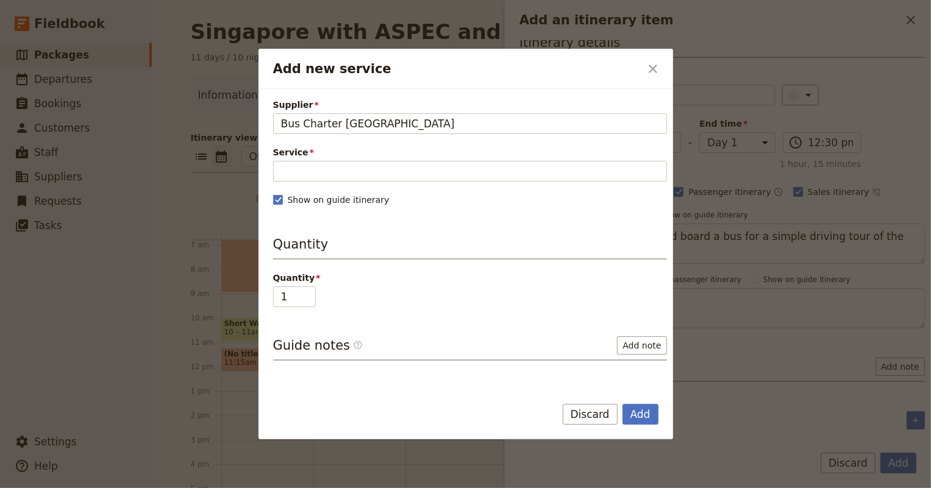
click at [354, 248] on h3 "Quantity" at bounding box center [470, 247] width 394 height 24
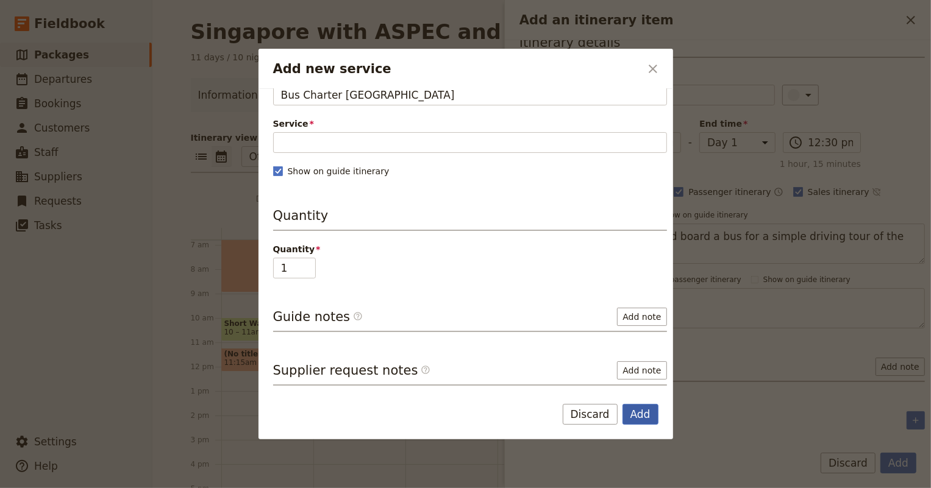
click at [643, 414] on button "Add" at bounding box center [640, 414] width 36 height 21
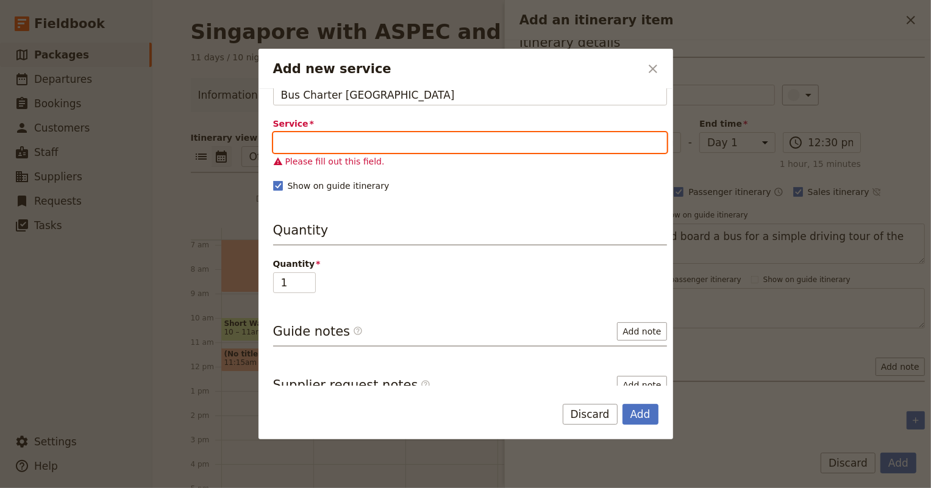
click at [307, 143] on input "Service" at bounding box center [470, 142] width 394 height 21
click at [305, 143] on input "Service" at bounding box center [470, 142] width 394 height 21
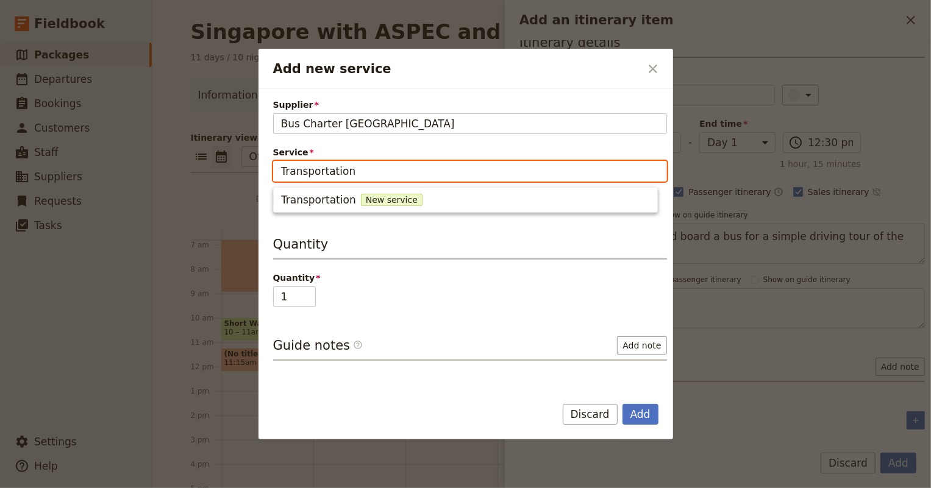
type input "Transportation"
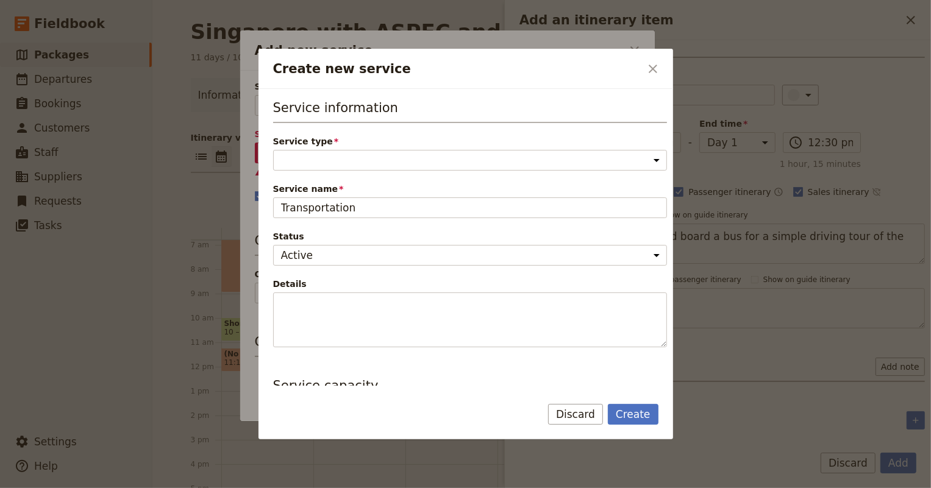
click at [344, 232] on span "Status" at bounding box center [470, 236] width 394 height 12
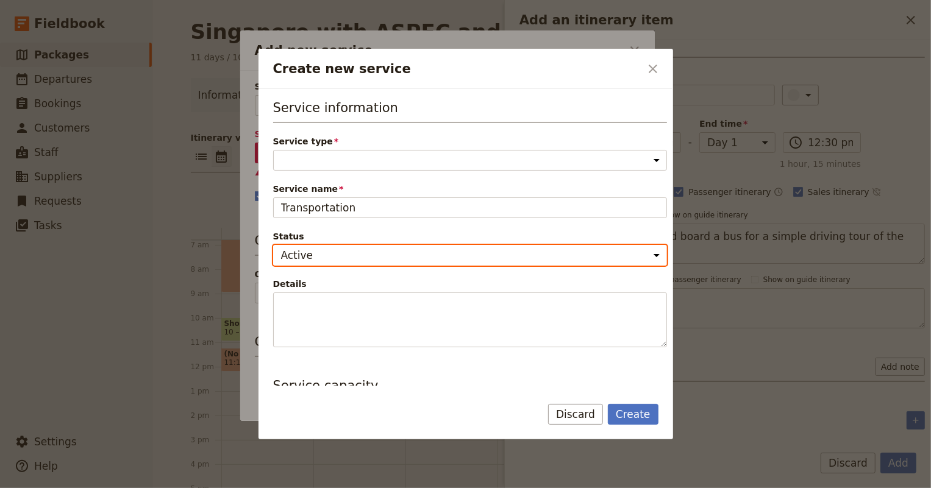
click at [344, 245] on select "Active Inactive" at bounding box center [470, 255] width 394 height 21
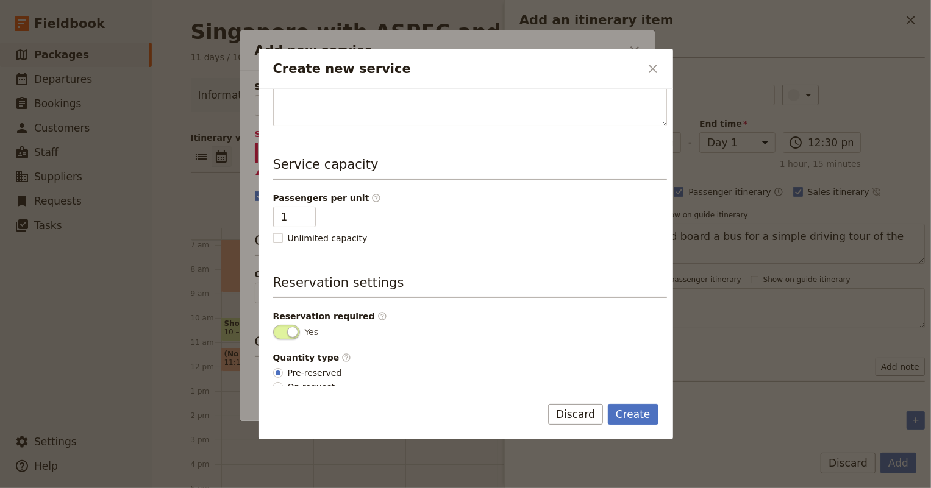
scroll to position [229, 0]
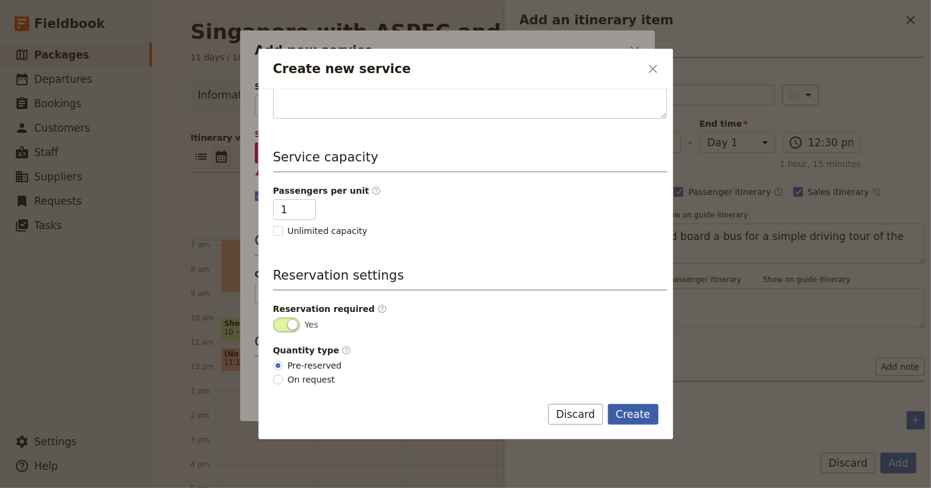
click at [642, 411] on button "Create" at bounding box center [633, 414] width 51 height 21
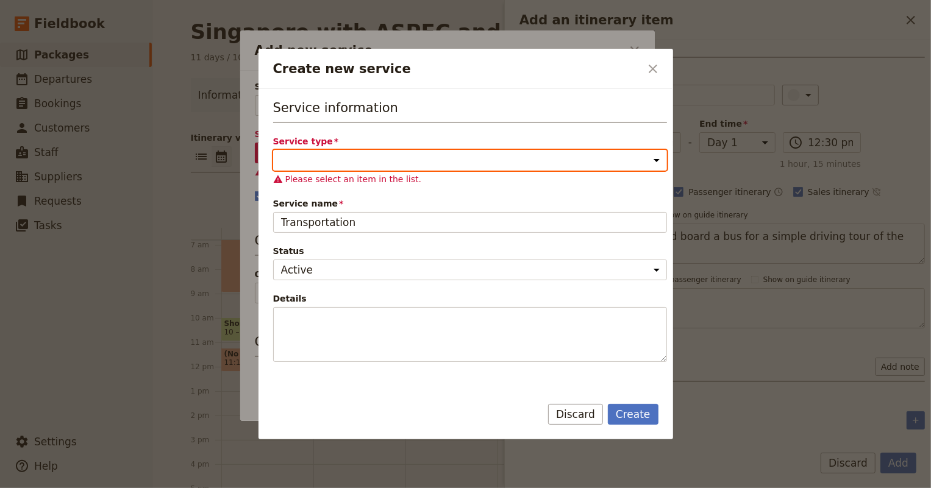
click at [332, 154] on select "Accommodation Activity Transport Flight Food and beverage Other" at bounding box center [470, 160] width 394 height 21
select select "TransportService"
click at [273, 150] on select "Accommodation Activity Transport Flight Food and beverage Other" at bounding box center [470, 160] width 394 height 21
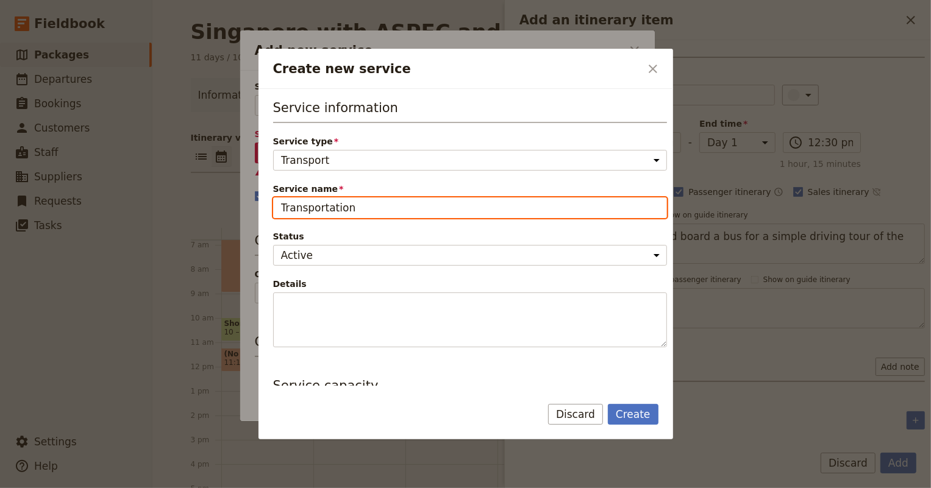
click at [309, 204] on input "Transportation" at bounding box center [470, 208] width 394 height 21
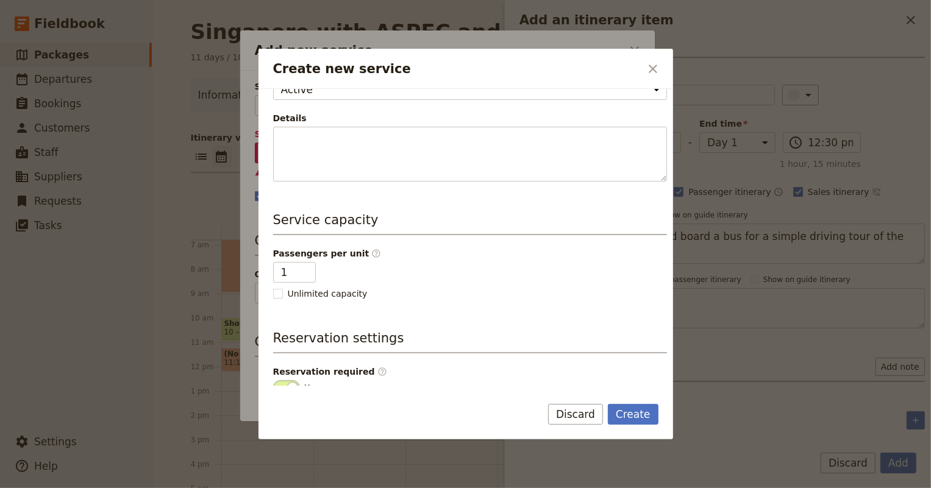
scroll to position [229, 0]
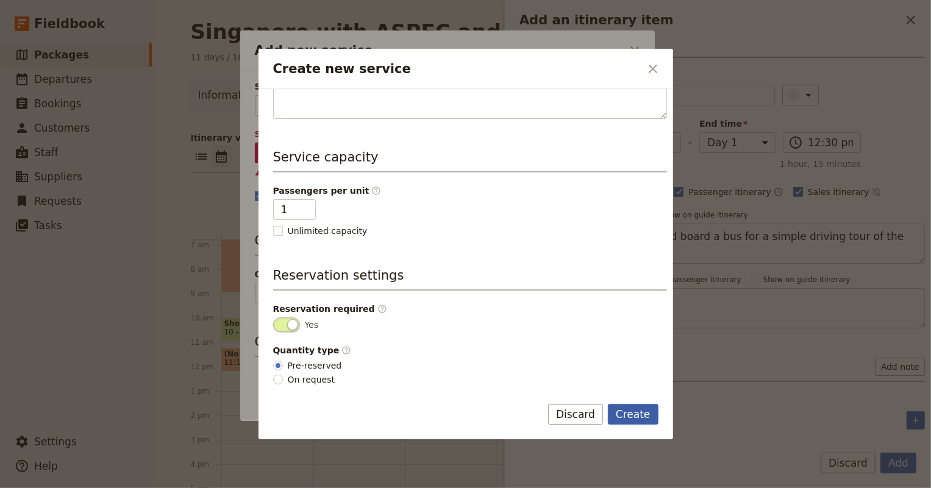
click at [646, 416] on button "Create" at bounding box center [633, 414] width 51 height 21
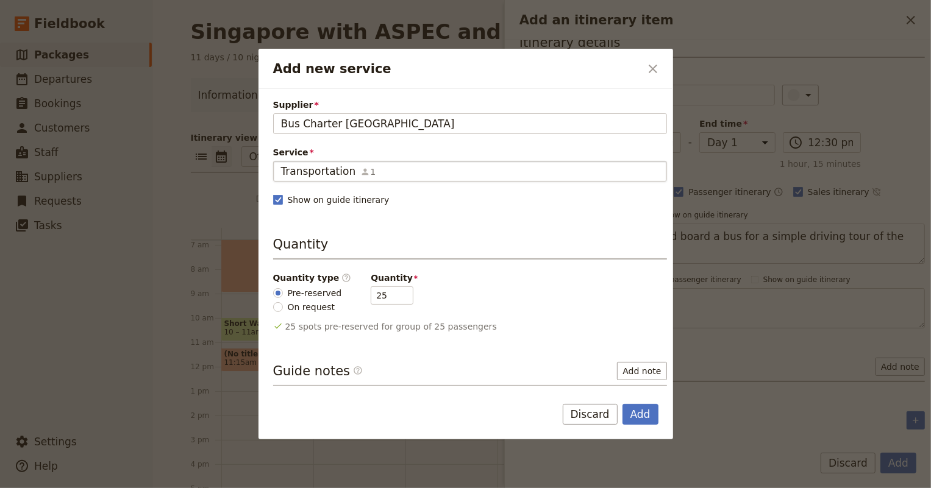
click at [313, 165] on span "Transportation" at bounding box center [318, 171] width 75 height 15
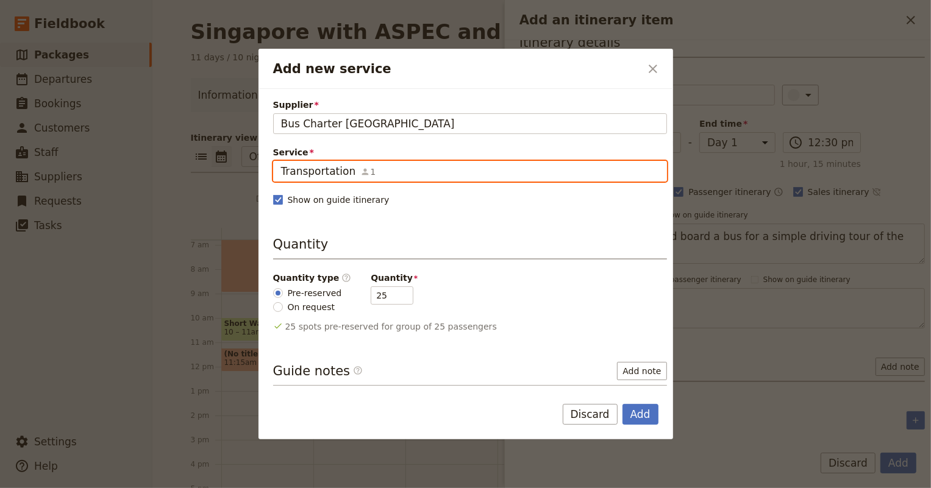
click at [281, 162] on input "Transportation" at bounding box center [280, 161] width 1 height 1
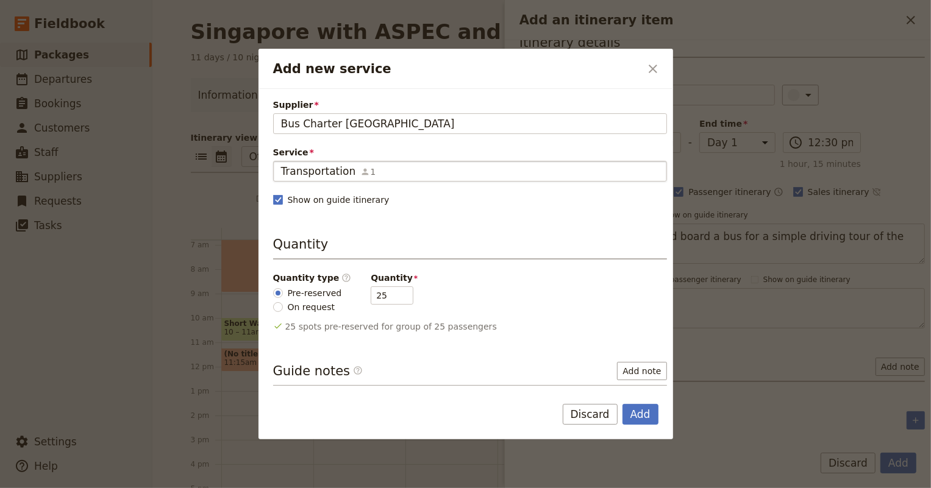
click at [333, 226] on div "Supplier Bus Charter [GEOGRAPHIC_DATA] Bus Charter Singapore Service Transporta…" at bounding box center [470, 269] width 394 height 341
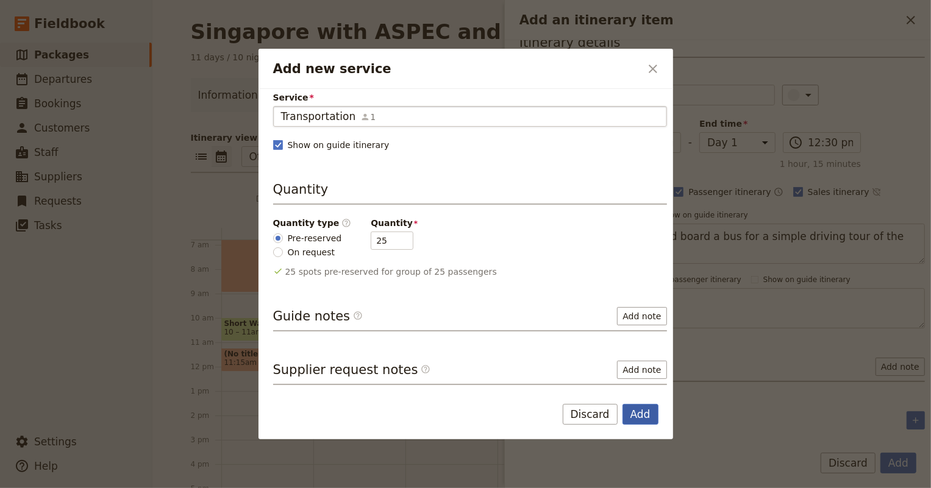
click at [650, 418] on button "Add" at bounding box center [640, 414] width 36 height 21
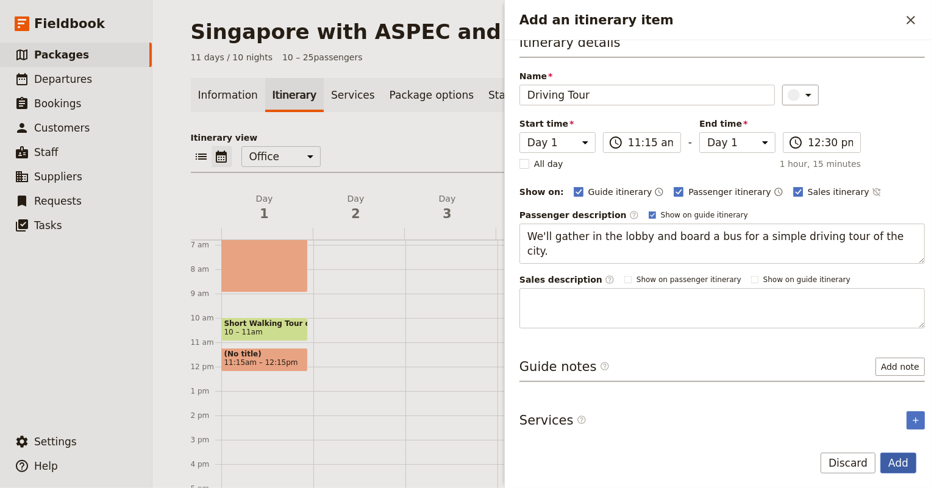
click at [895, 460] on button "Add" at bounding box center [898, 463] width 36 height 21
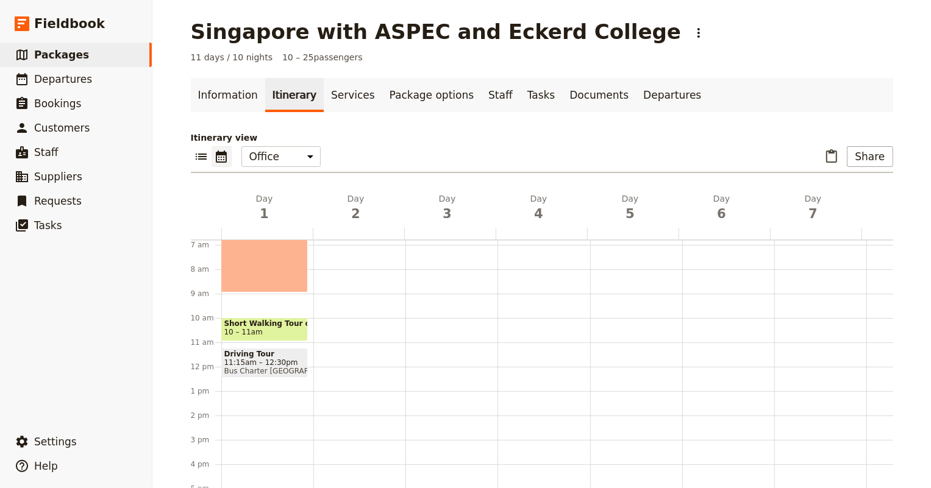
click at [252, 382] on div "Arrival & Orientation 5:15 – 9am Short Walking Tour of Neighborhood 10 – 11am D…" at bounding box center [267, 366] width 92 height 585
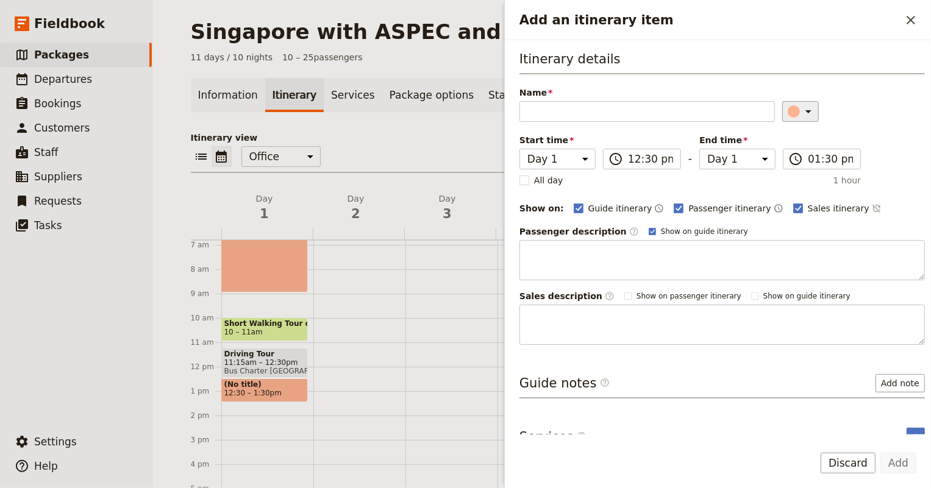
click at [801, 111] on icon "Add an itinerary item" at bounding box center [808, 111] width 15 height 15
click at [800, 179] on div "button" at bounding box center [797, 180] width 12 height 12
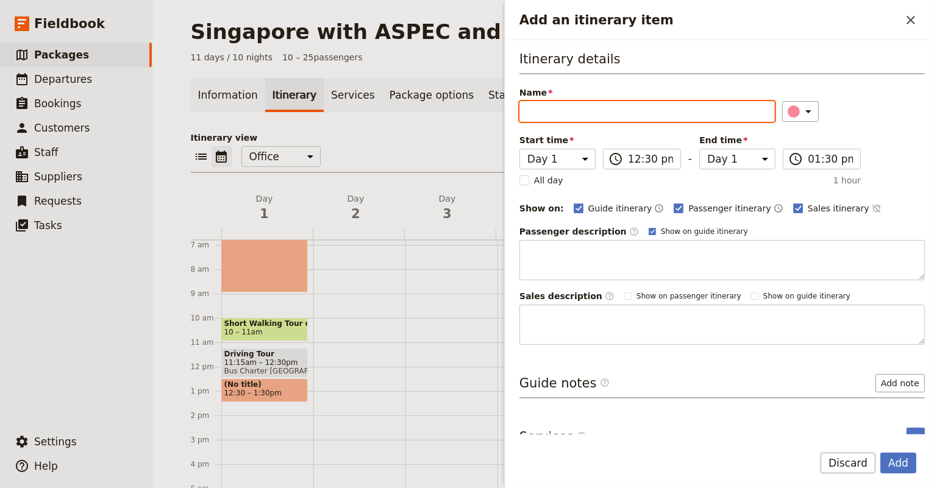
click at [641, 104] on input "Name" at bounding box center [646, 111] width 255 height 21
click at [803, 107] on icon "Add an itinerary item" at bounding box center [808, 111] width 15 height 15
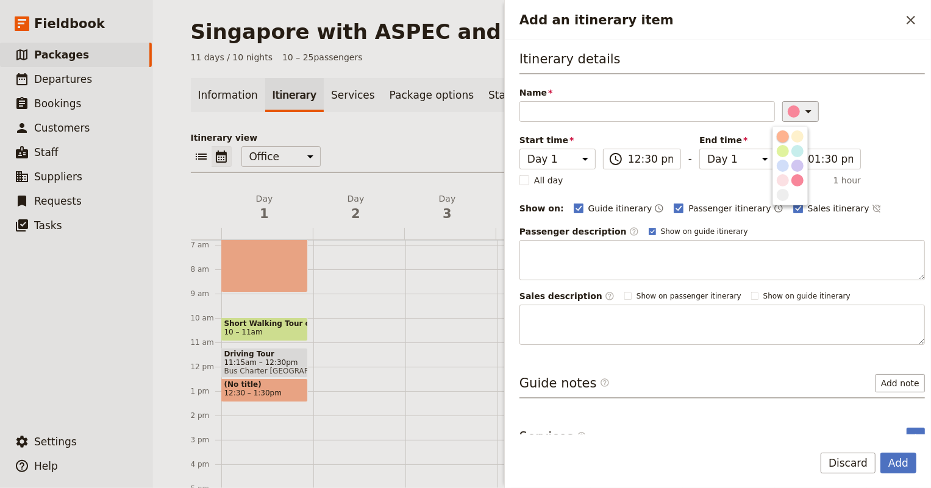
click at [778, 137] on div "button" at bounding box center [783, 136] width 12 height 12
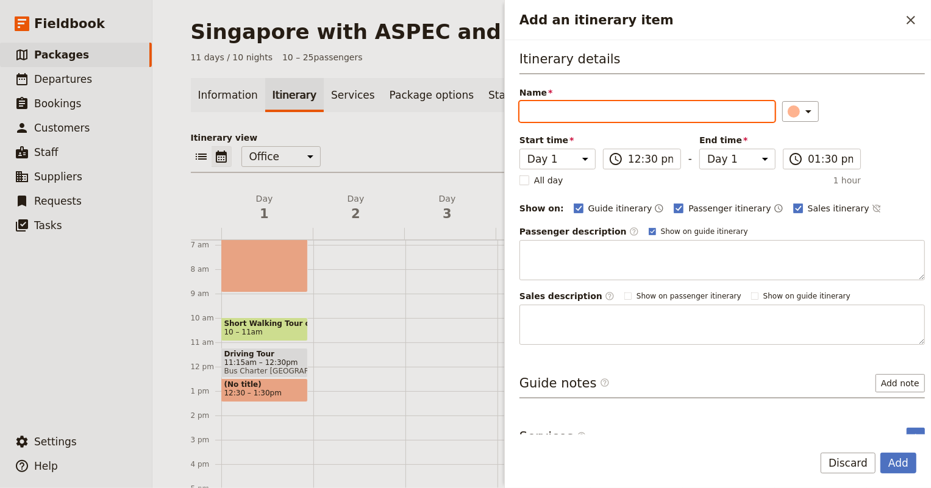
click at [655, 116] on input "Name" at bounding box center [646, 111] width 255 height 21
type input "Lunch and Free Time"
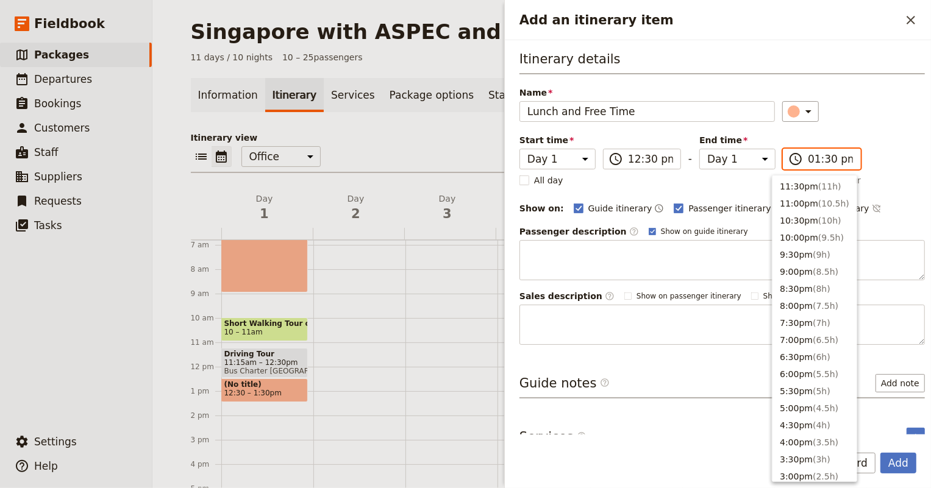
click at [810, 154] on input "01:30 pm" at bounding box center [830, 159] width 45 height 15
click at [807, 285] on button "6:30pm ( 6h )" at bounding box center [814, 290] width 84 height 17
type input "06:30 pm"
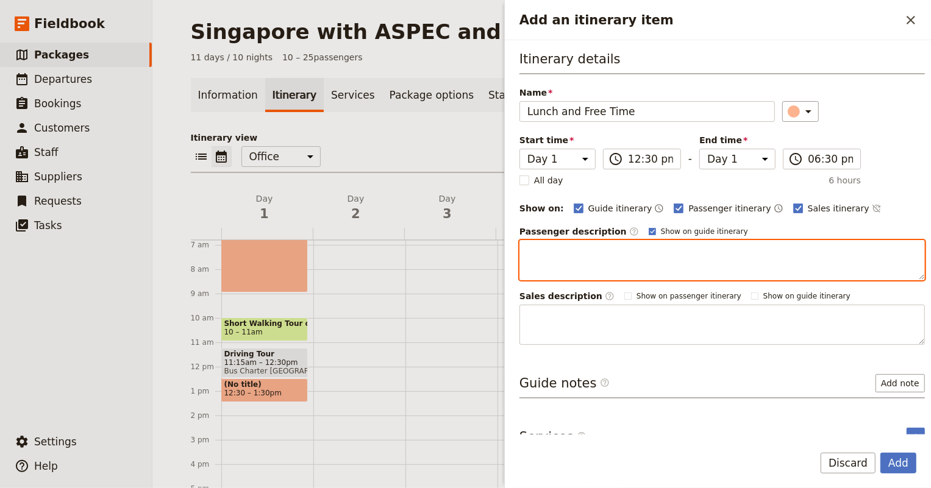
click at [571, 243] on textarea "Add an itinerary item" at bounding box center [721, 260] width 405 height 40
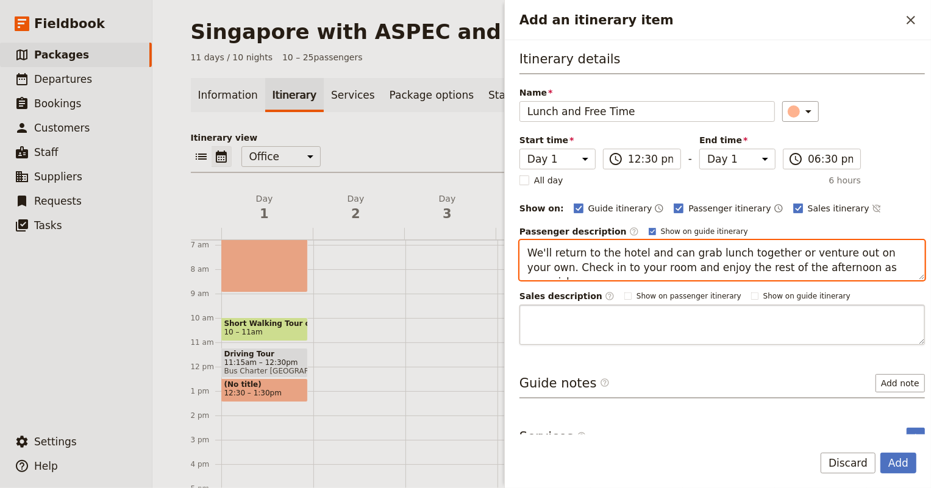
scroll to position [16, 0]
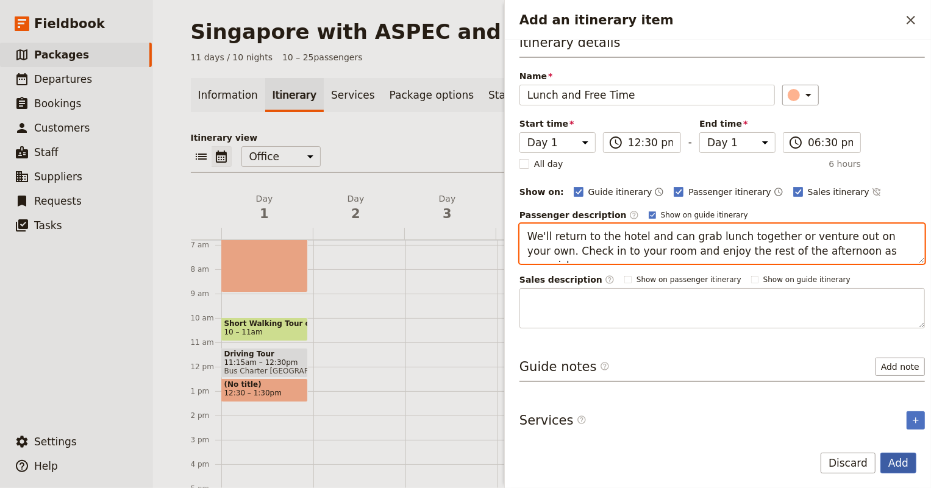
type textarea "We'll return to the hotel and can grab lunch together or venture out on your ow…"
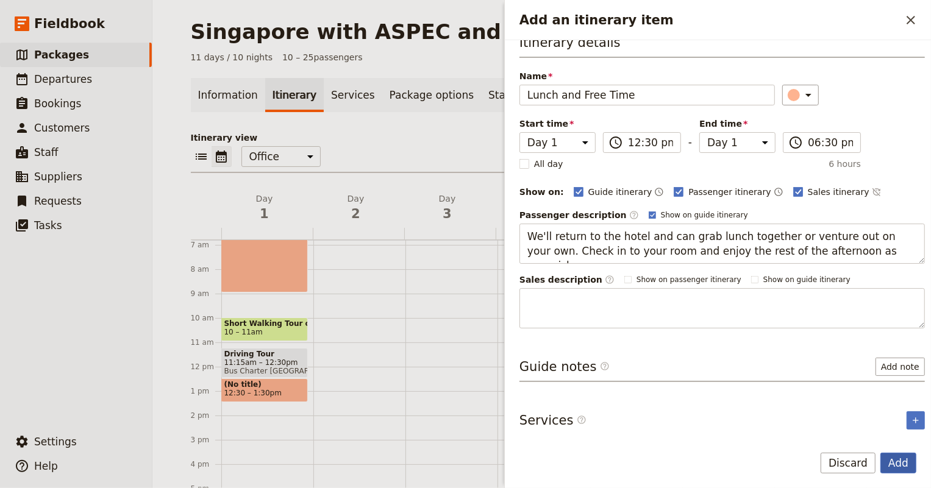
click at [906, 461] on button "Add" at bounding box center [898, 463] width 36 height 21
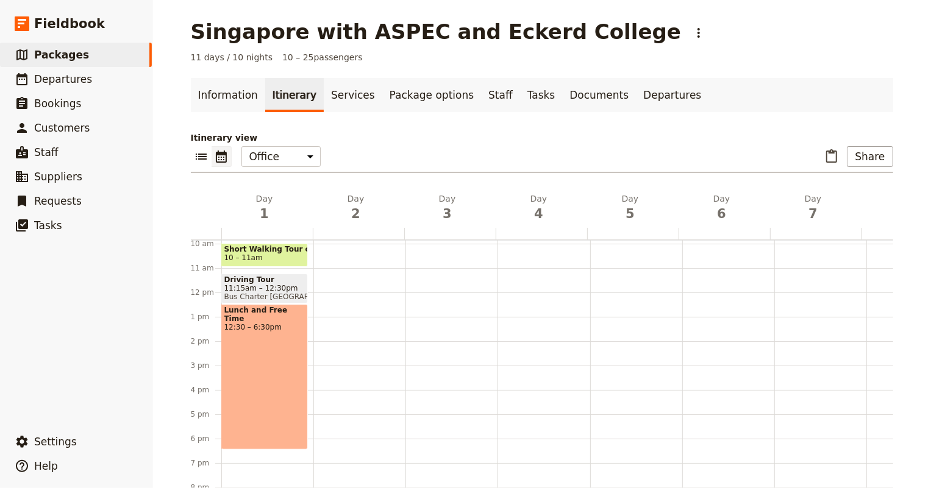
scroll to position [296, 0]
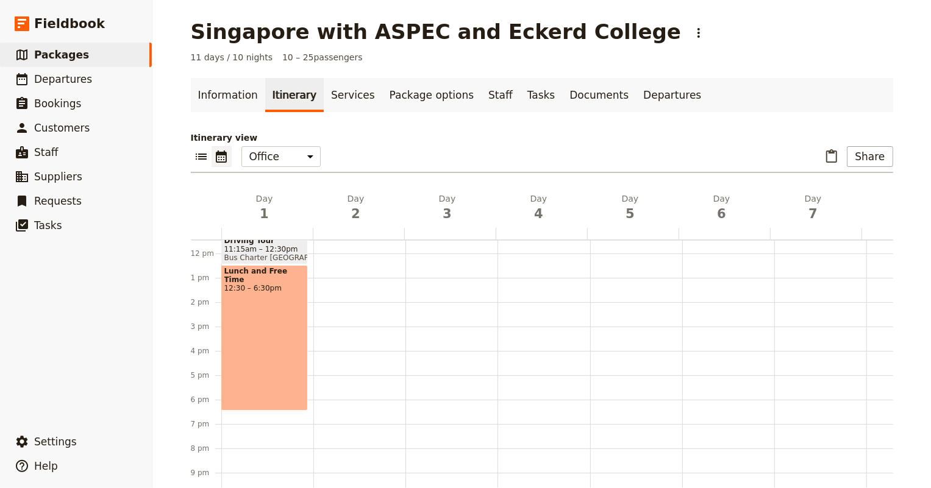
click at [227, 397] on div "Arrival & Orientation 5:15 – 9am Short Walking Tour of Neighborhood 10 – 11am D…" at bounding box center [267, 253] width 92 height 585
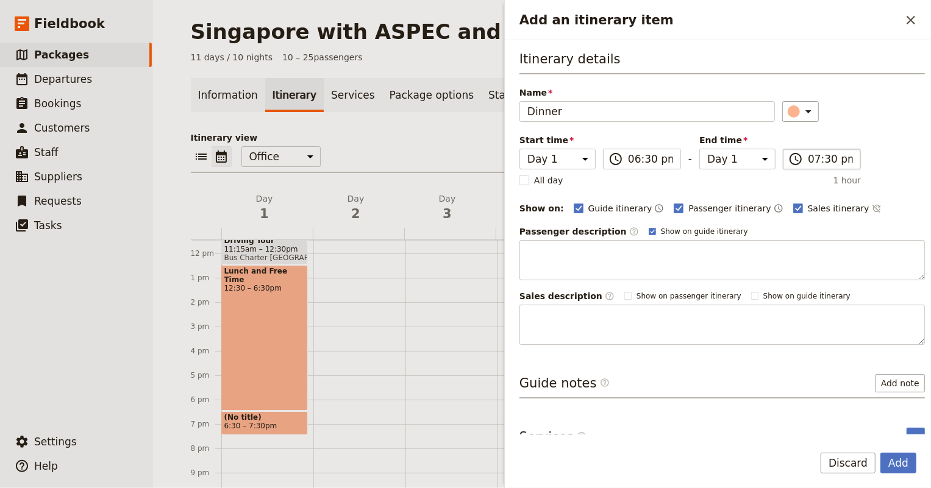
type input "Dinner"
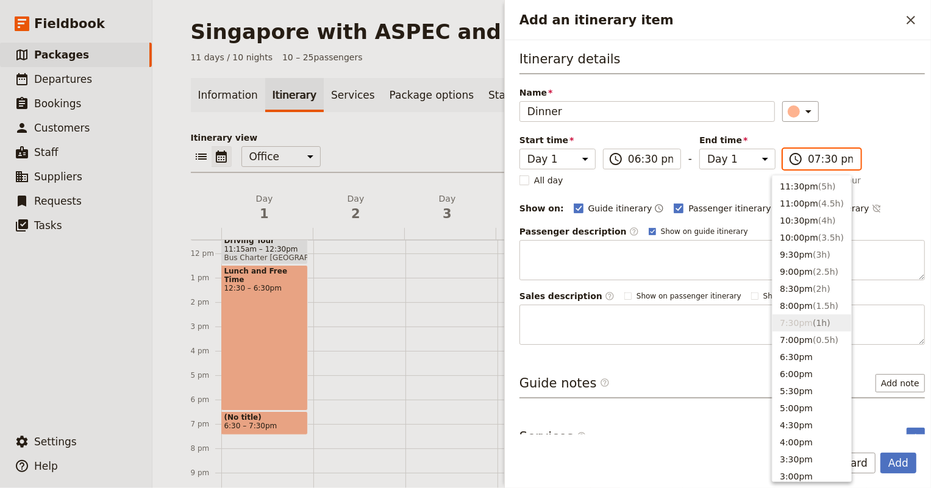
click at [808, 158] on input "07:30 pm" at bounding box center [830, 159] width 45 height 15
click at [813, 286] on span "( 2h )" at bounding box center [822, 289] width 18 height 10
type input "08:30 pm"
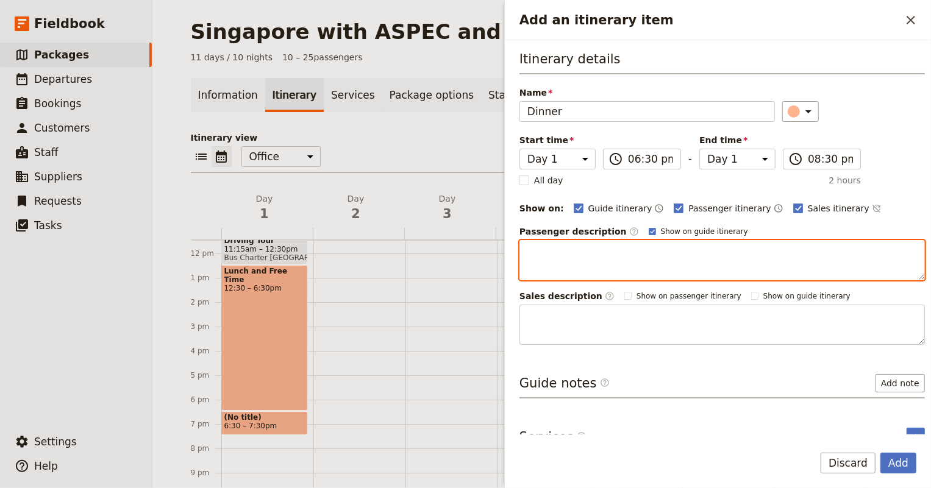
click at [595, 252] on textarea "Add an itinerary item" at bounding box center [721, 260] width 405 height 40
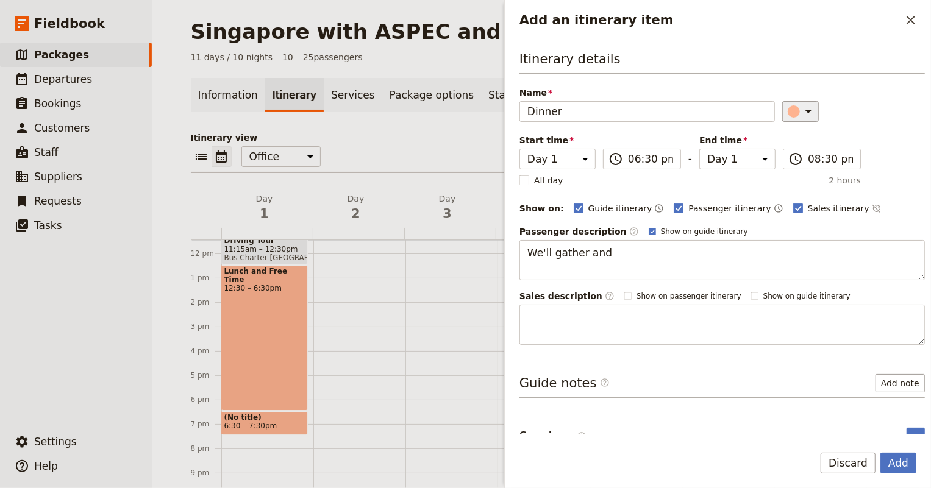
click at [801, 114] on icon "Add an itinerary item" at bounding box center [808, 111] width 15 height 15
click at [801, 182] on div "button" at bounding box center [797, 180] width 12 height 12
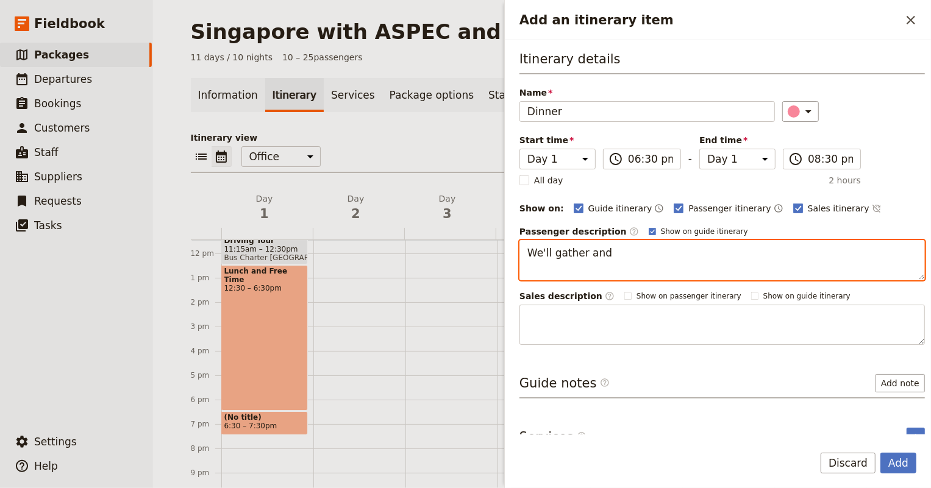
click at [583, 253] on textarea "We'll gather and" at bounding box center [721, 260] width 405 height 40
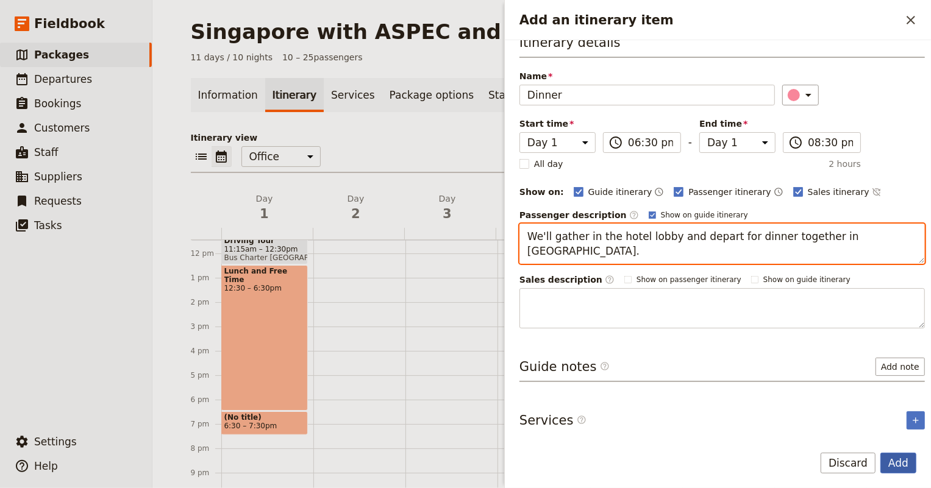
type textarea "We'll gather in the hotel lobby and depart for dinner together in [GEOGRAPHIC_D…"
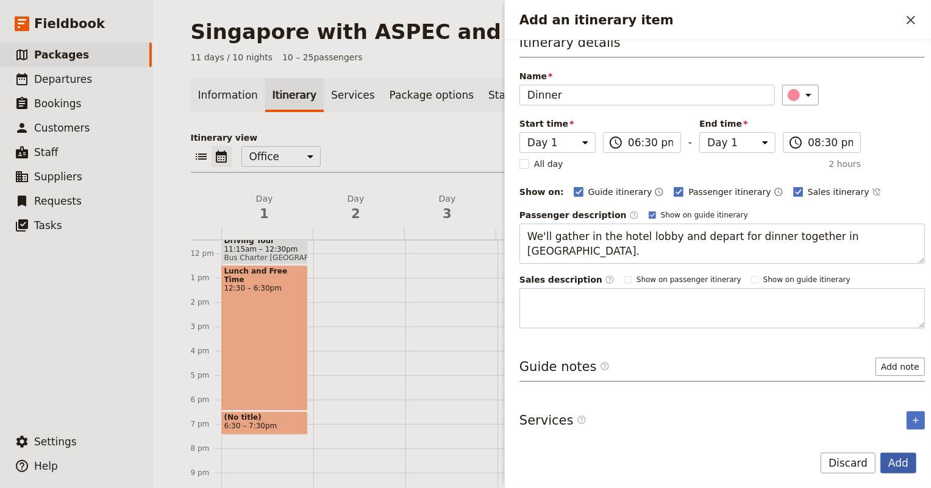
click at [901, 461] on button "Add" at bounding box center [898, 463] width 36 height 21
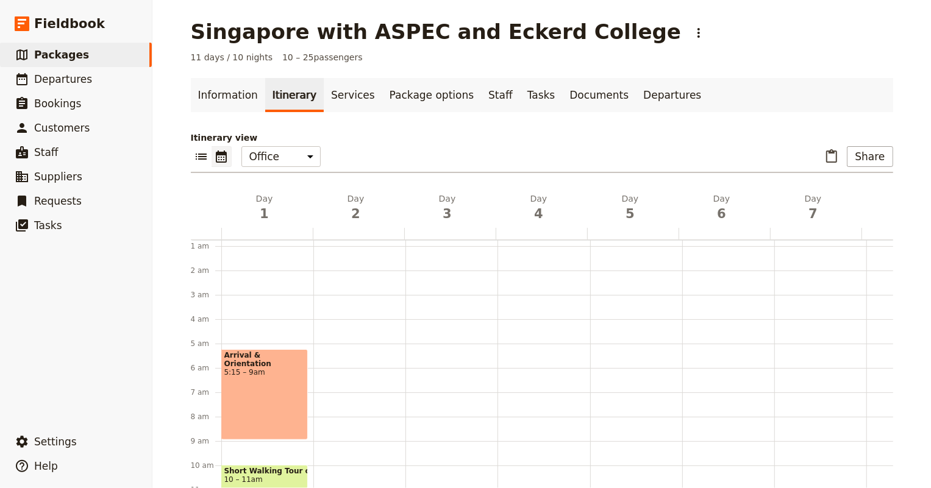
scroll to position [0, 0]
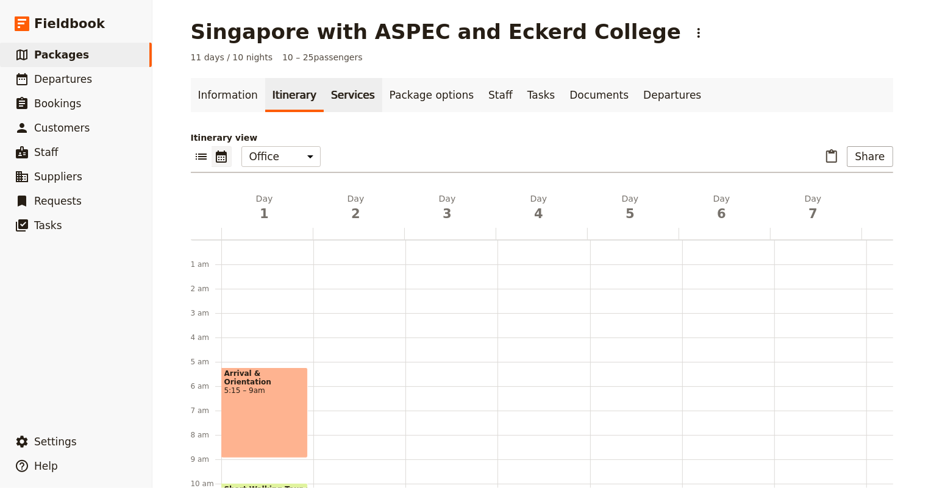
click at [329, 98] on link "Services" at bounding box center [353, 95] width 59 height 34
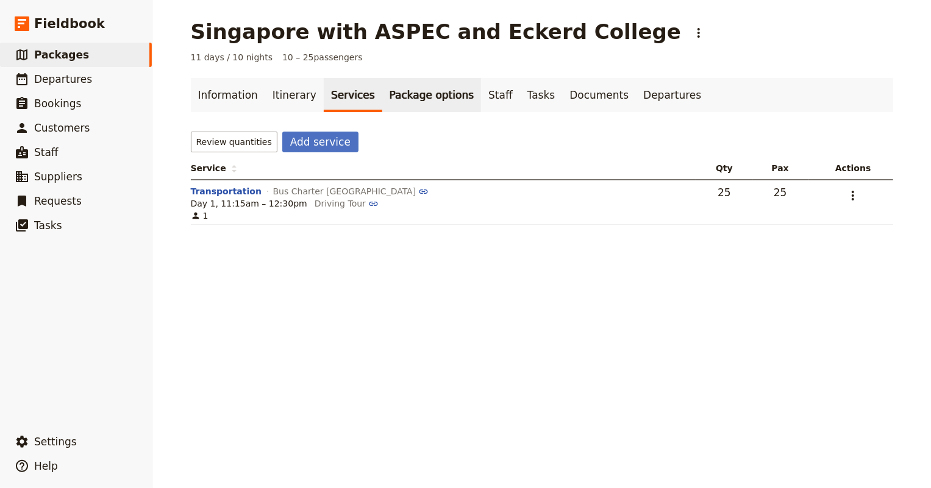
click at [393, 95] on link "Package options" at bounding box center [431, 95] width 99 height 34
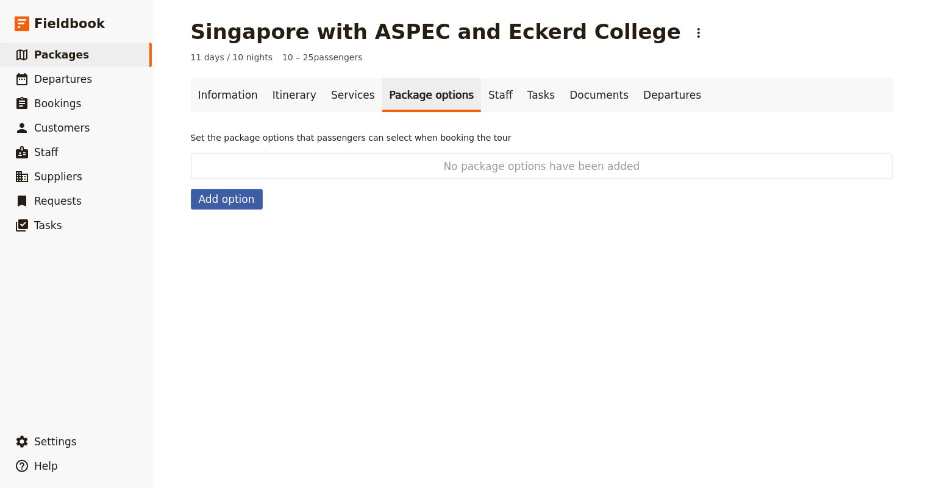
click at [213, 198] on button "Add option" at bounding box center [227, 199] width 72 height 21
select select "addOn"
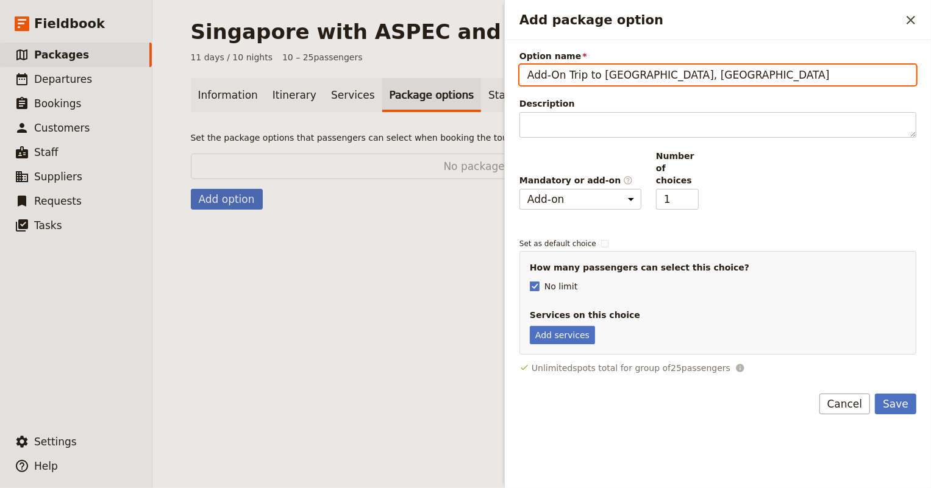
click at [660, 77] on input "Add-On Trip to [GEOGRAPHIC_DATA], [GEOGRAPHIC_DATA]" at bounding box center [717, 75] width 397 height 21
click at [662, 77] on input "Add-On Trip to [GEOGRAPHIC_DATA], [GEOGRAPHIC_DATA]" at bounding box center [717, 75] width 397 height 21
type input "Add-On Trip to [GEOGRAPHIC_DATA], [GEOGRAPHIC_DATA]"
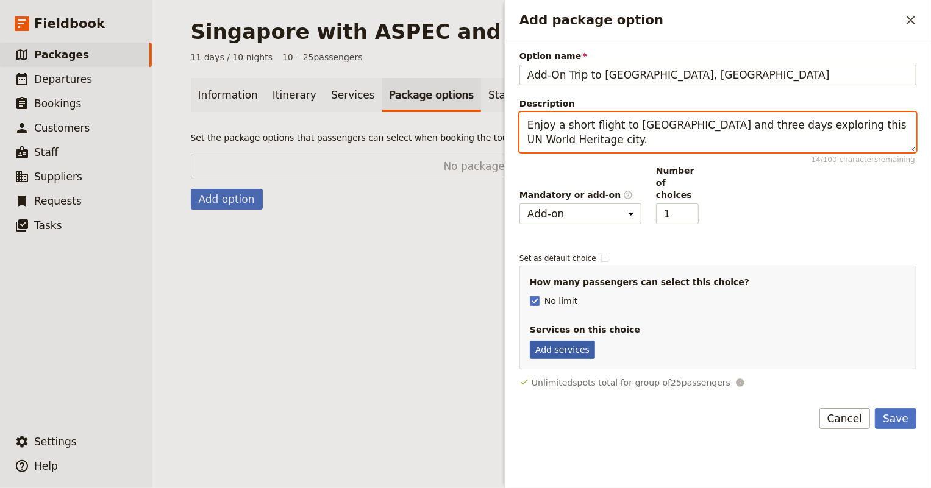
type textarea "Enjoy a short flight to [GEOGRAPHIC_DATA] and three days exploring this UN Worl…"
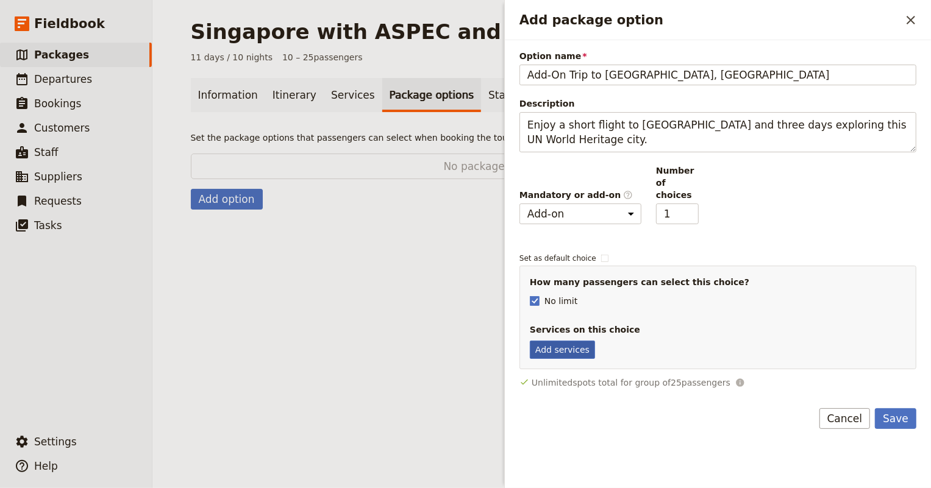
click at [575, 341] on button "Add services" at bounding box center [562, 350] width 65 height 18
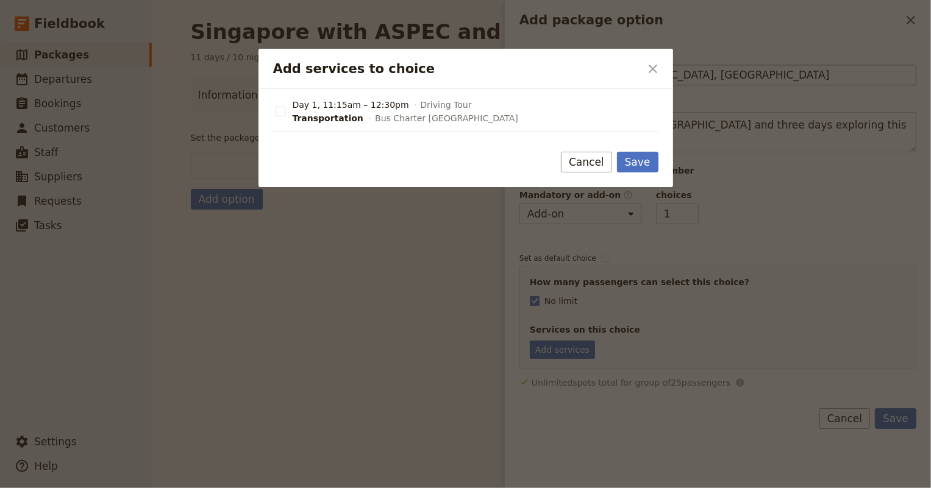
drag, startPoint x: 654, startPoint y: 72, endPoint x: 662, endPoint y: 82, distance: 13.4
click at [654, 73] on icon "Close dialog" at bounding box center [653, 69] width 15 height 15
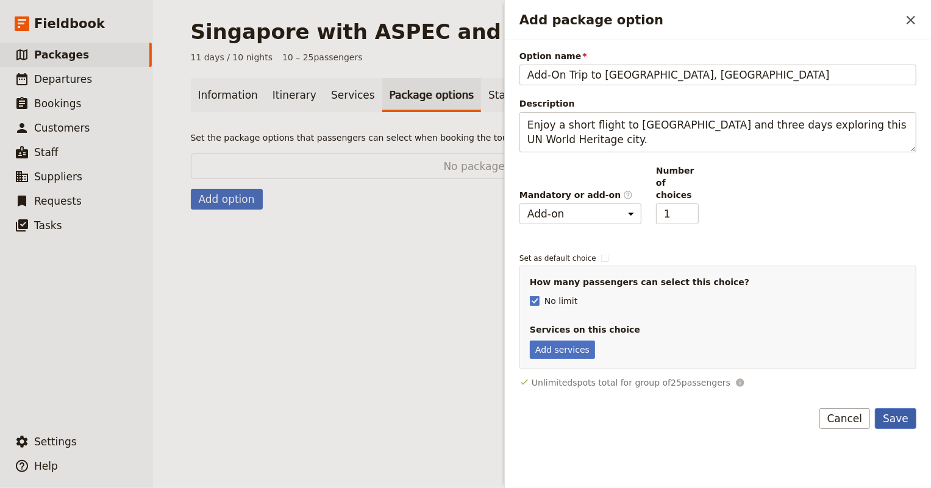
click at [888, 408] on button "Save" at bounding box center [895, 418] width 41 height 21
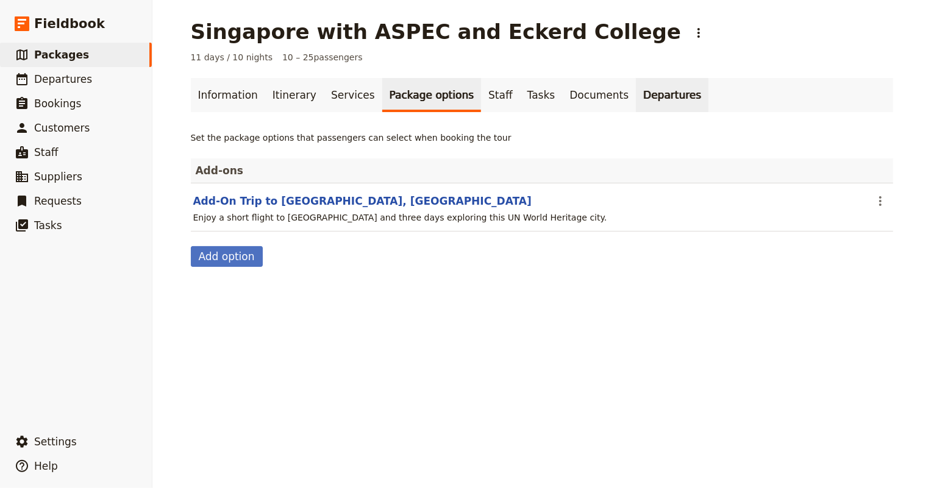
click at [636, 90] on link "Departures" at bounding box center [672, 95] width 73 height 34
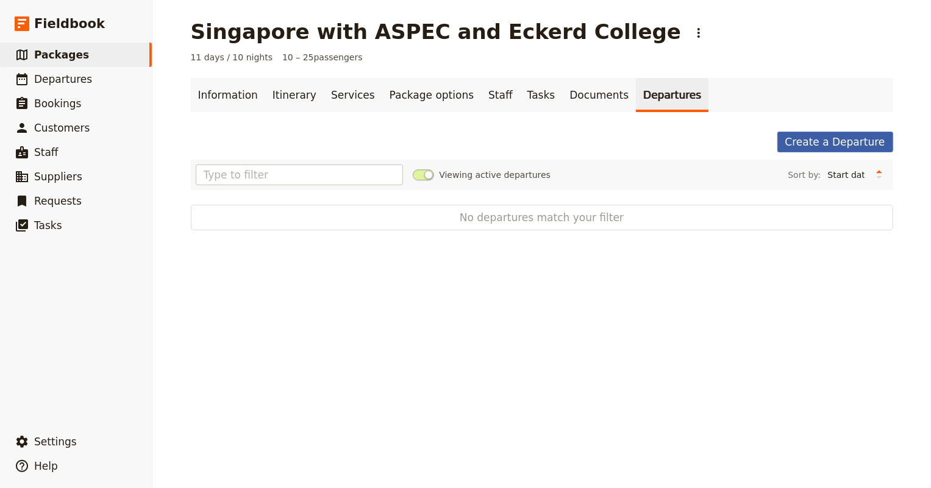
click at [838, 140] on link "Create a Departure" at bounding box center [835, 142] width 116 height 21
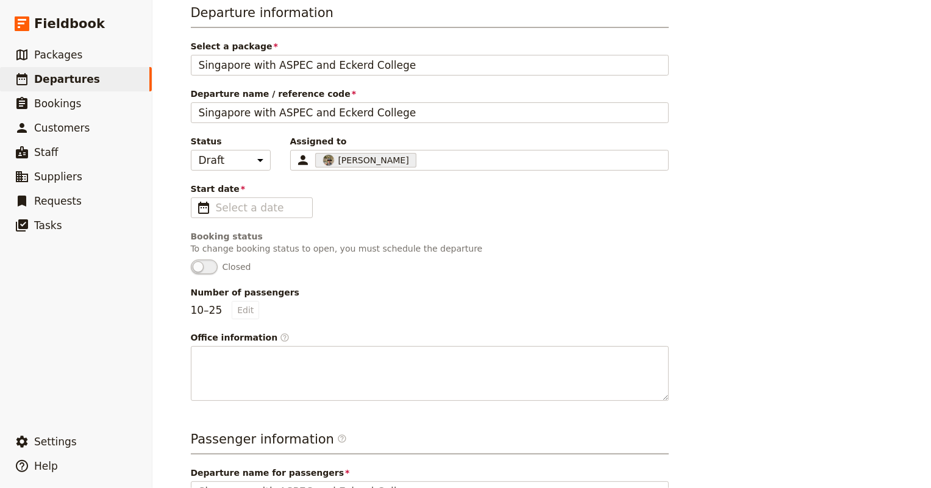
scroll to position [110, 0]
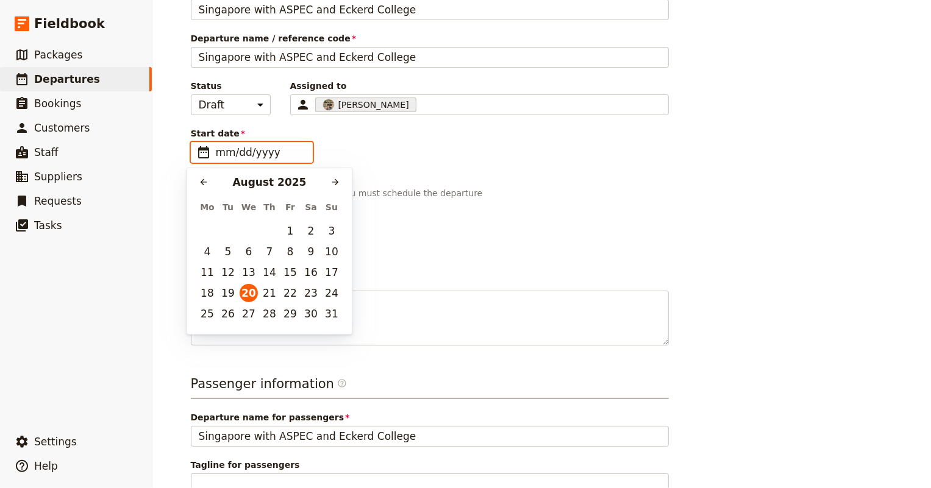
click at [216, 146] on input "mm/dd/yyyy" at bounding box center [260, 152] width 89 height 15
click at [335, 178] on icon "Next month" at bounding box center [335, 182] width 10 height 10
click at [335, 177] on icon "Next month" at bounding box center [335, 182] width 10 height 10
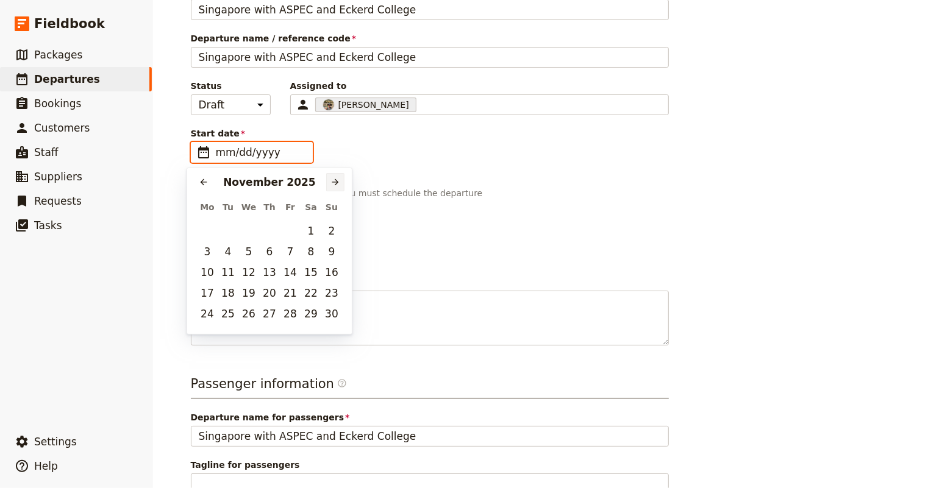
click at [335, 177] on icon "Next month" at bounding box center [335, 182] width 10 height 10
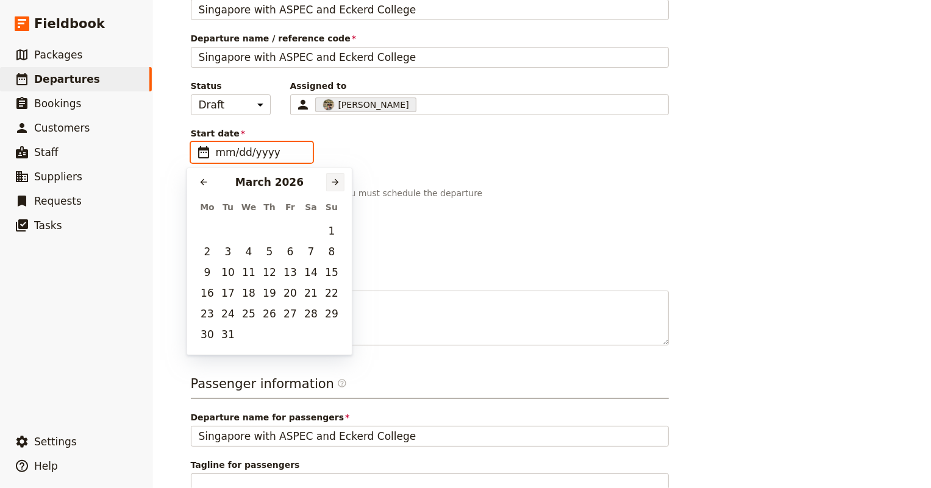
click at [335, 177] on icon "Next month" at bounding box center [335, 182] width 10 height 10
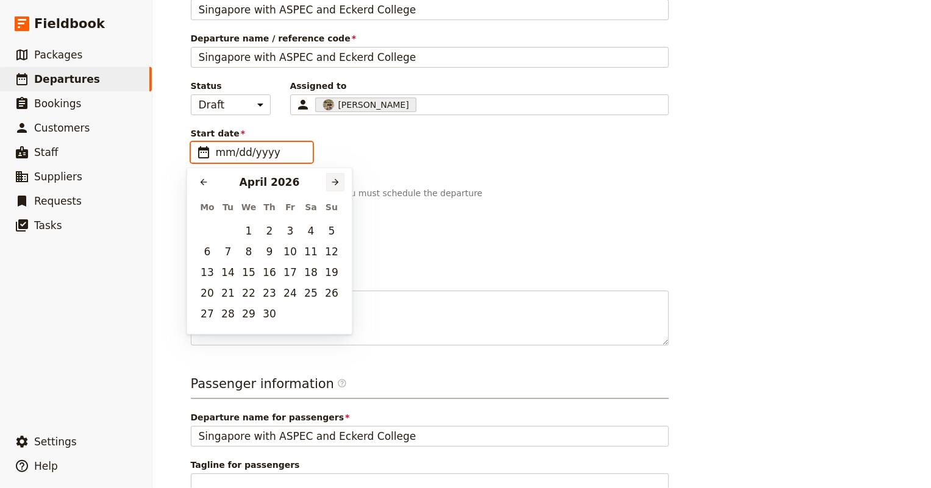
click at [335, 178] on icon "Next month" at bounding box center [335, 182] width 10 height 10
click at [335, 177] on icon "Next month" at bounding box center [335, 182] width 10 height 10
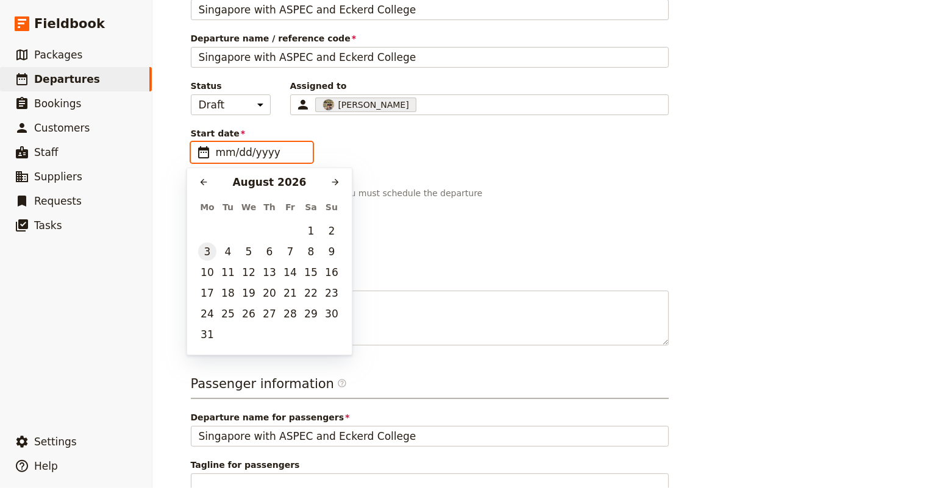
click at [202, 250] on button "3" at bounding box center [207, 252] width 18 height 18
type input "[DATE]"
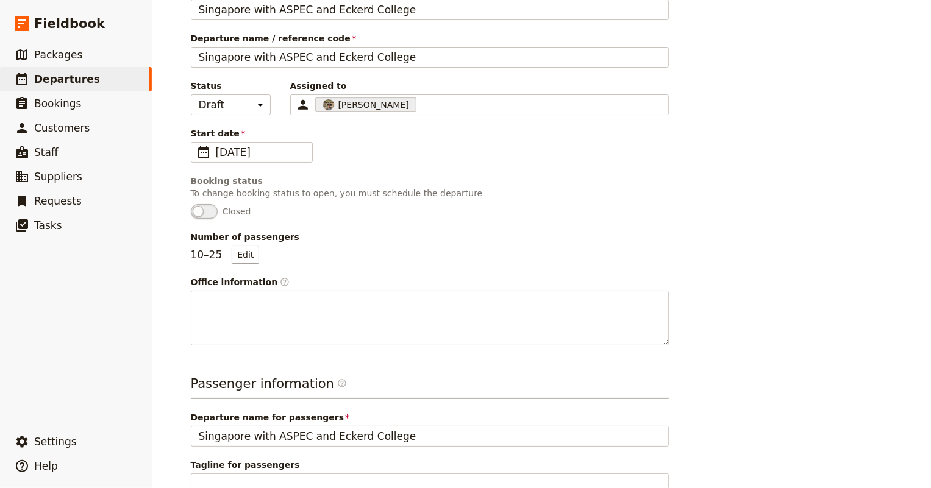
click at [300, 200] on fieldset "Booking status To change booking status to open, you must schedule the departur…" at bounding box center [430, 197] width 478 height 44
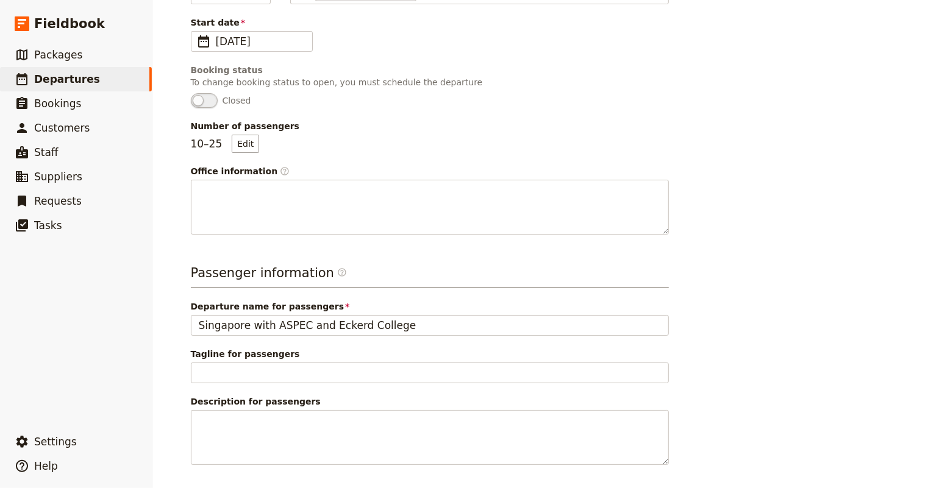
scroll to position [269, 0]
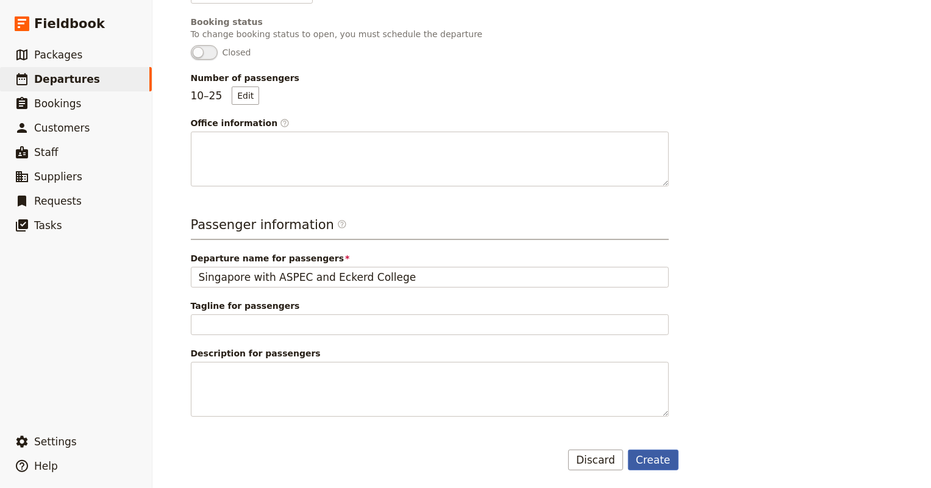
click at [659, 457] on button "Create" at bounding box center [653, 460] width 51 height 21
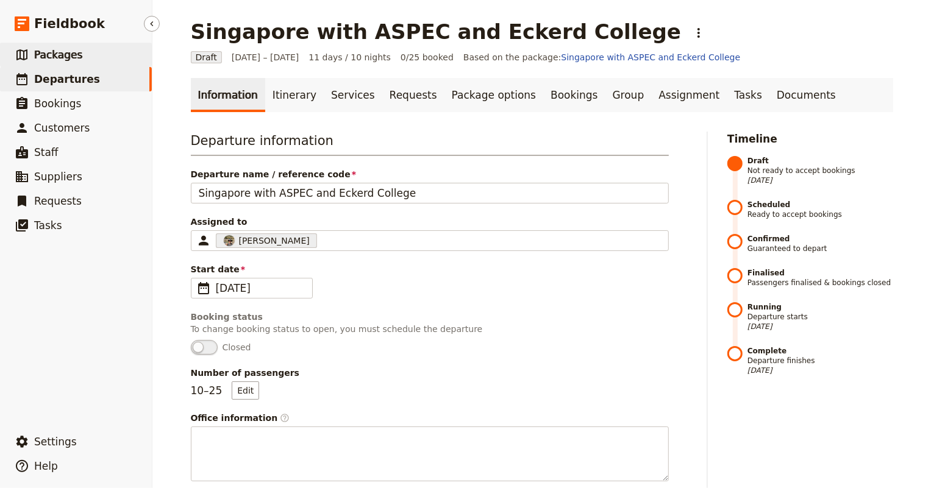
click at [63, 54] on span "Packages" at bounding box center [58, 55] width 48 height 12
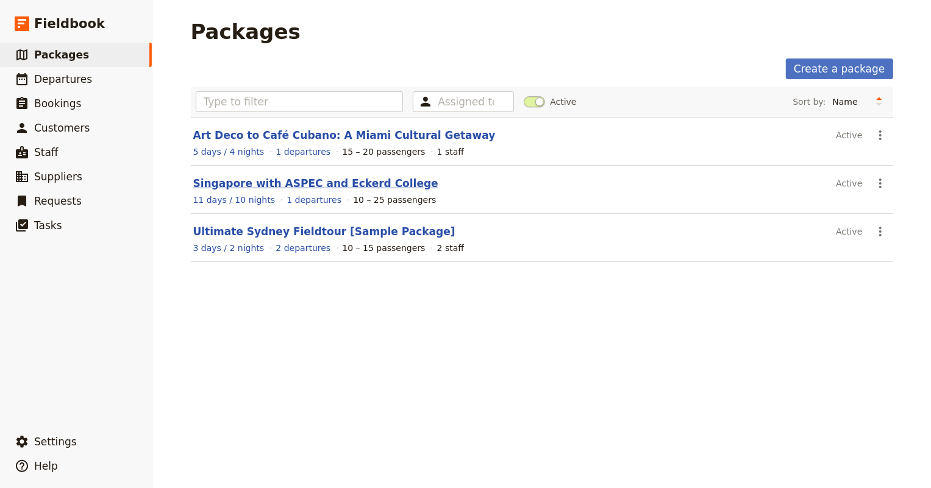
click at [261, 183] on link "Singapore with ASPEC and Eckerd College" at bounding box center [315, 183] width 245 height 12
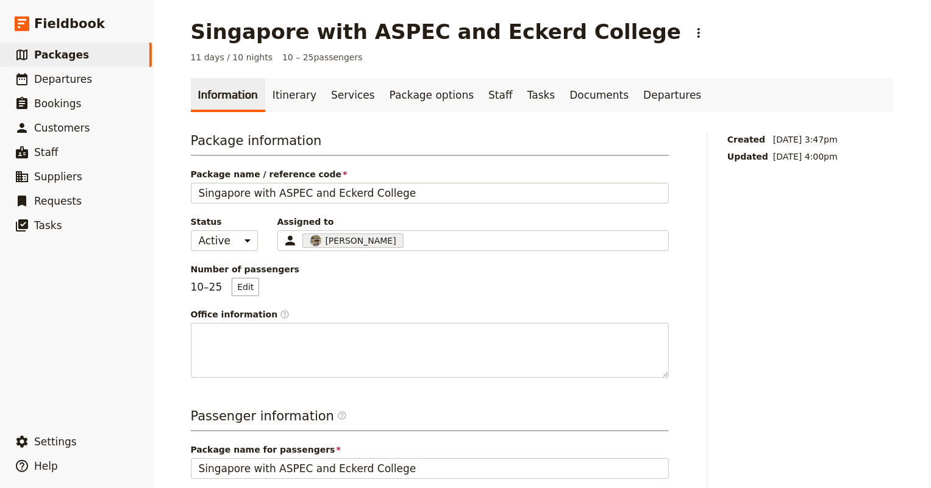
click at [227, 57] on span "11 days / 10 nights" at bounding box center [232, 57] width 82 height 12
click at [292, 94] on link "Itinerary" at bounding box center [294, 95] width 59 height 34
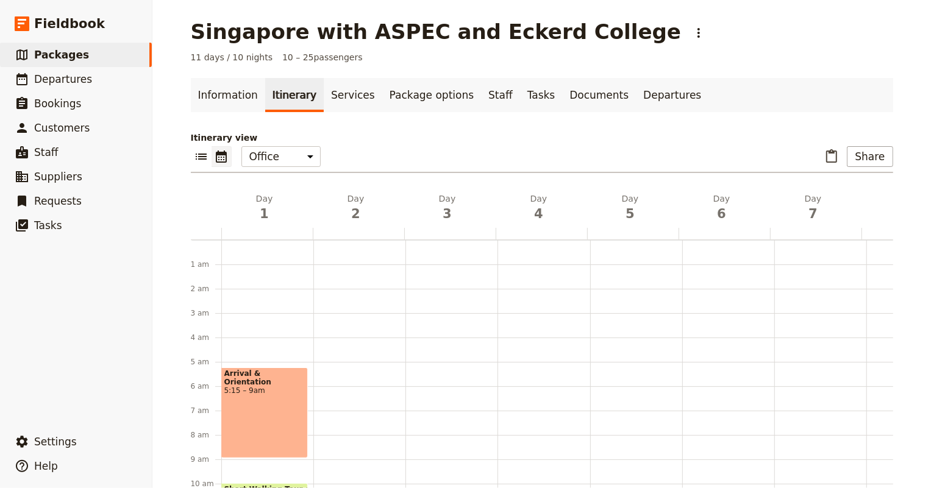
scroll to position [116, 0]
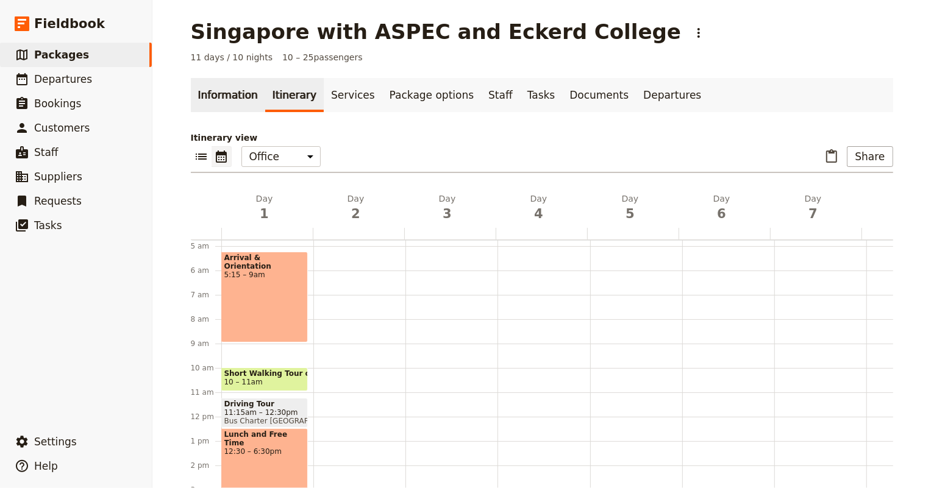
click at [215, 95] on link "Information" at bounding box center [228, 95] width 74 height 34
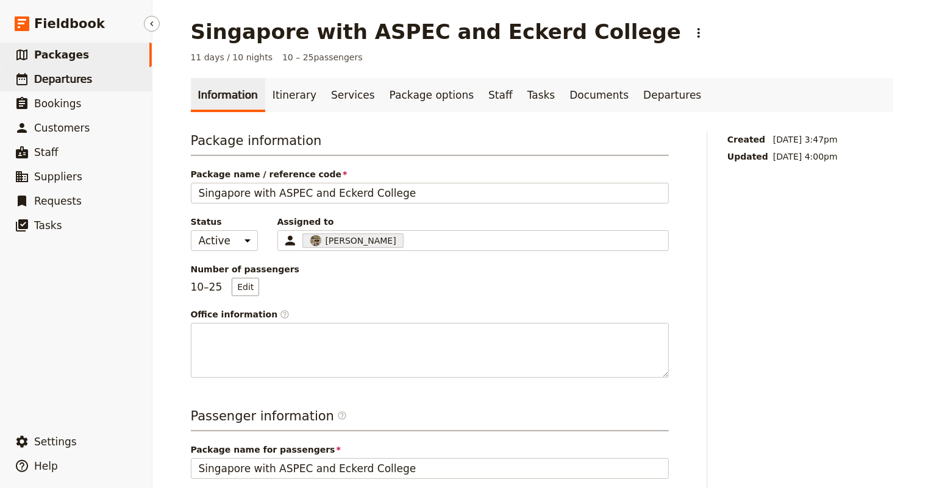
click at [84, 80] on span "Departures" at bounding box center [63, 79] width 58 height 12
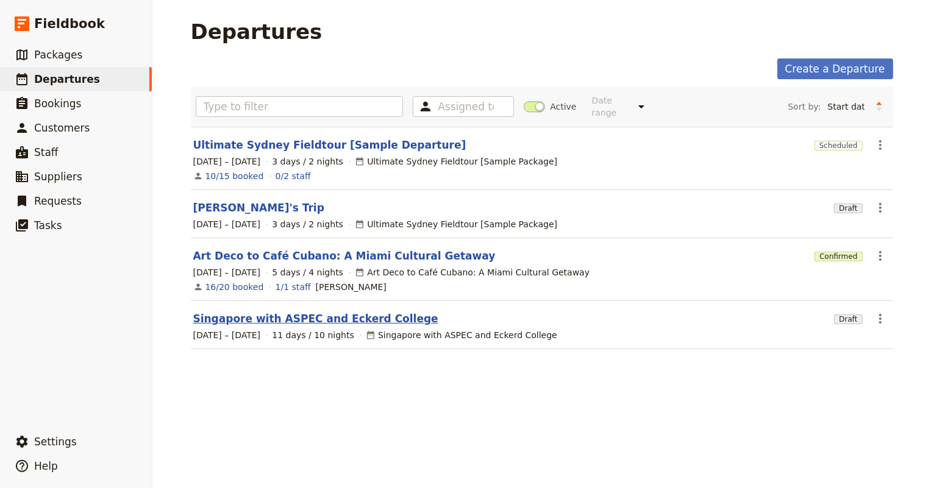
click at [299, 312] on link "Singapore with ASPEC and Eckerd College" at bounding box center [315, 319] width 245 height 15
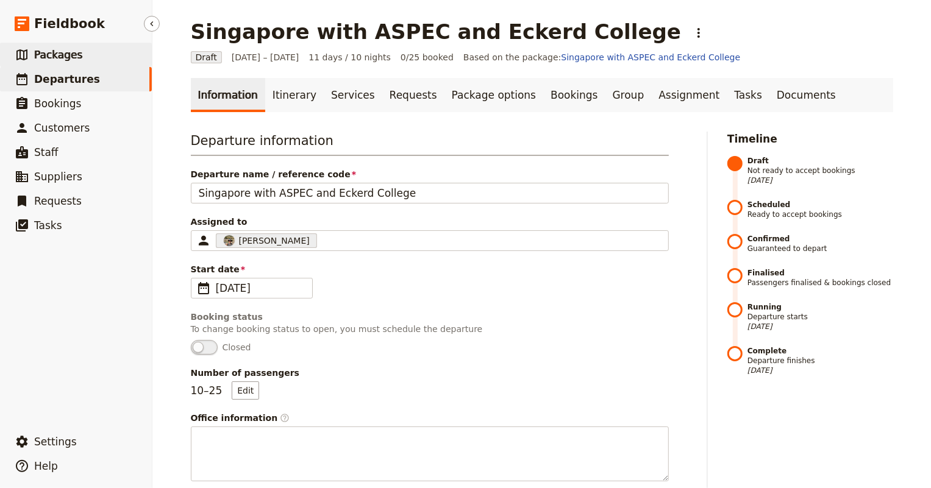
click at [49, 49] on span "Packages" at bounding box center [58, 55] width 48 height 12
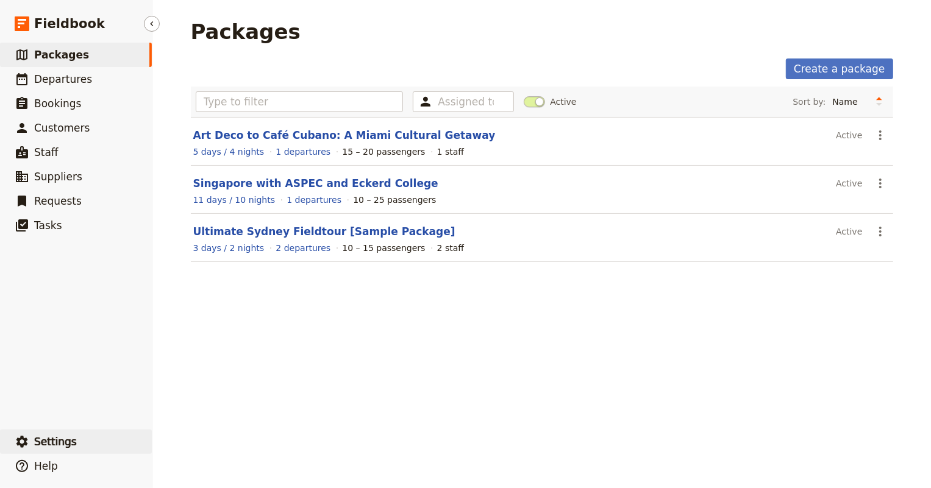
click at [56, 443] on span "Settings" at bounding box center [55, 442] width 43 height 12
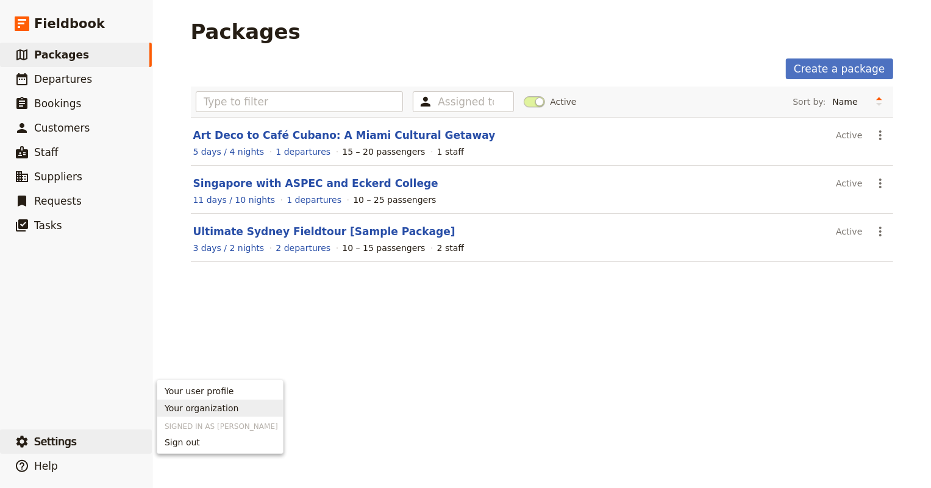
click at [203, 408] on span "Your organization" at bounding box center [202, 408] width 74 height 12
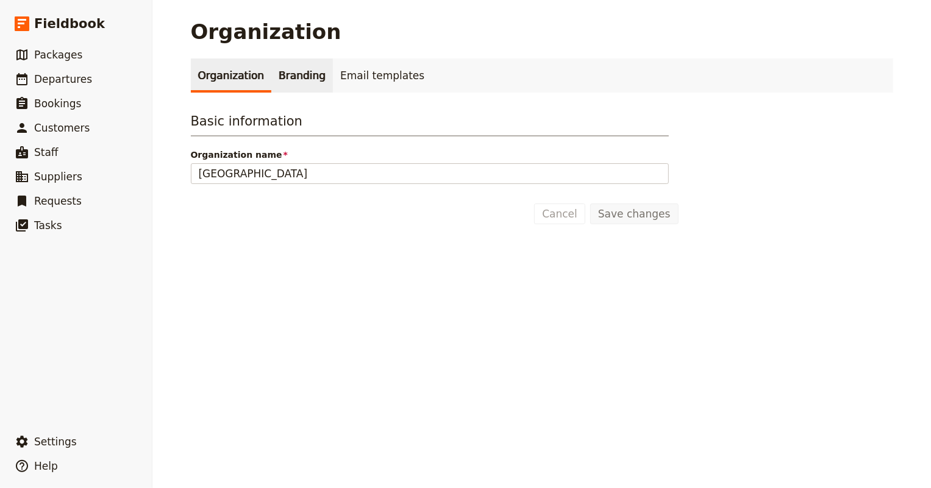
click at [293, 79] on link "Branding" at bounding box center [302, 76] width 62 height 34
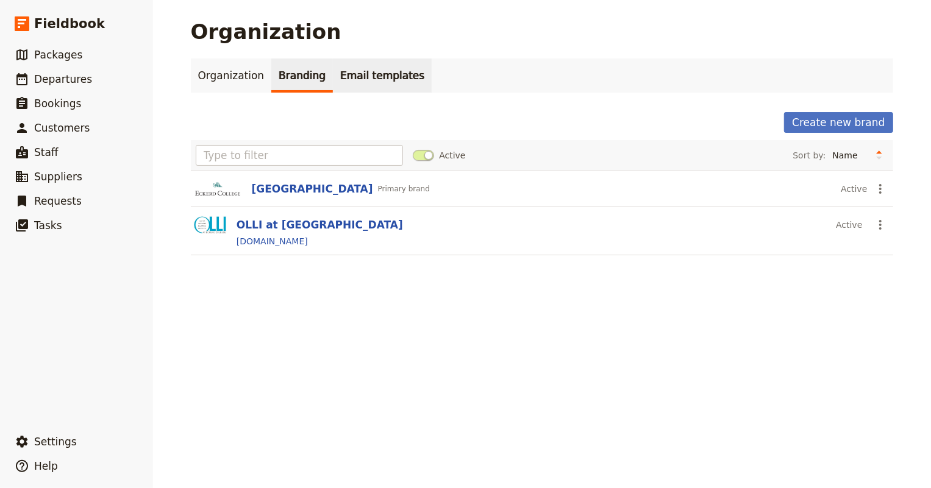
click at [390, 74] on link "Email templates" at bounding box center [382, 76] width 99 height 34
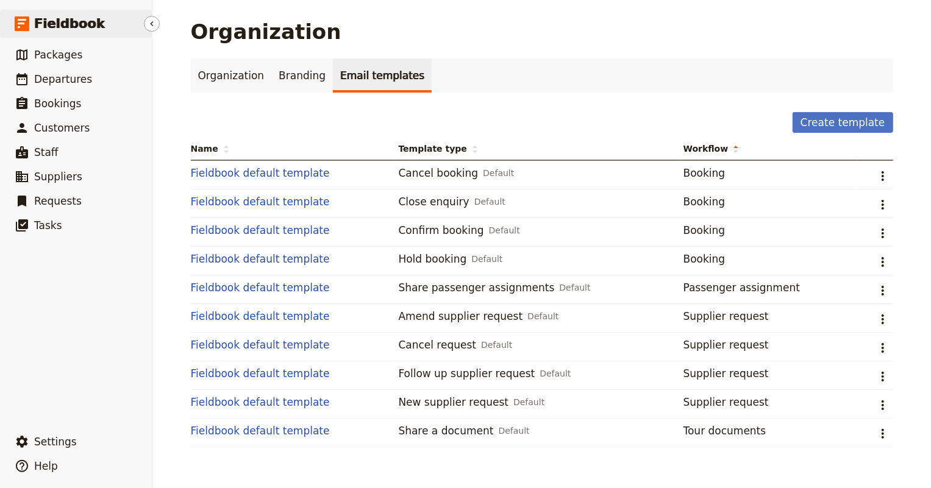
click at [70, 21] on span "Fieldbook" at bounding box center [69, 24] width 71 height 18
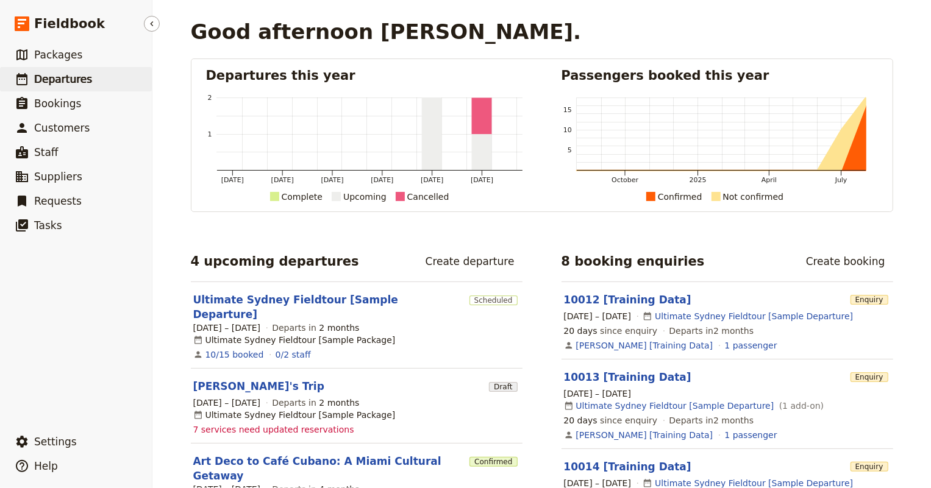
click at [47, 76] on span "Departures" at bounding box center [63, 79] width 58 height 12
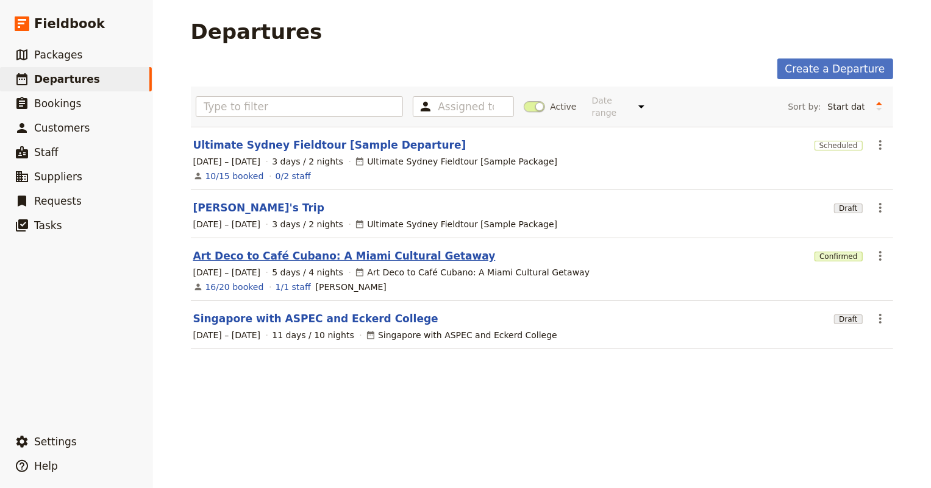
click at [231, 249] on link "Art Deco to Café Cubano: A Miami Cultural Getaway" at bounding box center [344, 256] width 302 height 15
